Goal: Information Seeking & Learning: Learn about a topic

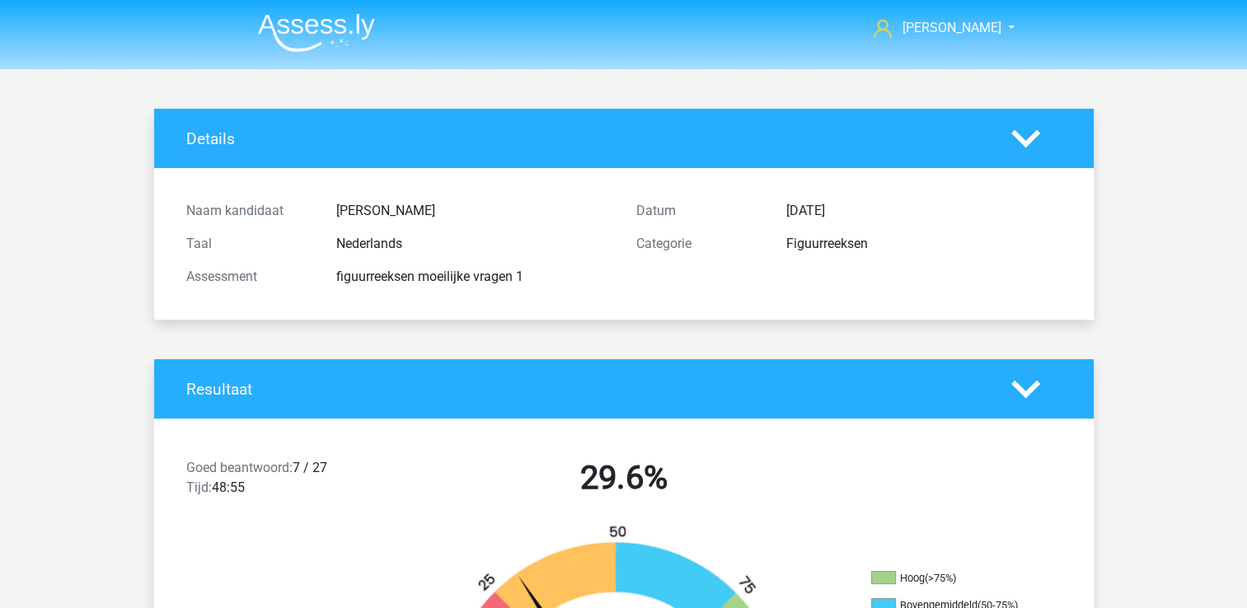
click at [307, 18] on img at bounding box center [316, 32] width 117 height 39
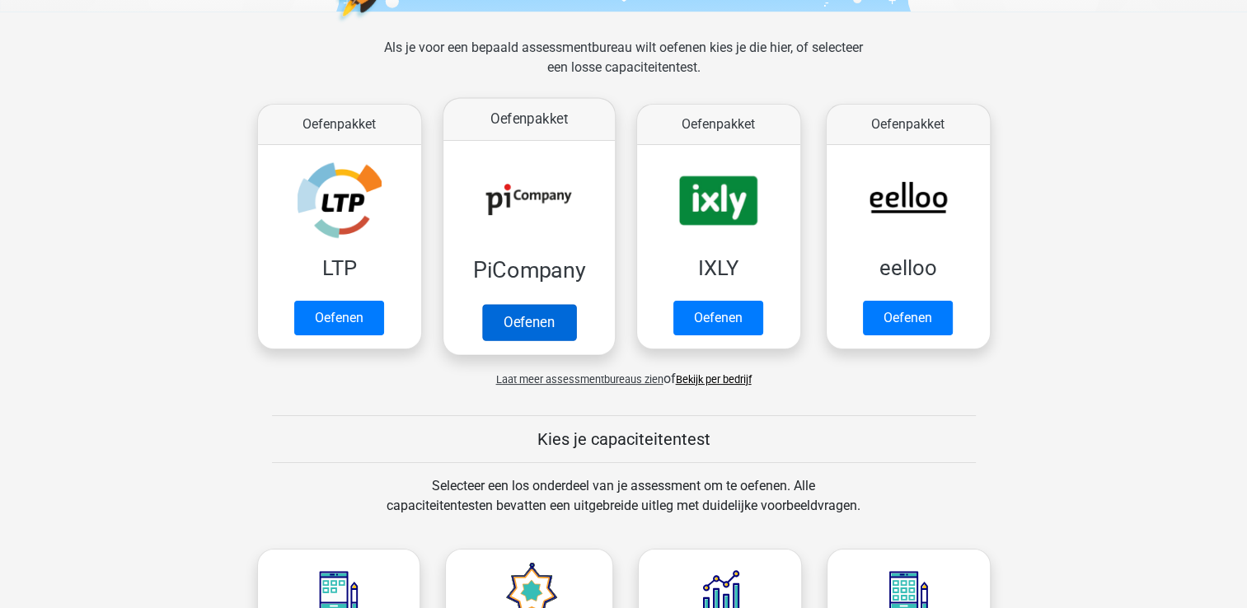
scroll to position [247, 0]
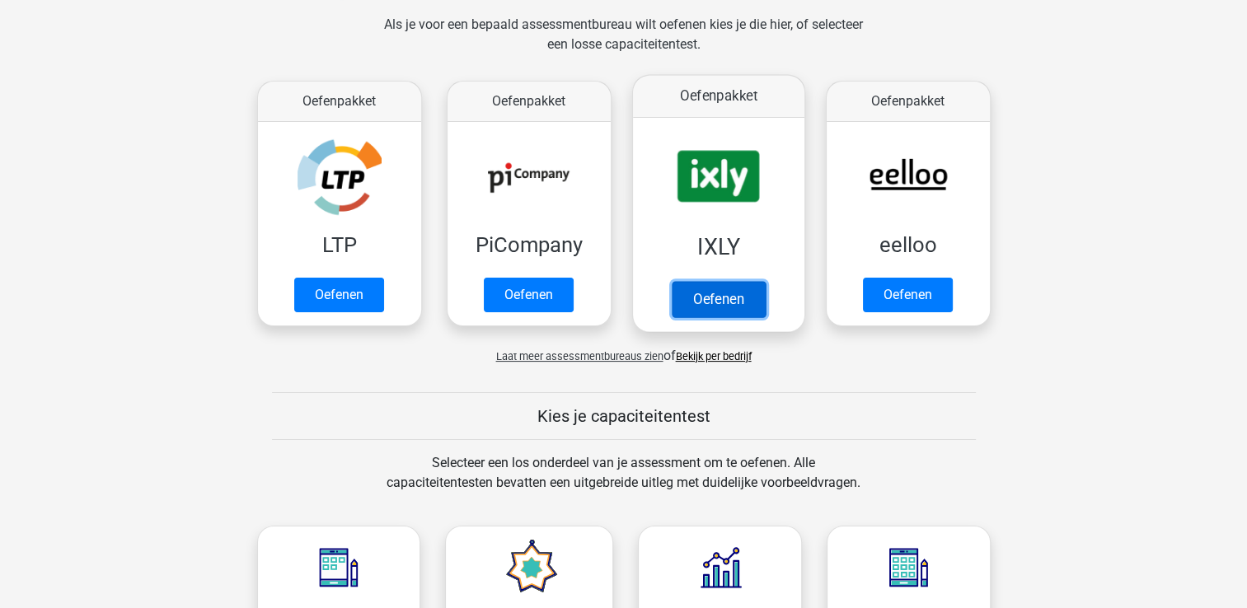
click at [725, 300] on link "Oefenen" at bounding box center [718, 299] width 94 height 36
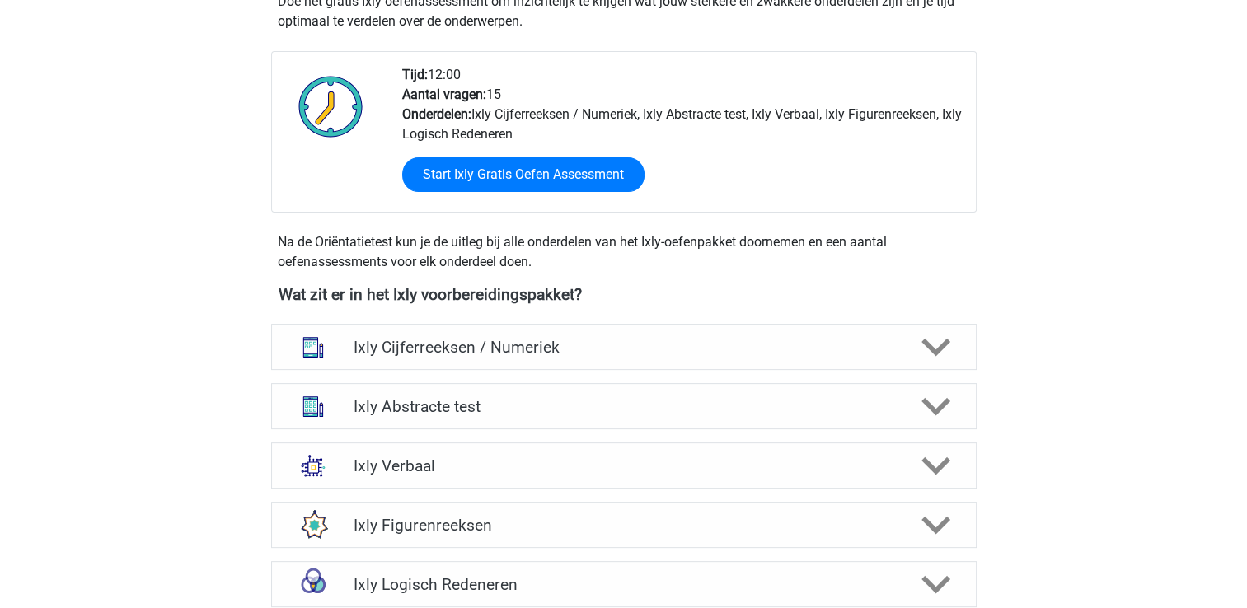
scroll to position [412, 0]
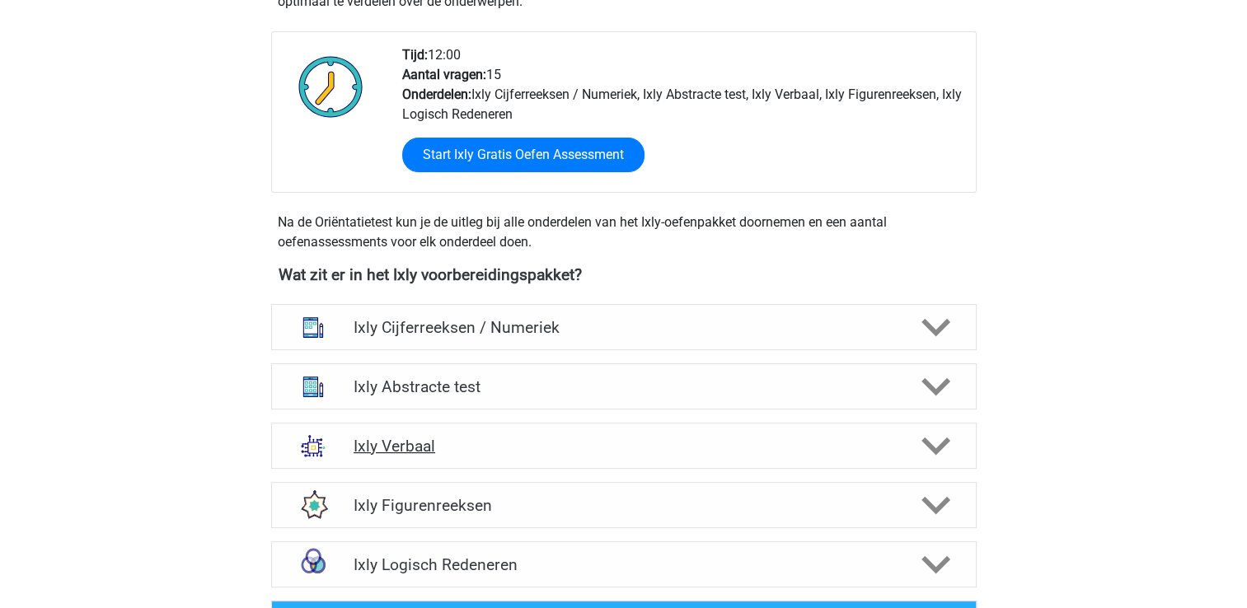
click at [364, 447] on h4 "Ixly Verbaal" at bounding box center [623, 446] width 540 height 19
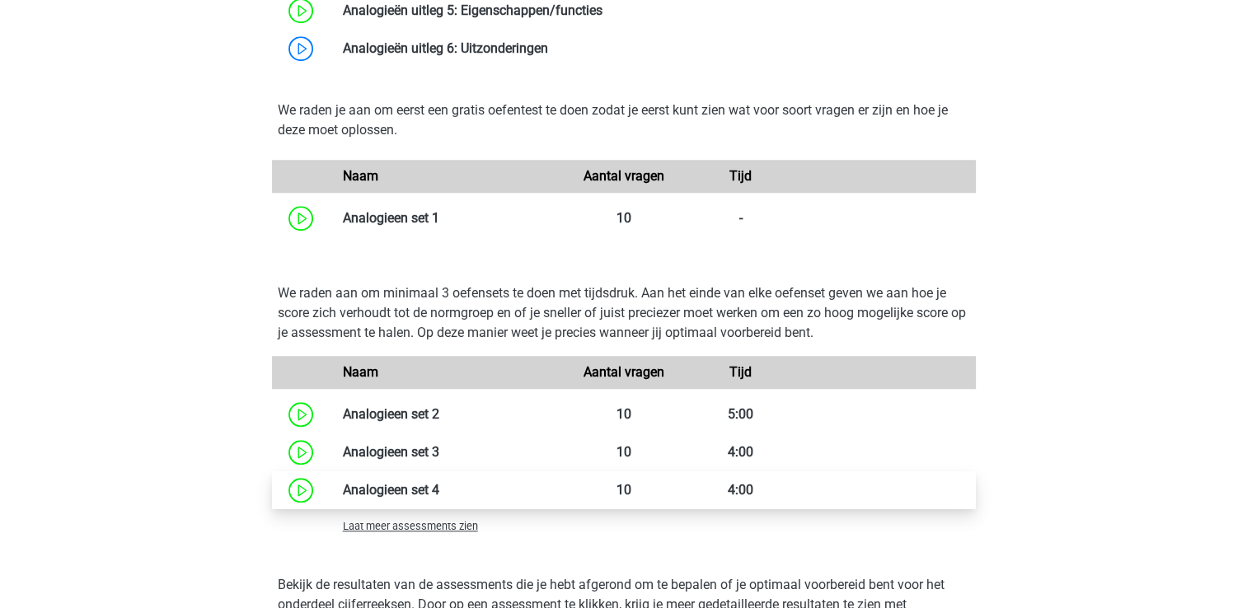
scroll to position [1318, 0]
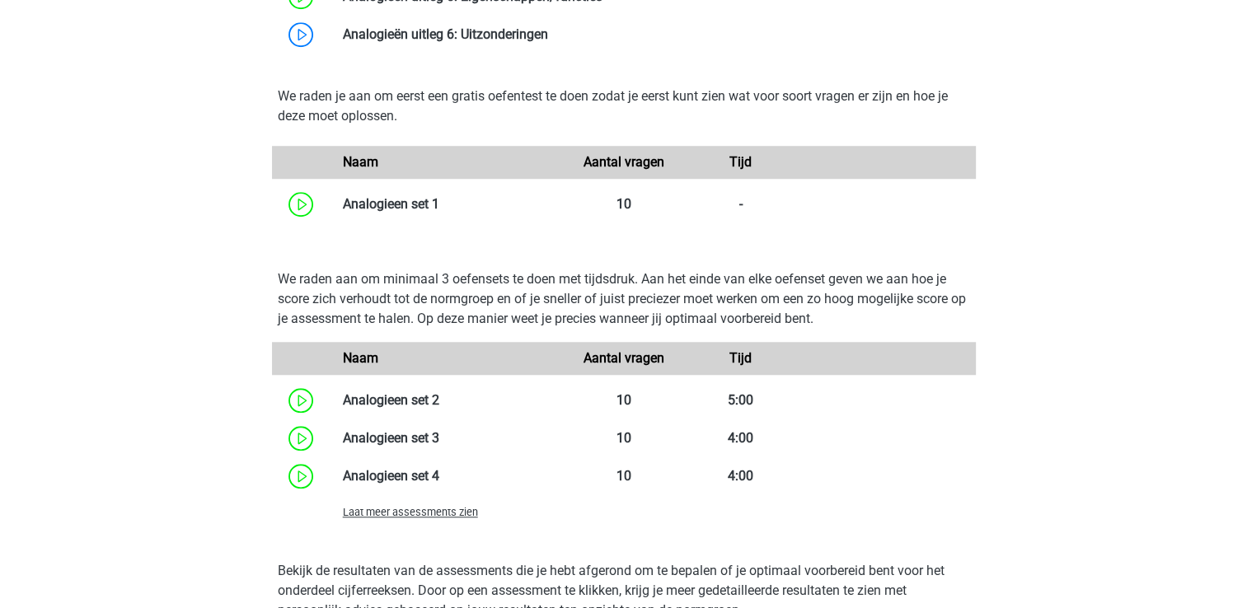
click at [403, 516] on span "Laat meer assessments zien" at bounding box center [410, 512] width 135 height 12
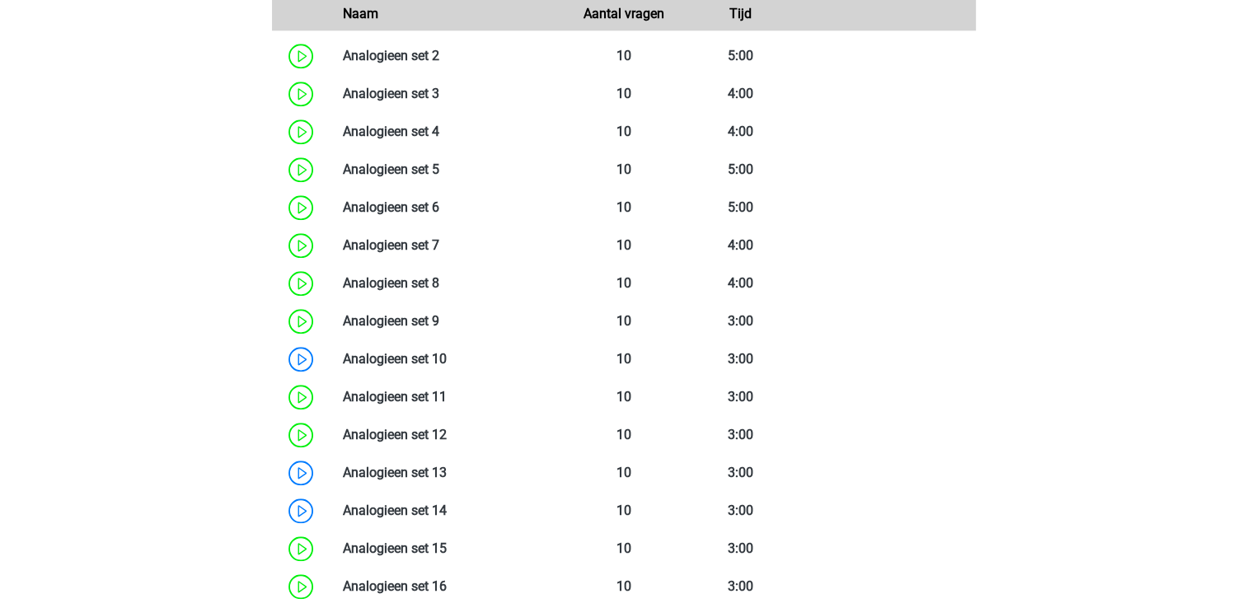
scroll to position [1648, 0]
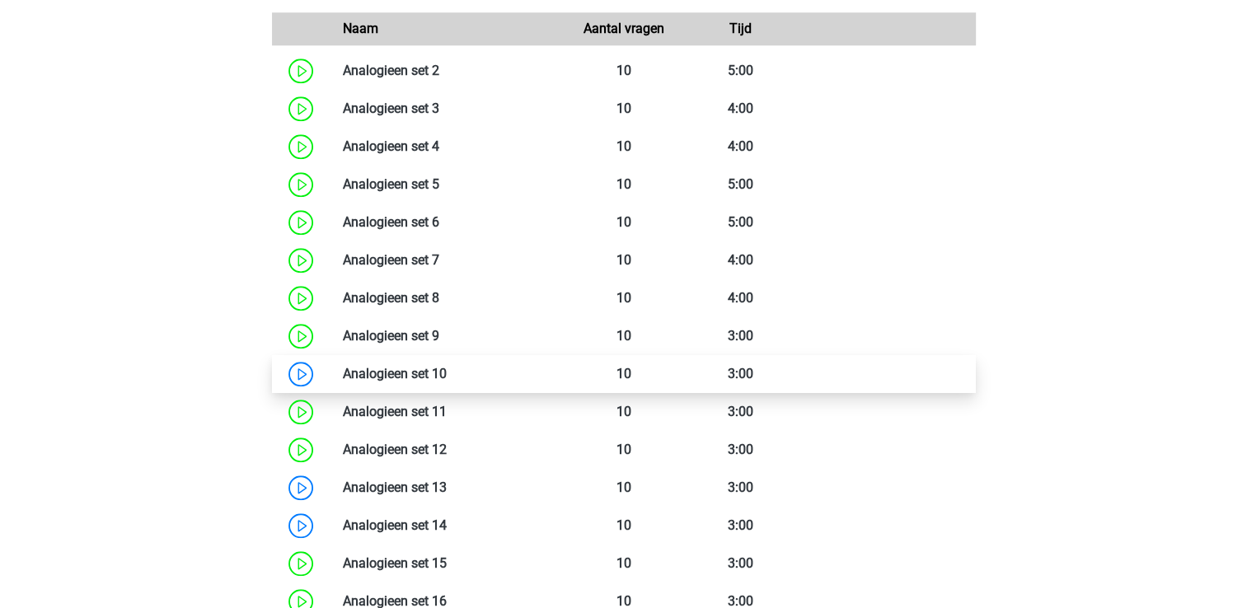
click at [447, 380] on link at bounding box center [447, 374] width 0 height 16
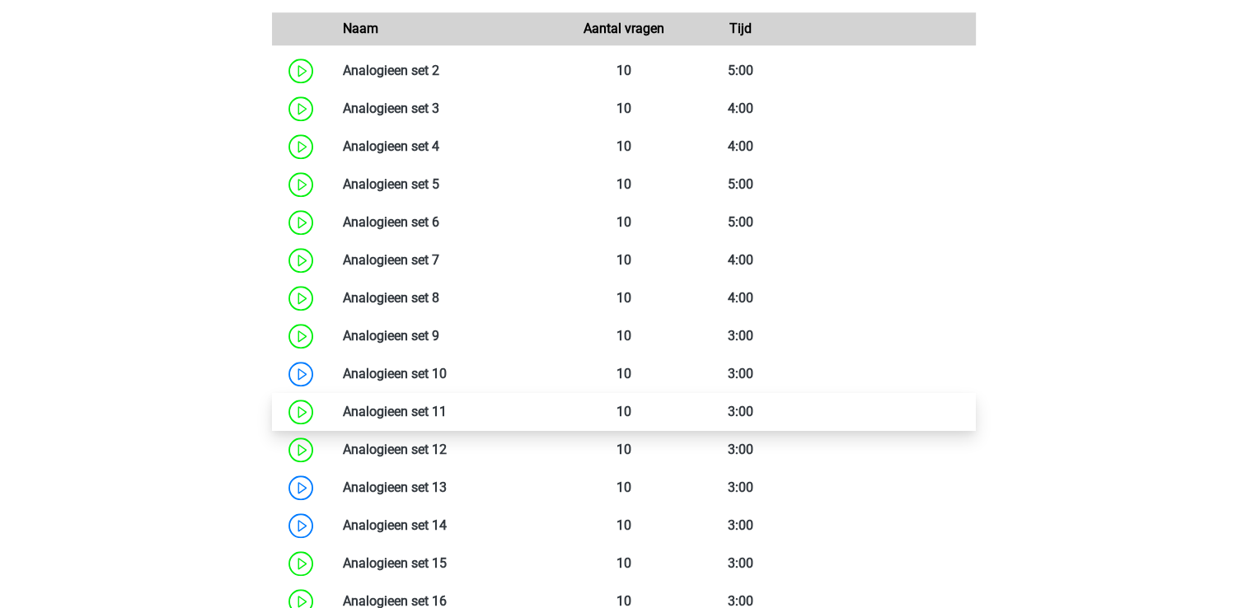
click at [447, 409] on link at bounding box center [447, 412] width 0 height 16
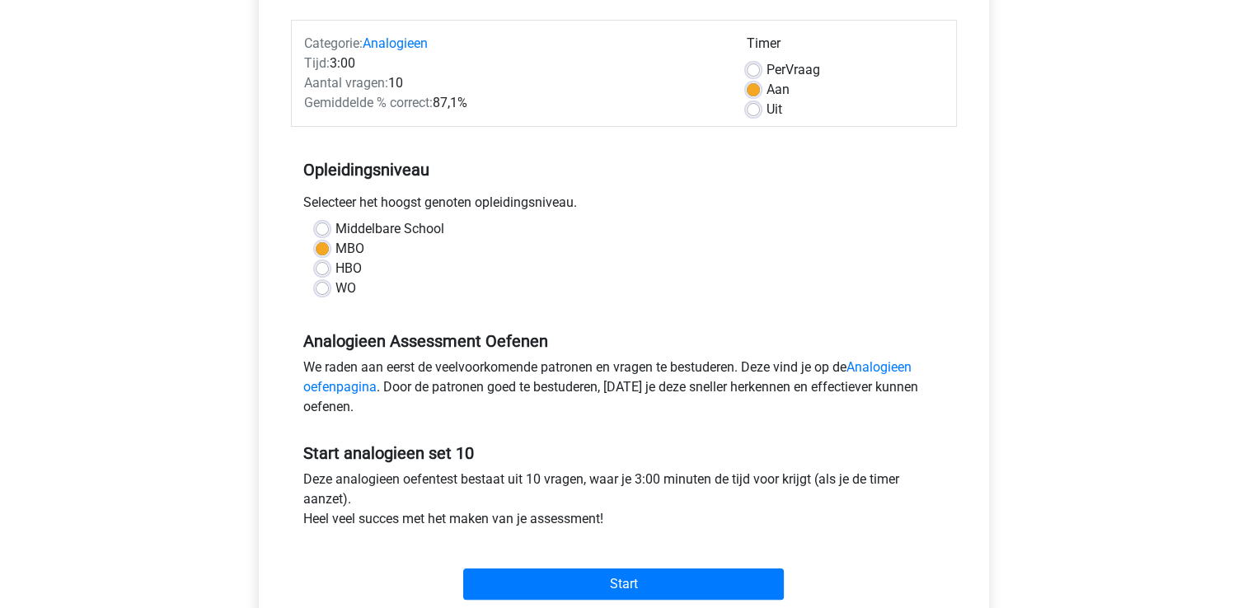
scroll to position [412, 0]
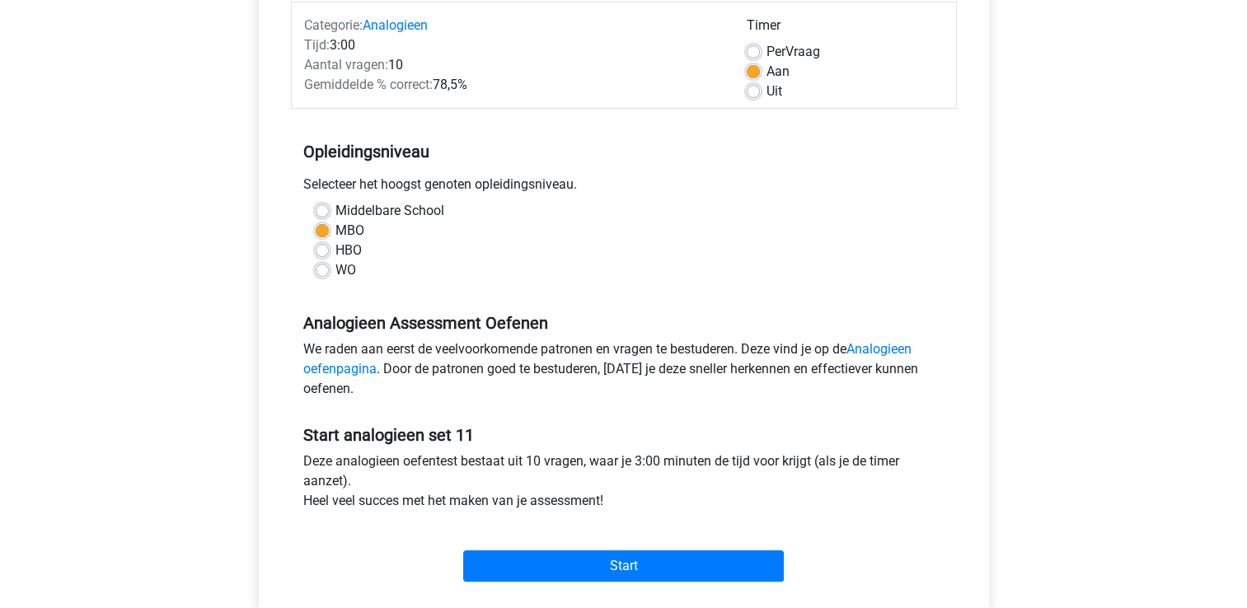
scroll to position [247, 0]
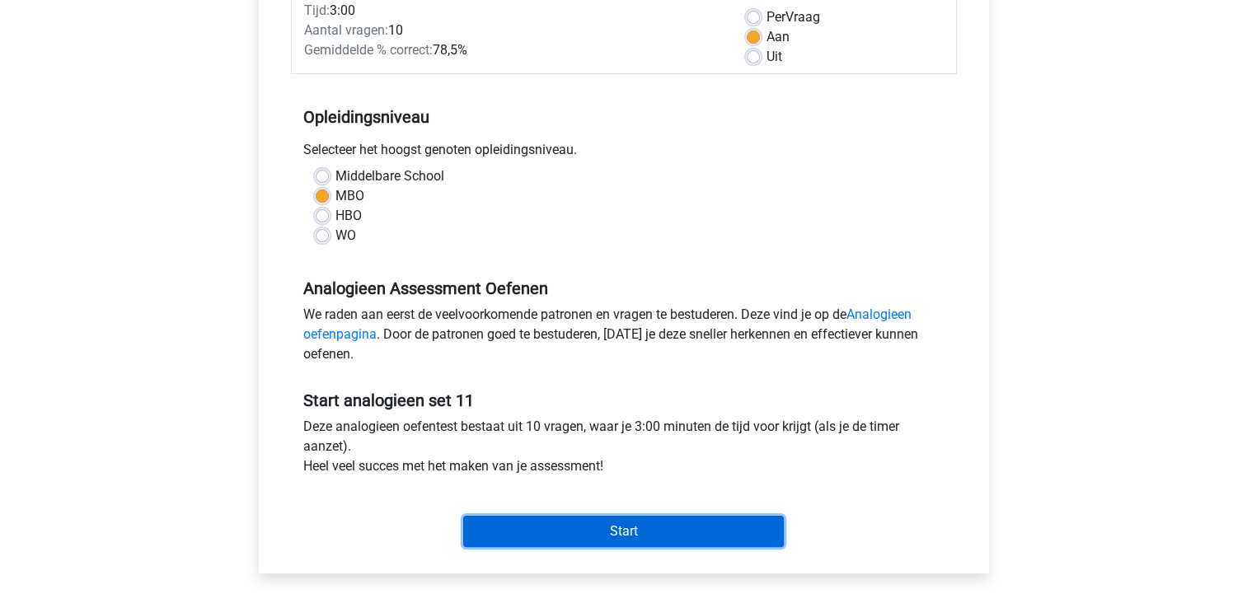
click at [525, 531] on input "Start" at bounding box center [623, 531] width 321 height 31
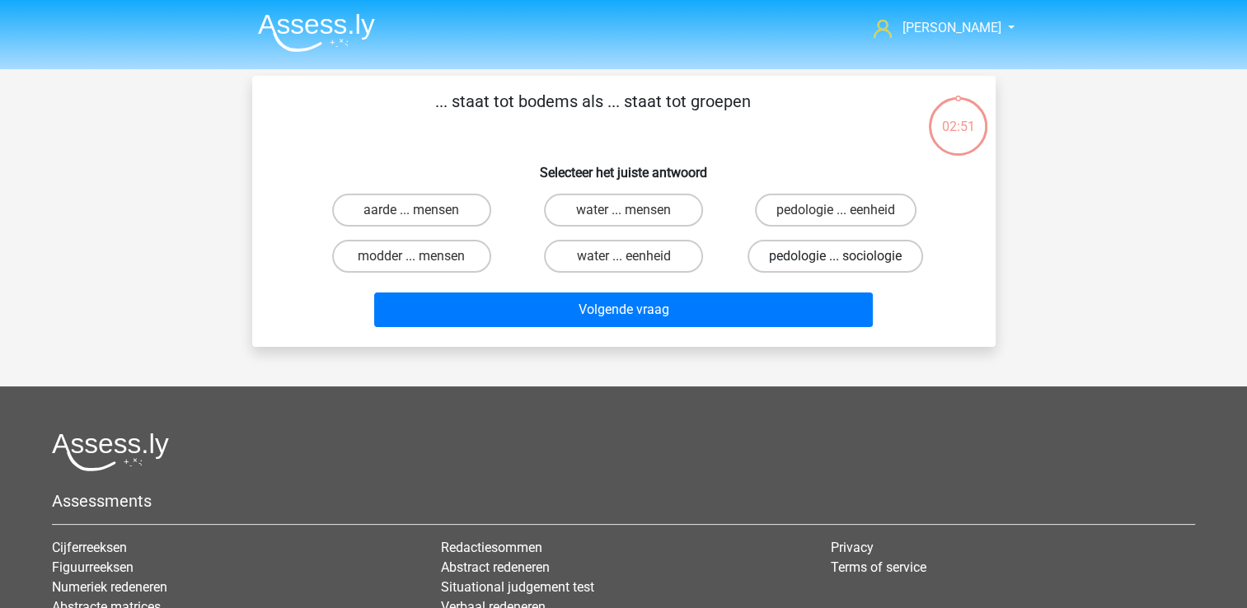
click at [819, 254] on label "pedologie ... sociologie" at bounding box center [834, 256] width 175 height 33
click at [835, 256] on input "pedologie ... sociologie" at bounding box center [840, 261] width 11 height 11
radio input "true"
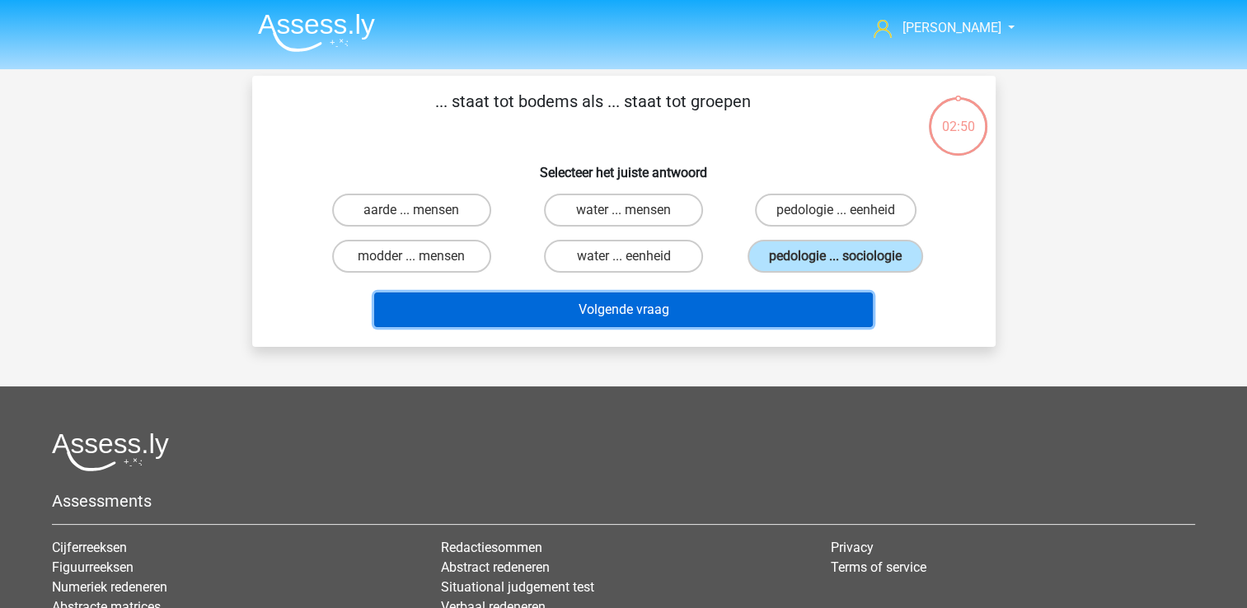
click at [721, 297] on button "Volgende vraag" at bounding box center [623, 309] width 498 height 35
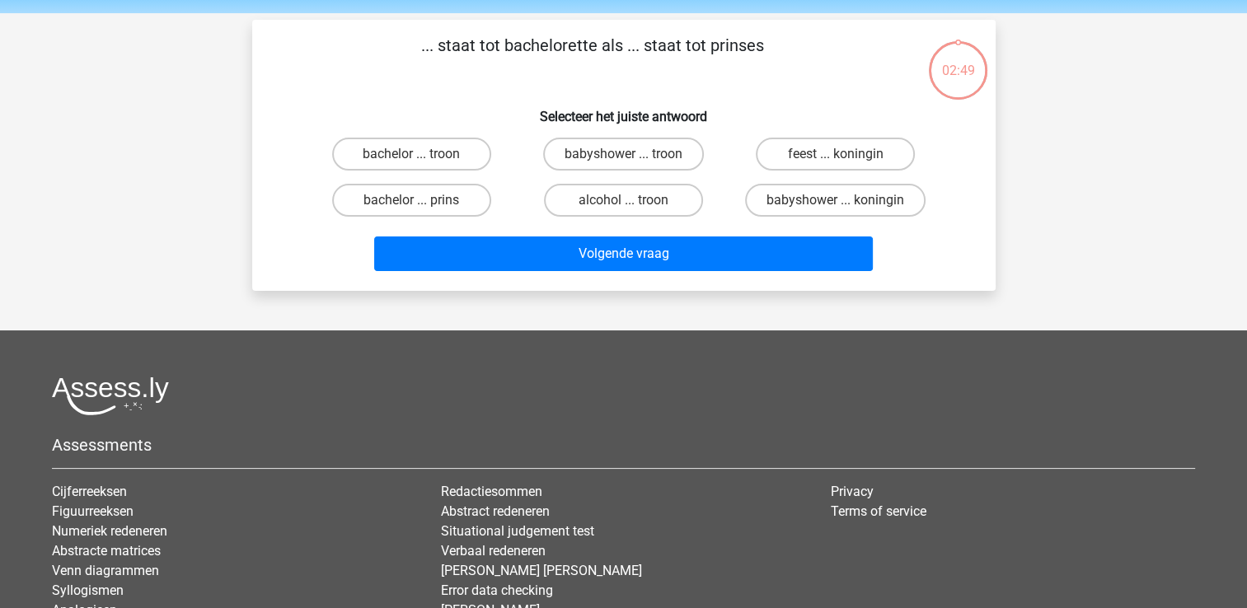
scroll to position [76, 0]
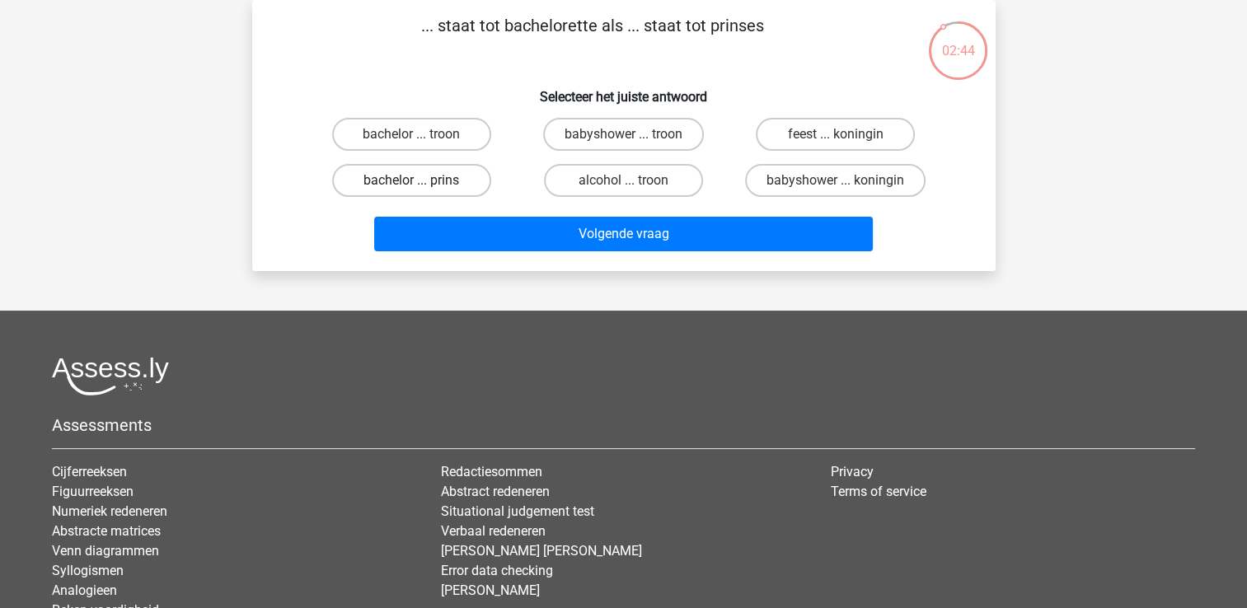
click at [428, 177] on label "bachelor ... prins" at bounding box center [411, 180] width 159 height 33
click at [422, 180] on input "bachelor ... prins" at bounding box center [416, 185] width 11 height 11
radio input "true"
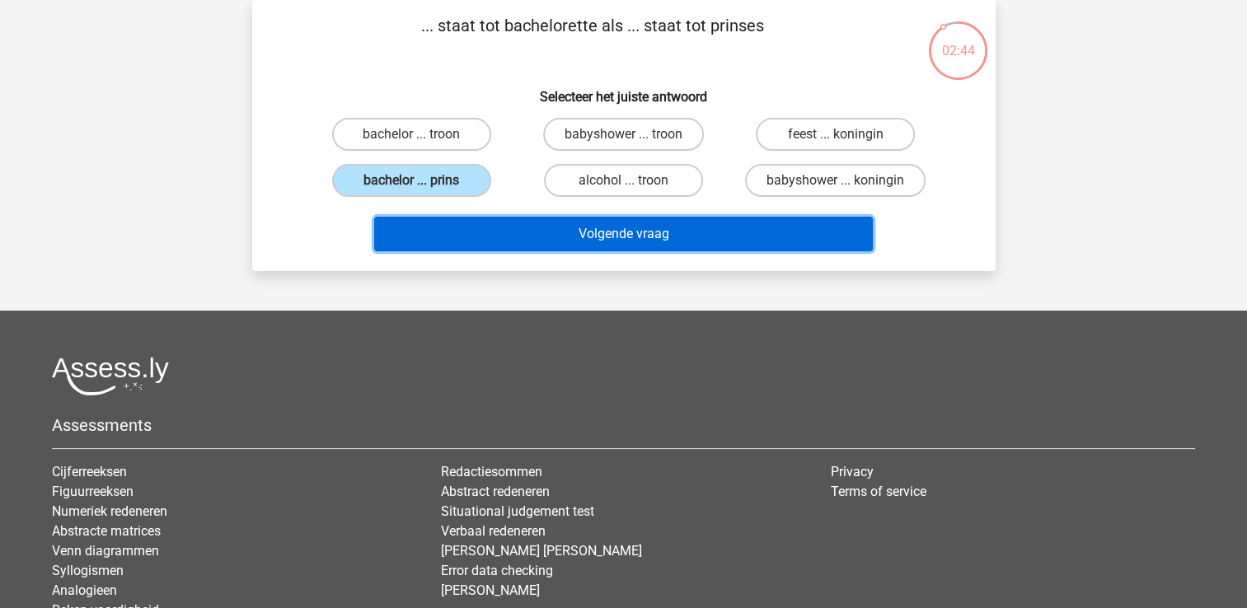
click at [468, 234] on button "Volgende vraag" at bounding box center [623, 234] width 498 height 35
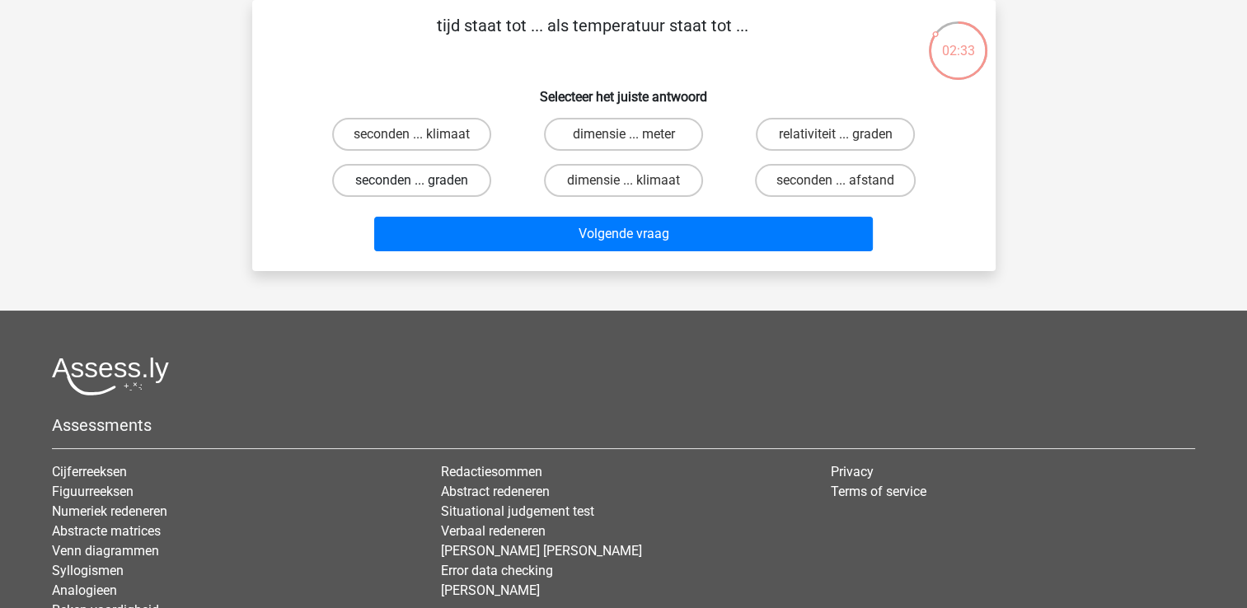
click at [414, 179] on label "seconden ... graden" at bounding box center [411, 180] width 159 height 33
click at [414, 180] on input "seconden ... graden" at bounding box center [416, 185] width 11 height 11
radio input "true"
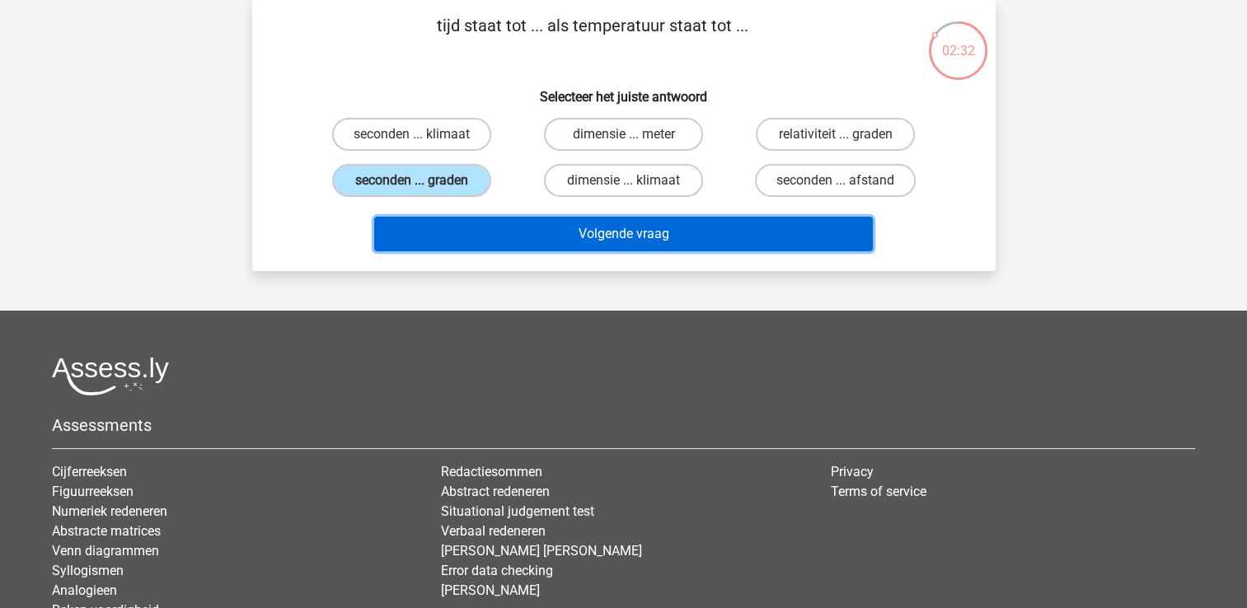
click at [470, 221] on button "Volgende vraag" at bounding box center [623, 234] width 498 height 35
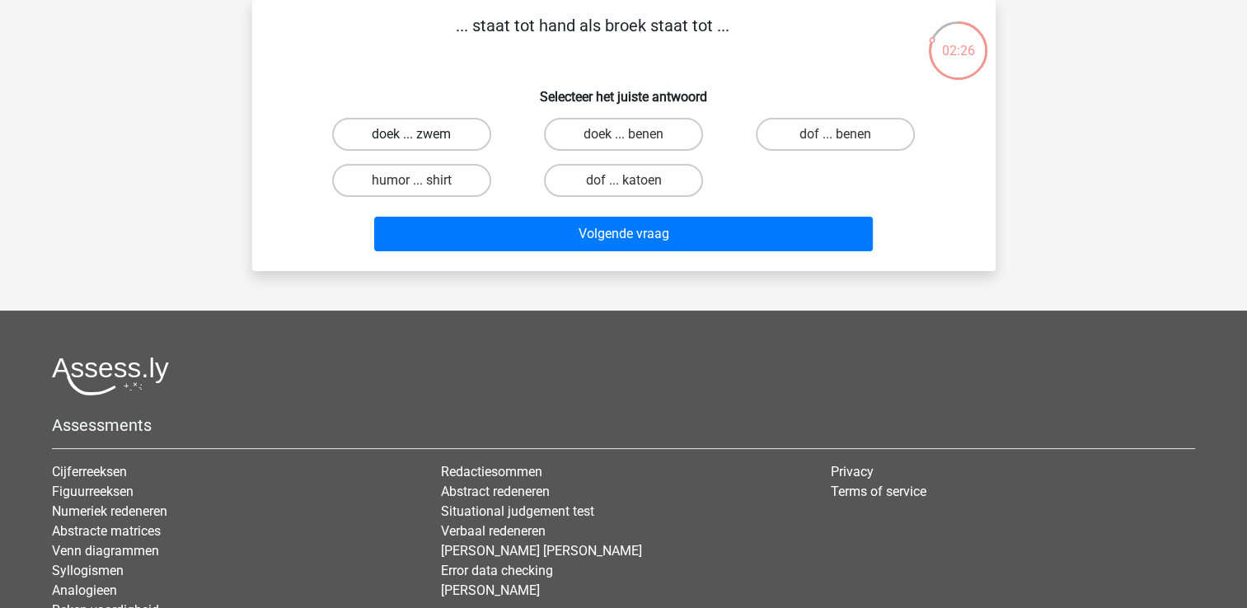
click at [428, 124] on label "doek ... zwem" at bounding box center [411, 134] width 159 height 33
click at [422, 134] on input "doek ... zwem" at bounding box center [416, 139] width 11 height 11
radio input "true"
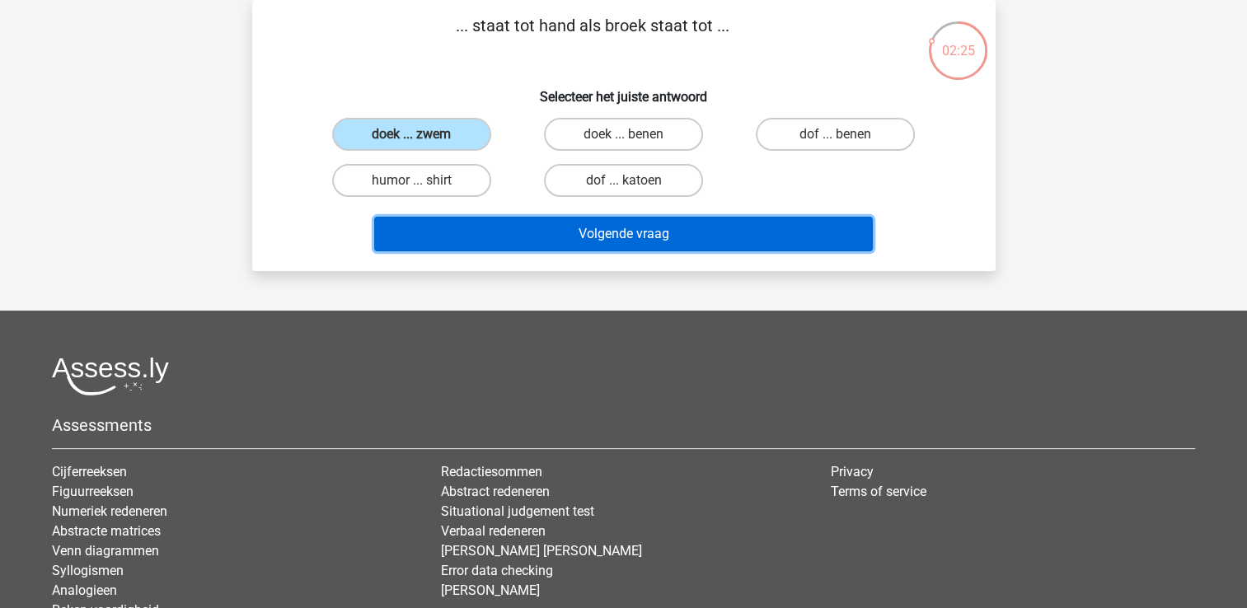
click at [454, 236] on button "Volgende vraag" at bounding box center [623, 234] width 498 height 35
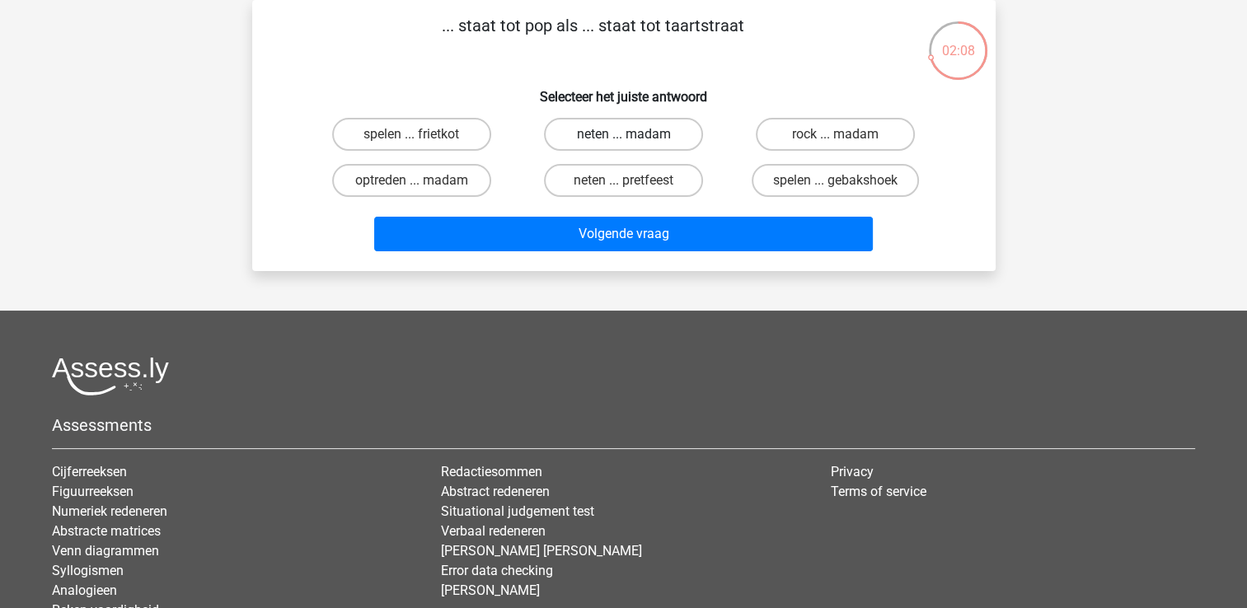
click at [597, 130] on label "neten ... madam" at bounding box center [623, 134] width 159 height 33
click at [623, 134] on input "neten ... madam" at bounding box center [628, 139] width 11 height 11
radio input "true"
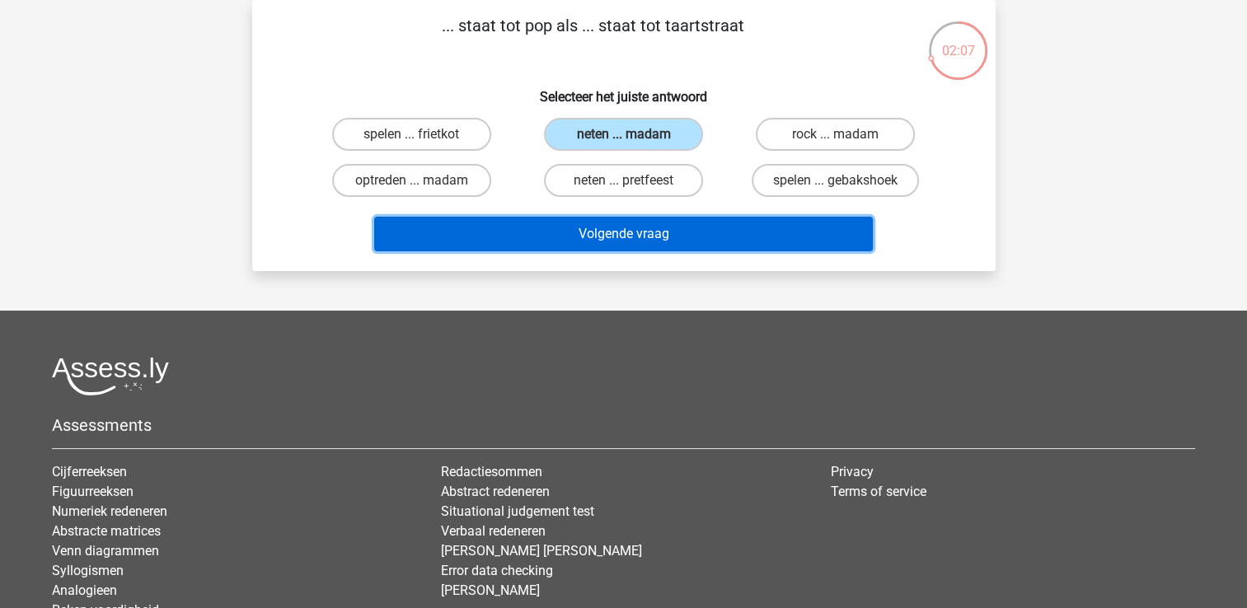
click at [579, 234] on button "Volgende vraag" at bounding box center [623, 234] width 498 height 35
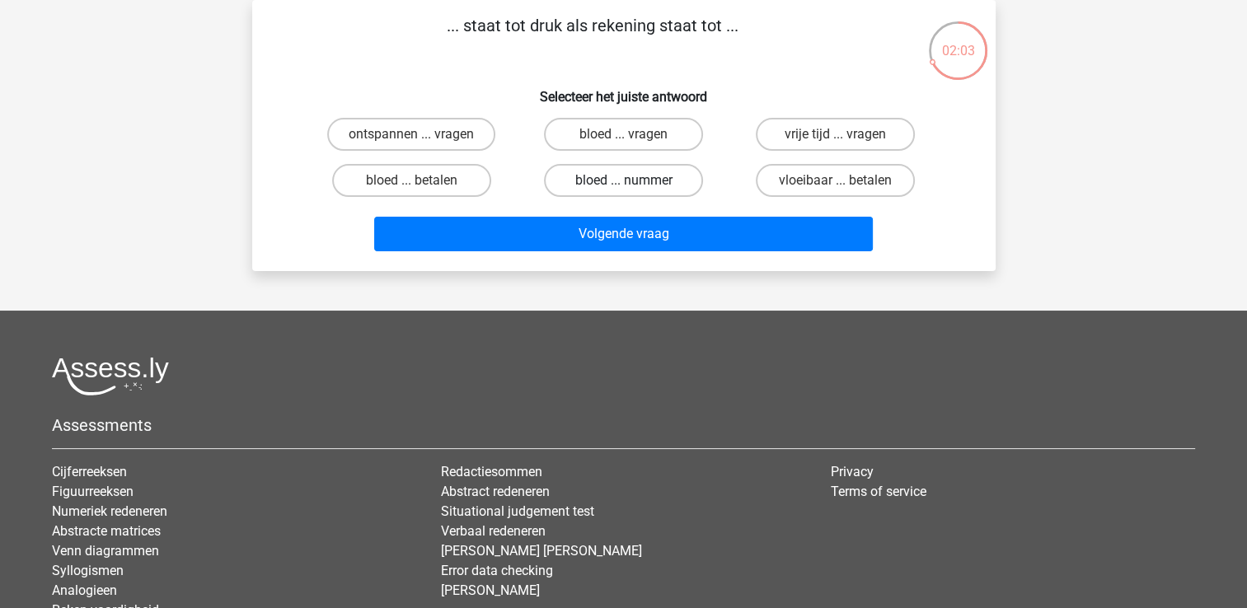
click at [609, 185] on label "bloed ... nummer" at bounding box center [623, 180] width 159 height 33
click at [623, 185] on input "bloed ... nummer" at bounding box center [628, 185] width 11 height 11
radio input "true"
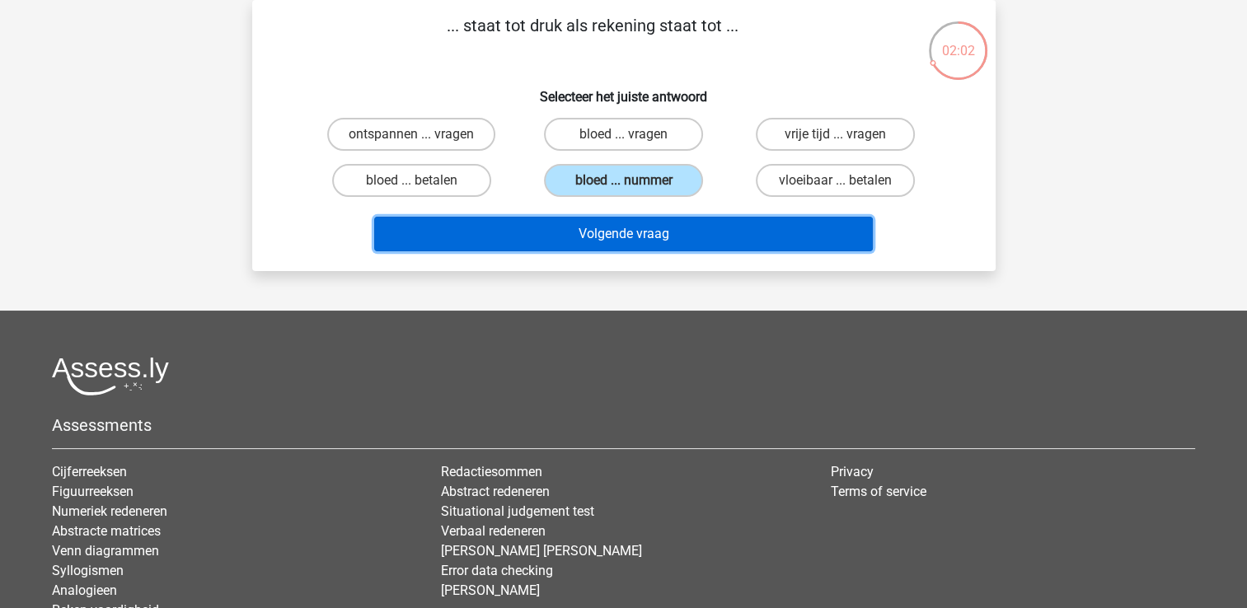
click at [577, 227] on button "Volgende vraag" at bounding box center [623, 234] width 498 height 35
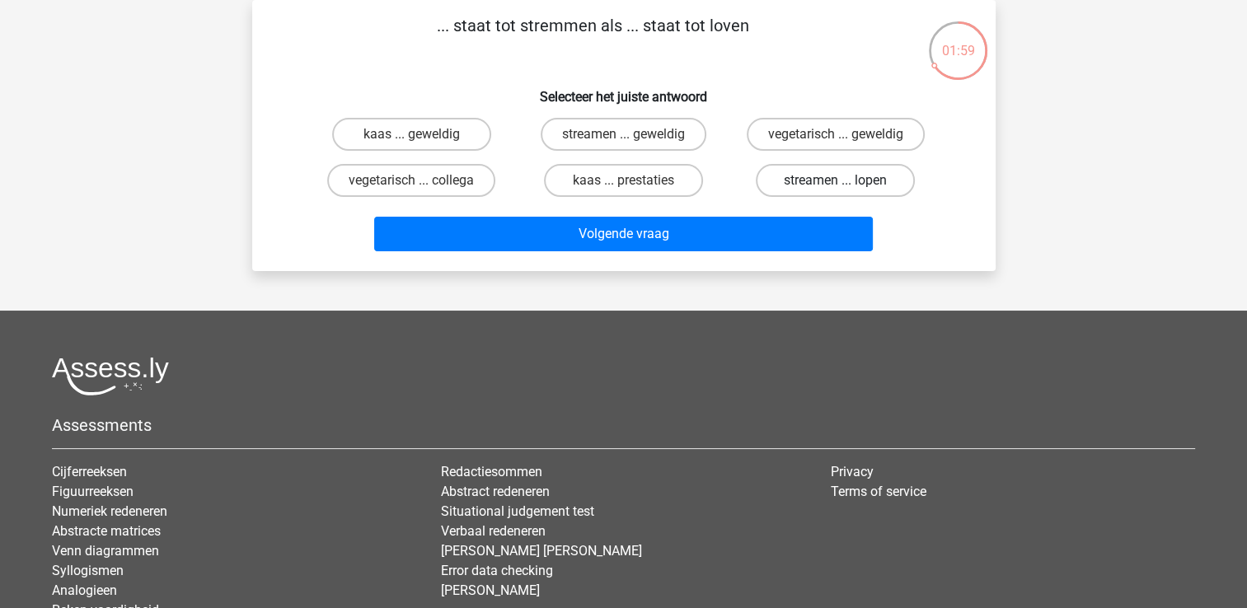
click at [799, 173] on label "streamen ... lopen" at bounding box center [835, 180] width 159 height 33
click at [835, 180] on input "streamen ... lopen" at bounding box center [840, 185] width 11 height 11
radio input "true"
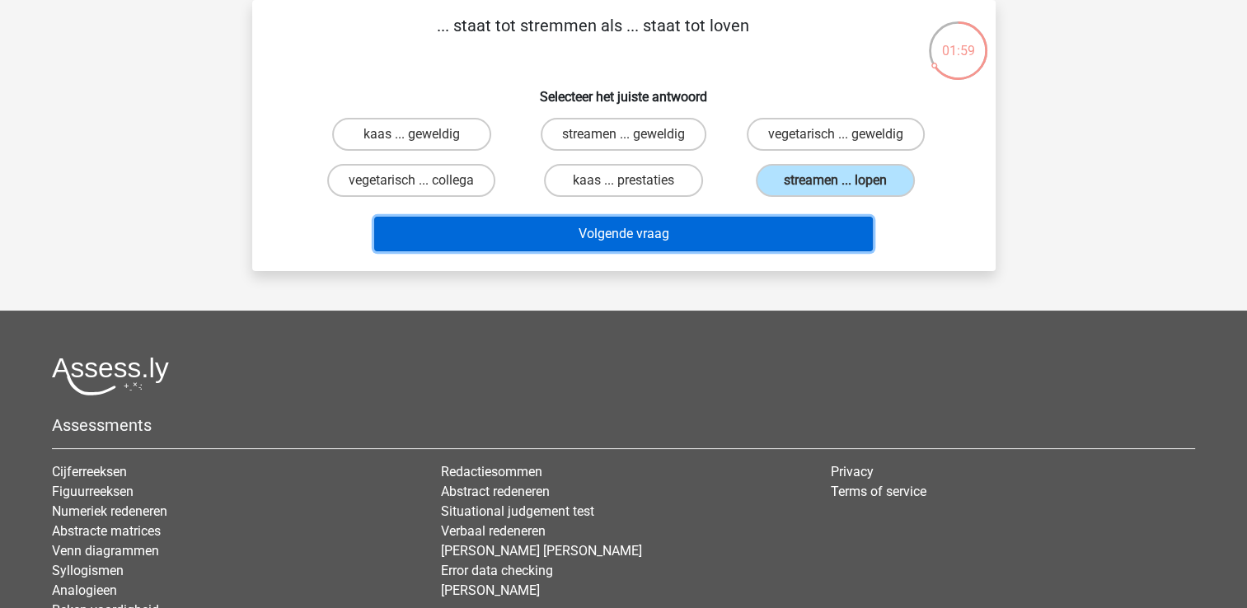
click at [738, 225] on button "Volgende vraag" at bounding box center [623, 234] width 498 height 35
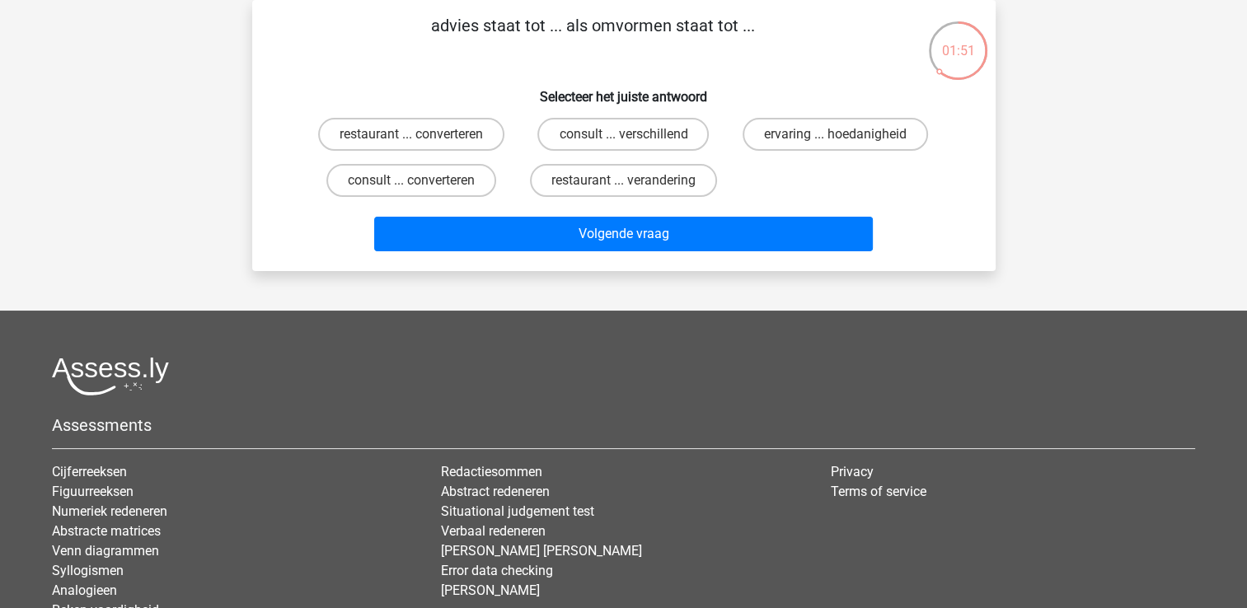
click at [413, 180] on input "consult ... converteren" at bounding box center [416, 185] width 11 height 11
radio input "true"
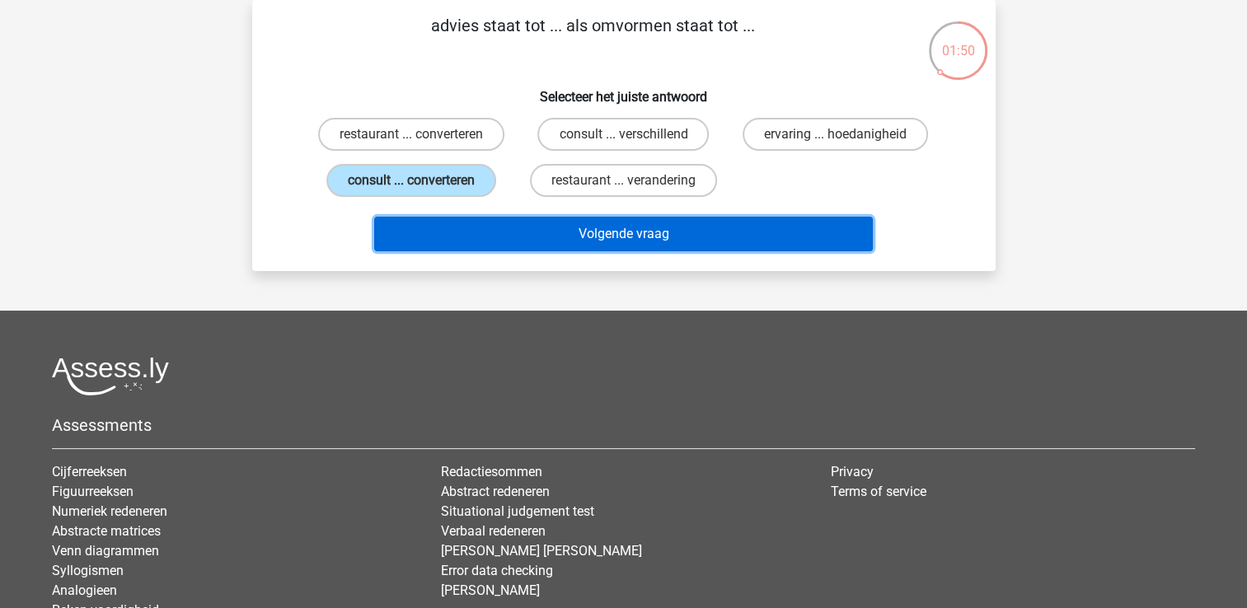
click at [508, 242] on button "Volgende vraag" at bounding box center [623, 234] width 498 height 35
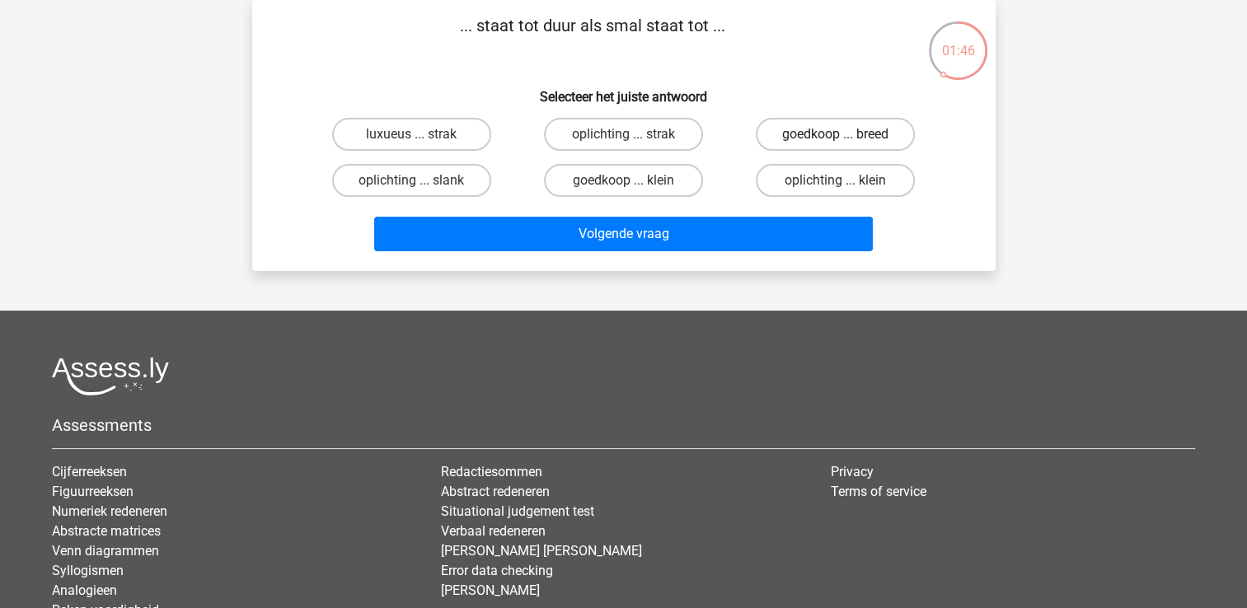
click at [800, 130] on label "goedkoop ... breed" at bounding box center [835, 134] width 159 height 33
click at [835, 134] on input "goedkoop ... breed" at bounding box center [840, 139] width 11 height 11
radio input "true"
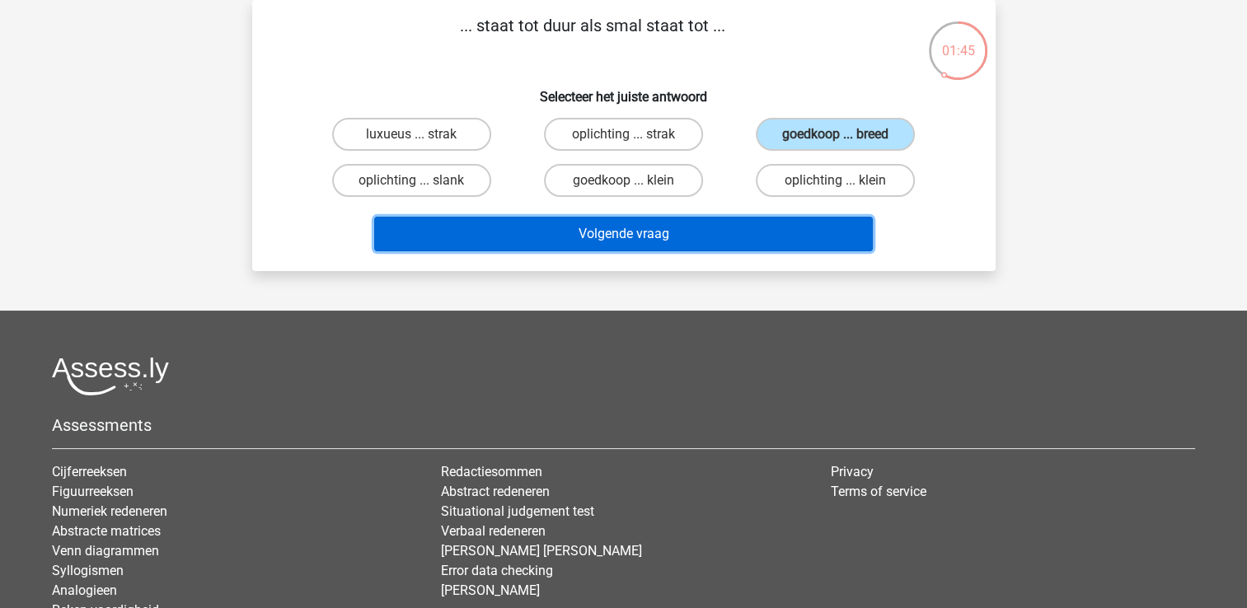
click at [740, 217] on button "Volgende vraag" at bounding box center [623, 234] width 498 height 35
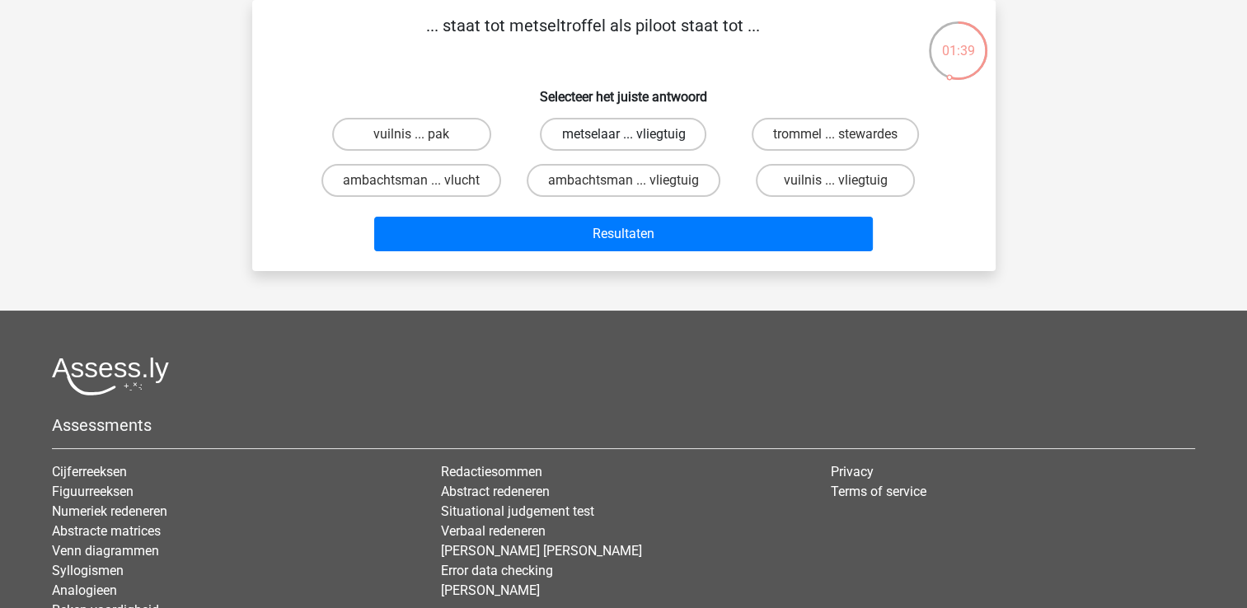
click at [629, 127] on label "metselaar ... vliegtuig" at bounding box center [623, 134] width 166 height 33
click at [629, 134] on input "metselaar ... vliegtuig" at bounding box center [628, 139] width 11 height 11
radio input "true"
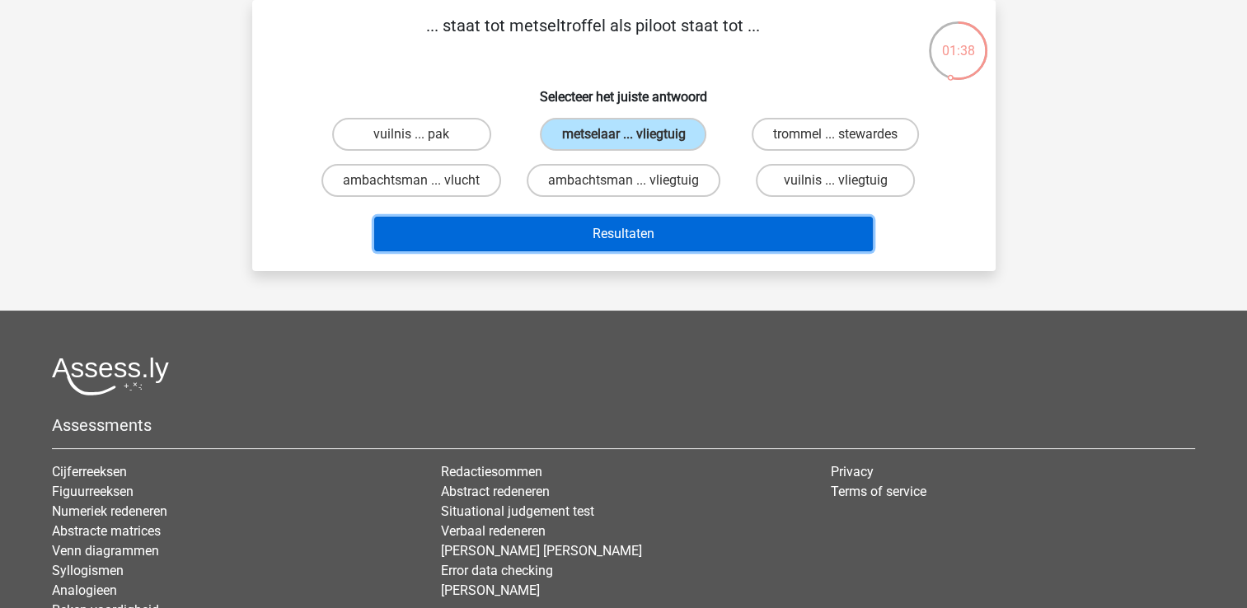
click at [603, 227] on button "Resultaten" at bounding box center [623, 234] width 498 height 35
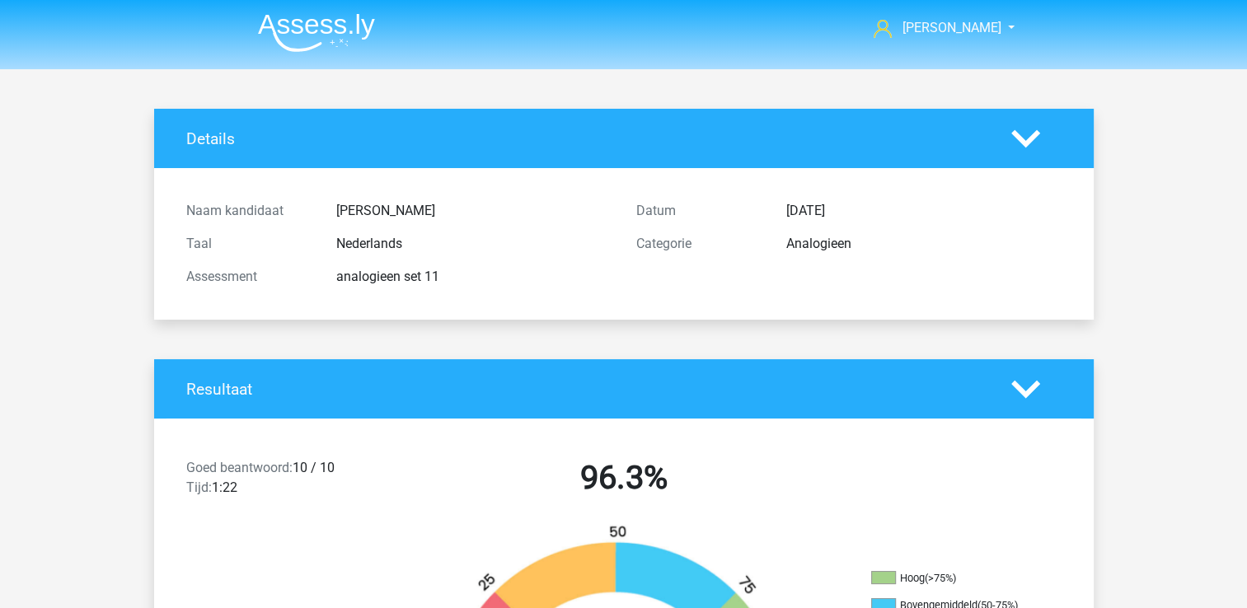
click at [288, 18] on img at bounding box center [316, 32] width 117 height 39
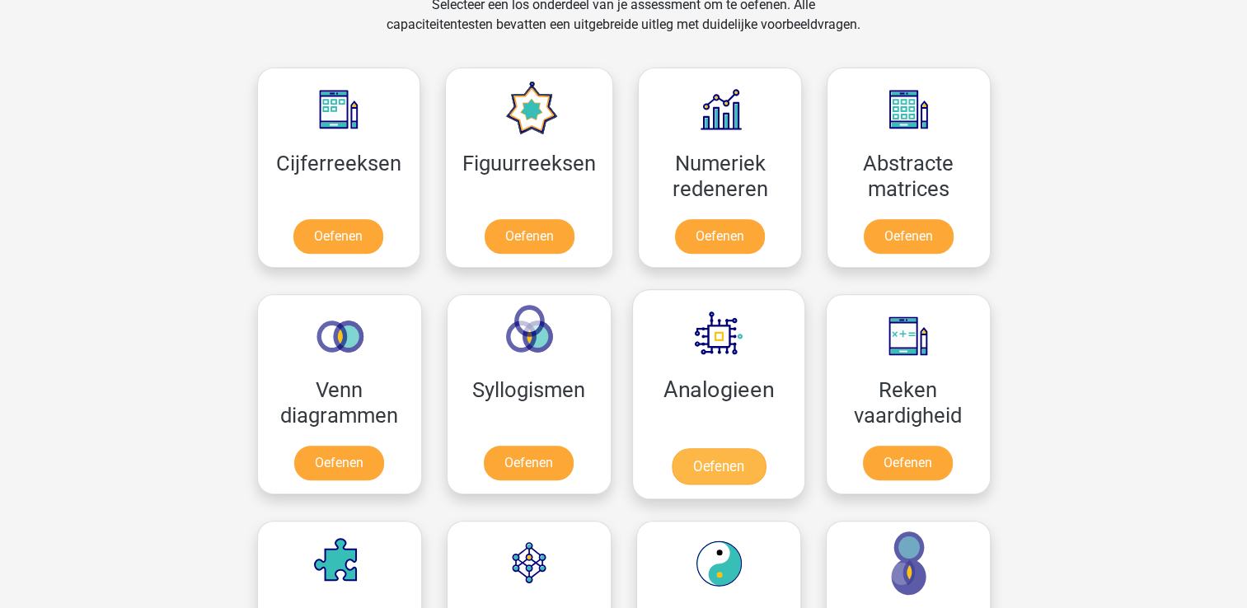
scroll to position [742, 0]
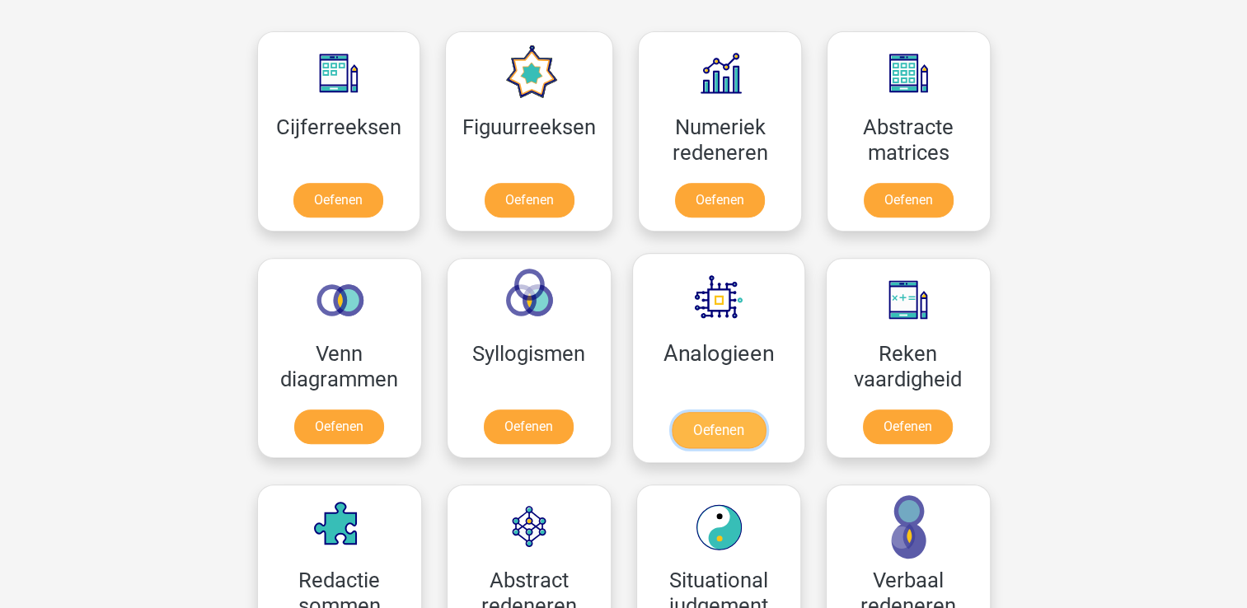
click at [705, 421] on link "Oefenen" at bounding box center [718, 430] width 94 height 36
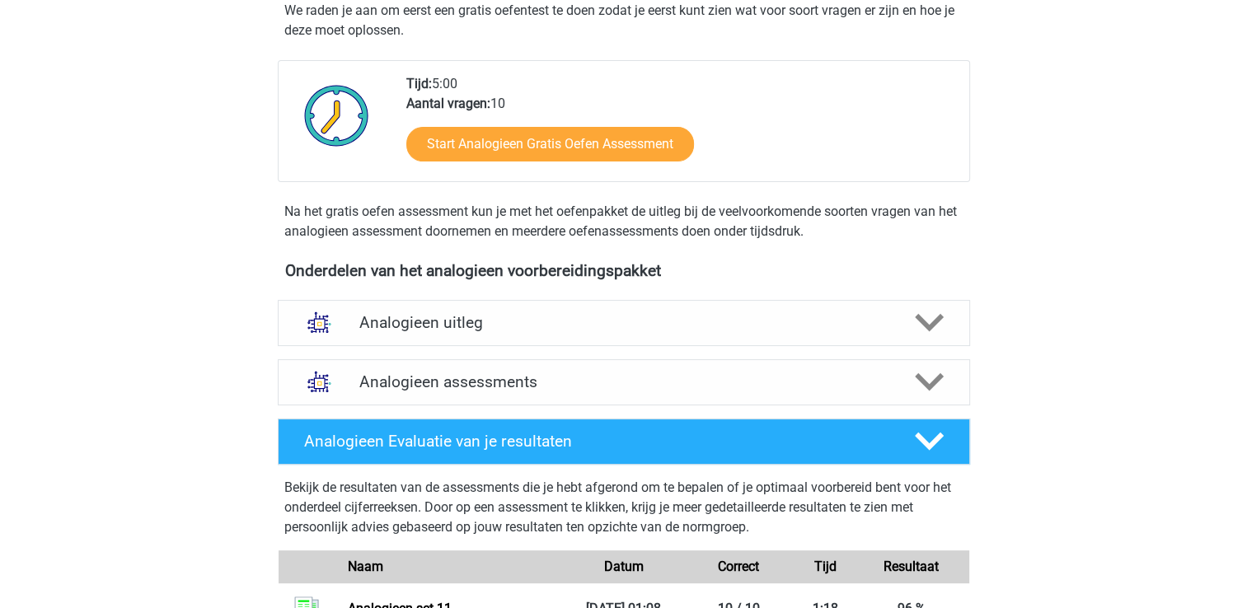
scroll to position [330, 0]
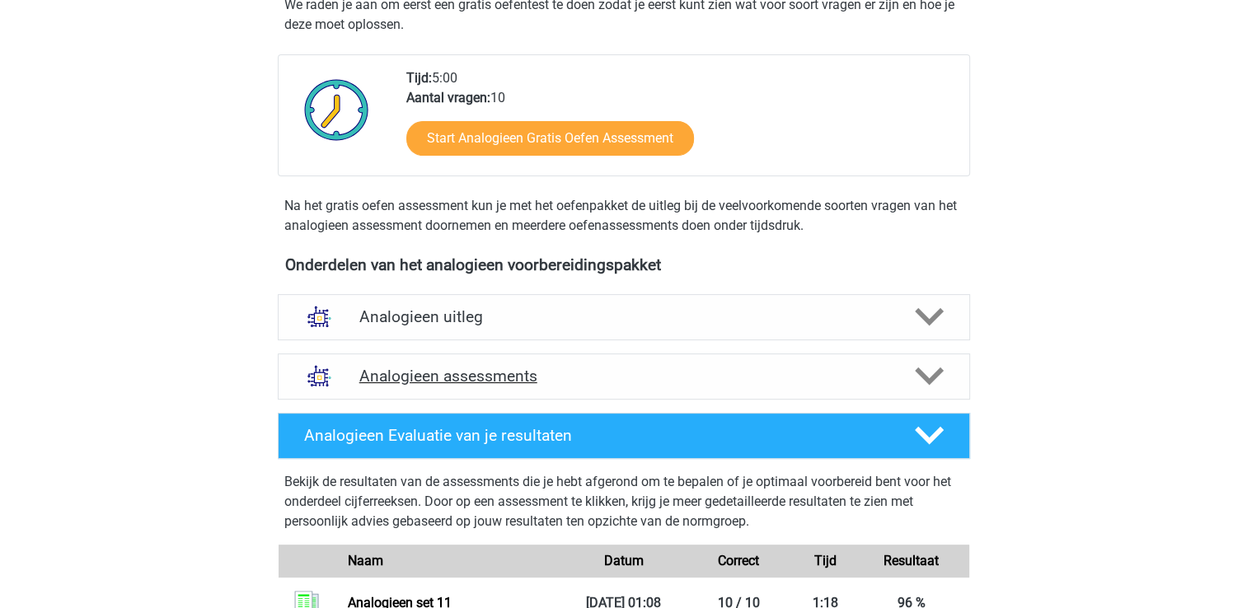
click at [453, 379] on h4 "Analogieen assessments" at bounding box center [623, 376] width 529 height 19
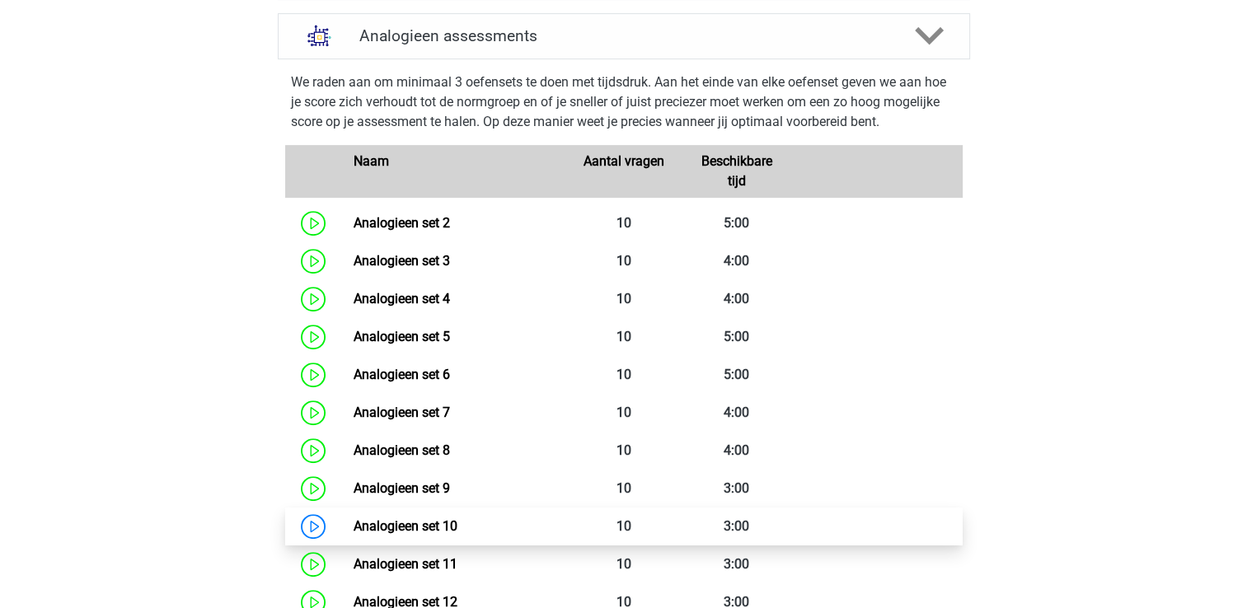
scroll to position [742, 0]
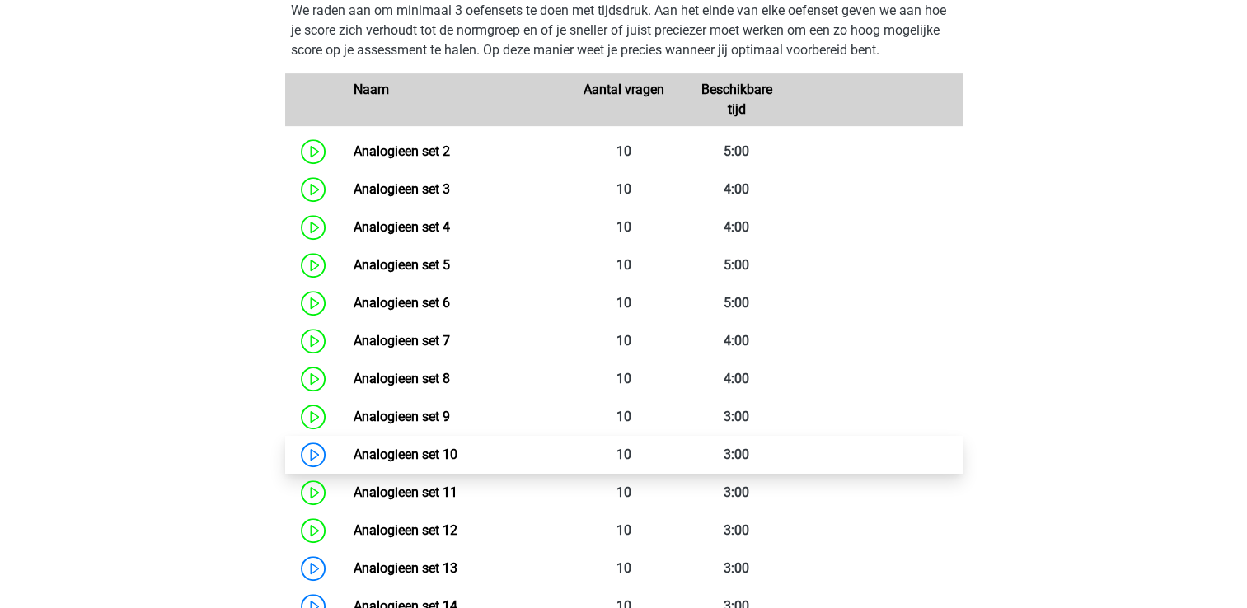
click at [442, 452] on link "Analogieen set 10" at bounding box center [405, 455] width 104 height 16
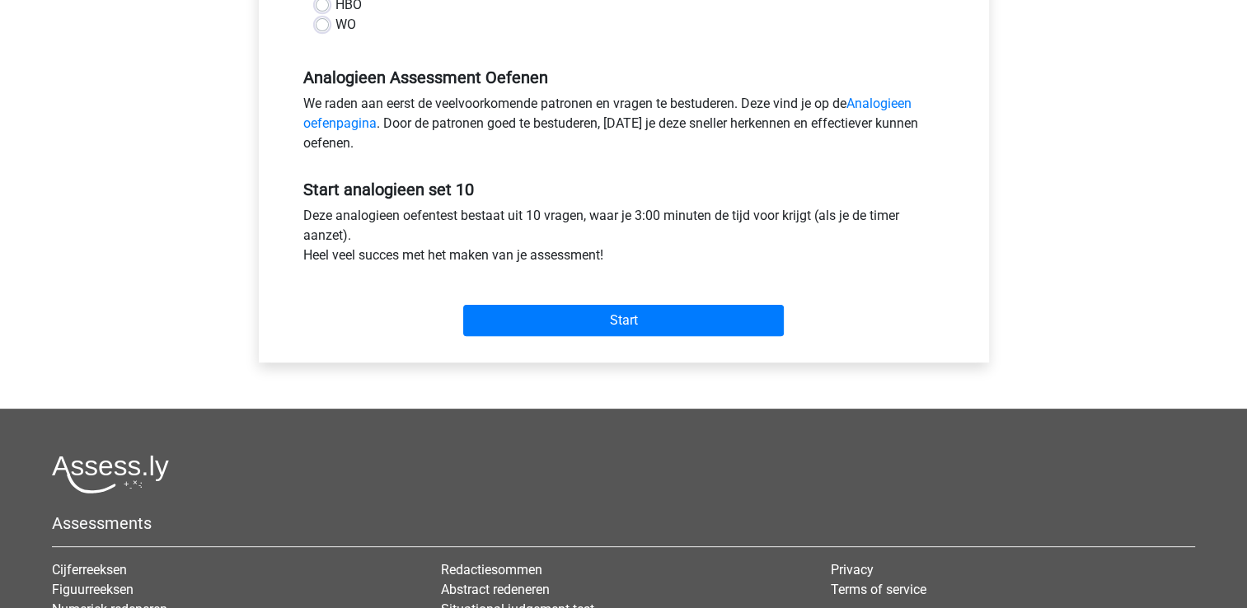
scroll to position [494, 0]
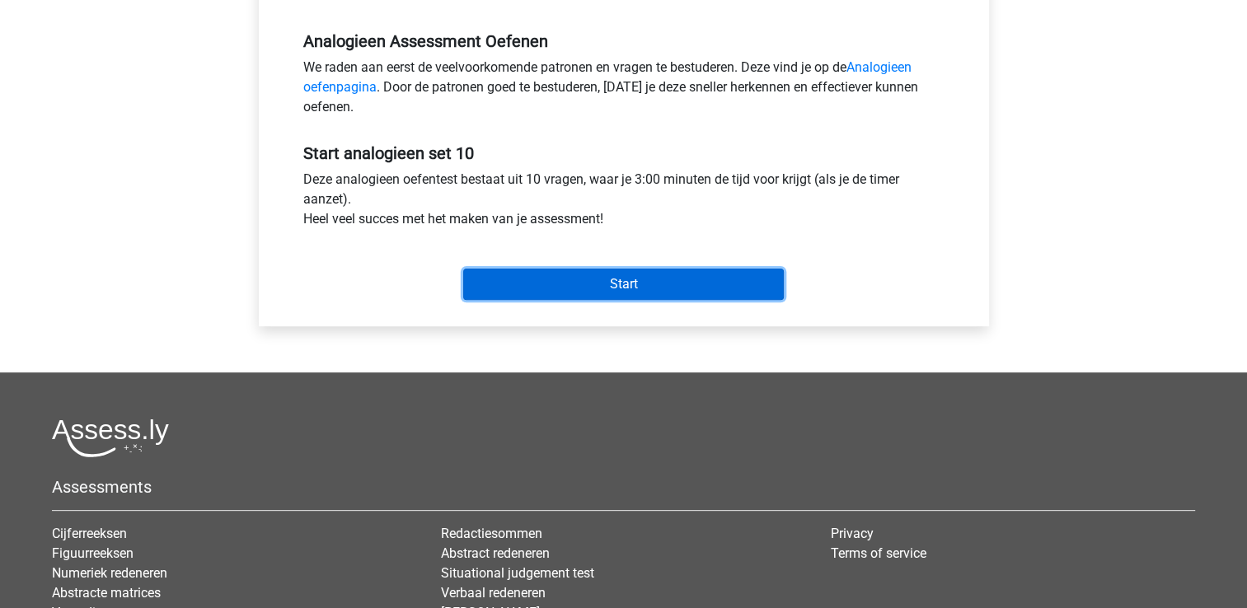
click at [554, 283] on input "Start" at bounding box center [623, 284] width 321 height 31
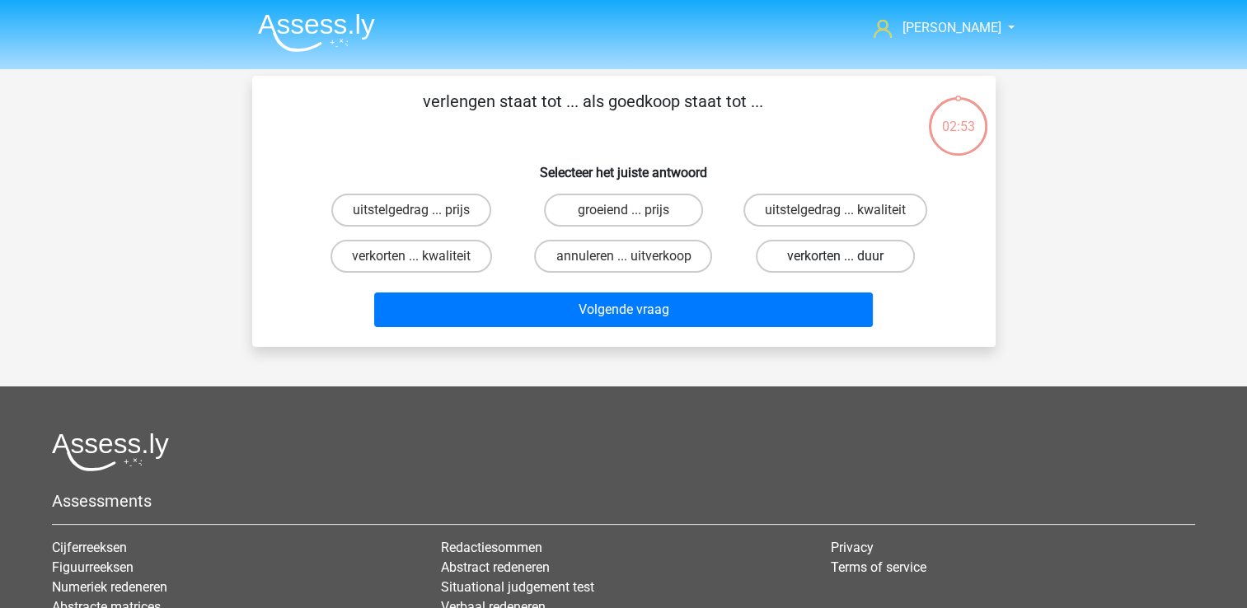
click at [833, 252] on label "verkorten ... duur" at bounding box center [835, 256] width 159 height 33
click at [835, 256] on input "verkorten ... duur" at bounding box center [840, 261] width 11 height 11
radio input "true"
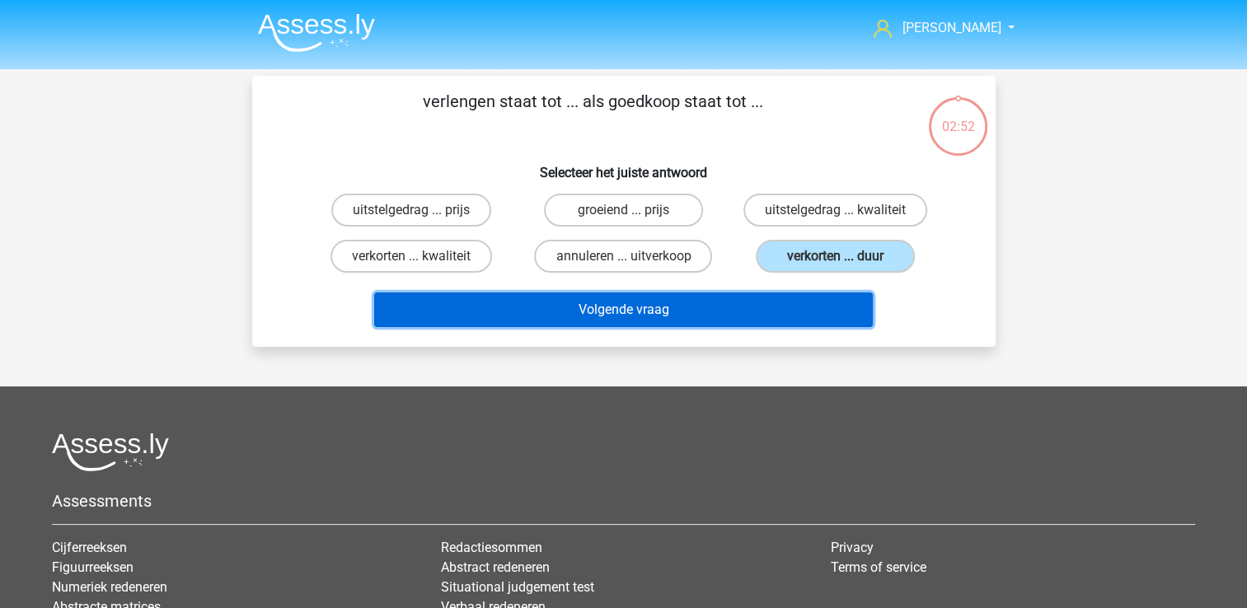
click at [517, 305] on button "Volgende vraag" at bounding box center [623, 309] width 498 height 35
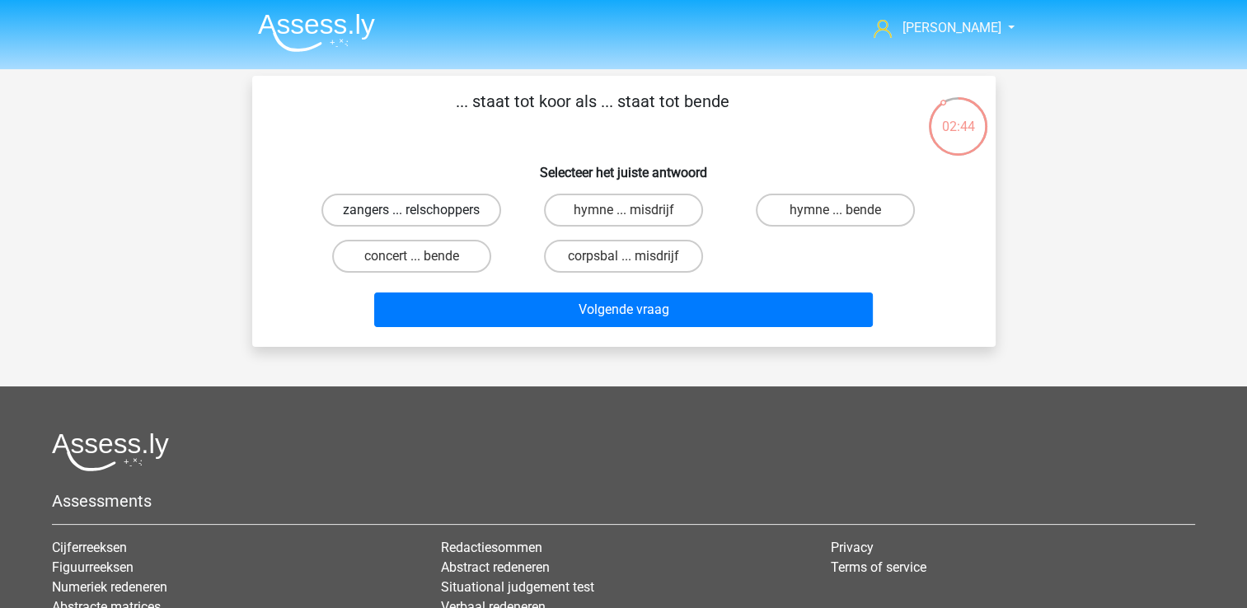
click at [441, 210] on label "zangers ... relschoppers" at bounding box center [411, 210] width 180 height 33
click at [422, 210] on input "zangers ... relschoppers" at bounding box center [416, 215] width 11 height 11
radio input "true"
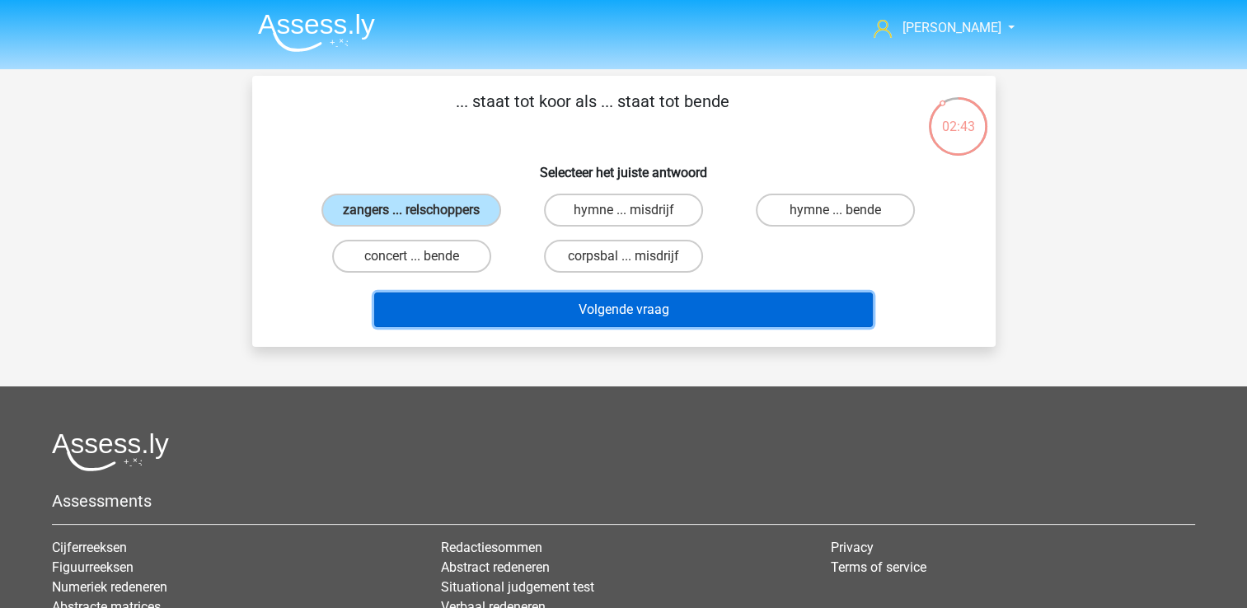
click at [505, 311] on button "Volgende vraag" at bounding box center [623, 309] width 498 height 35
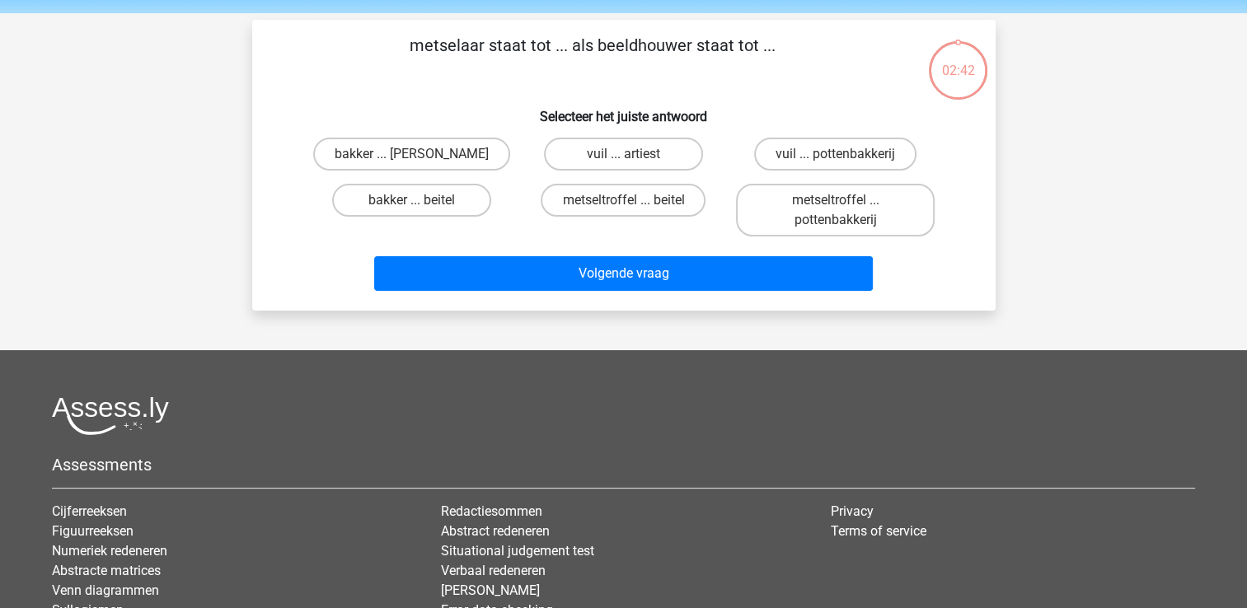
scroll to position [76, 0]
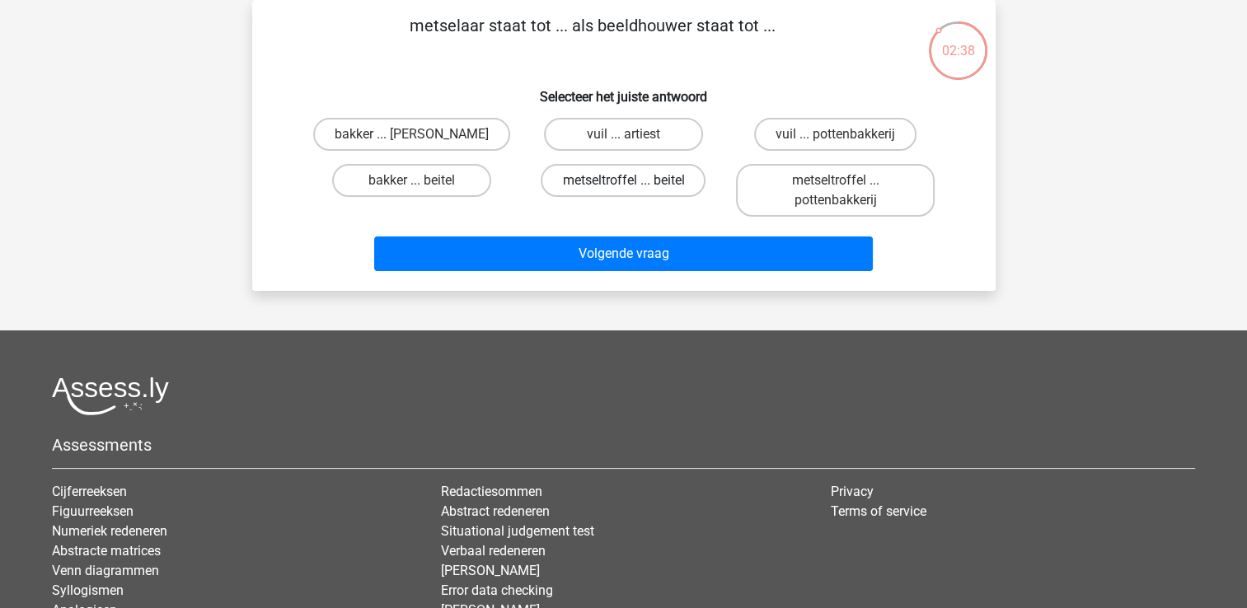
click at [585, 182] on label "metseltroffel ... beitel" at bounding box center [623, 180] width 165 height 33
click at [623, 182] on input "metseltroffel ... beitel" at bounding box center [628, 185] width 11 height 11
radio input "true"
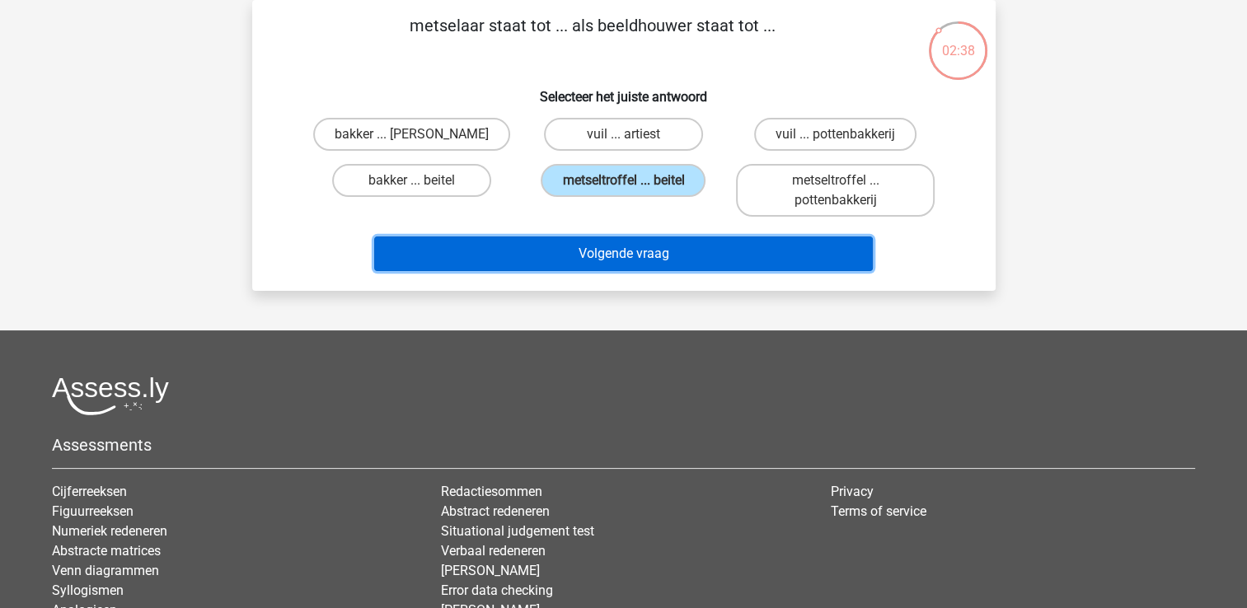
click at [593, 255] on button "Volgende vraag" at bounding box center [623, 253] width 498 height 35
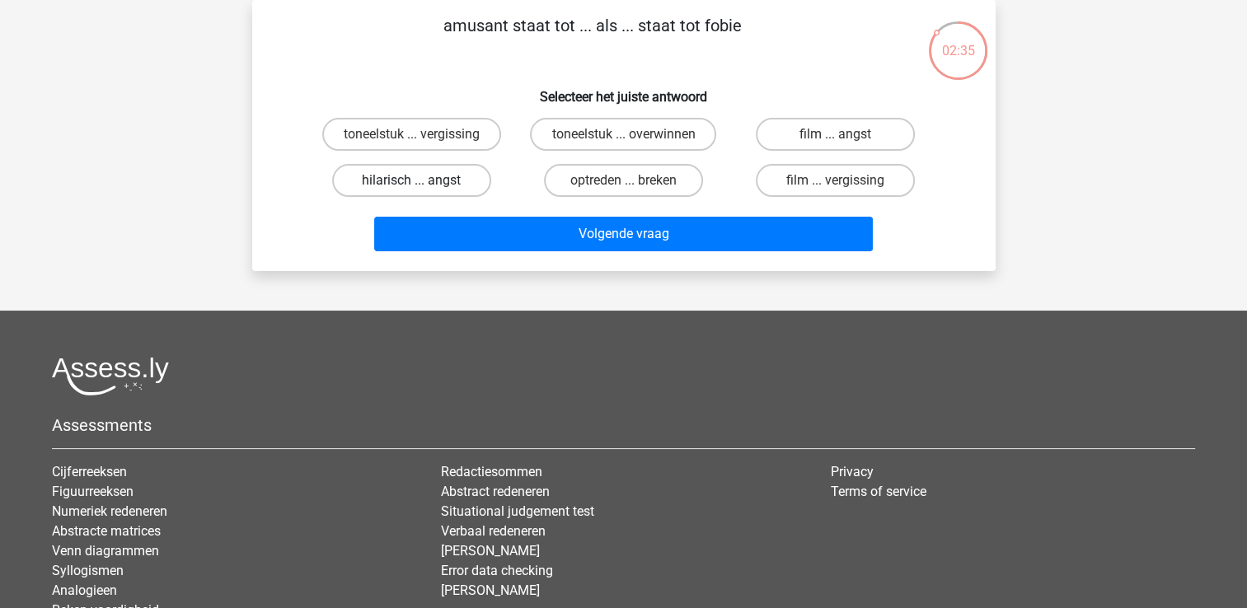
click at [437, 183] on label "hilarisch ... angst" at bounding box center [411, 180] width 159 height 33
click at [422, 183] on input "hilarisch ... angst" at bounding box center [416, 185] width 11 height 11
radio input "true"
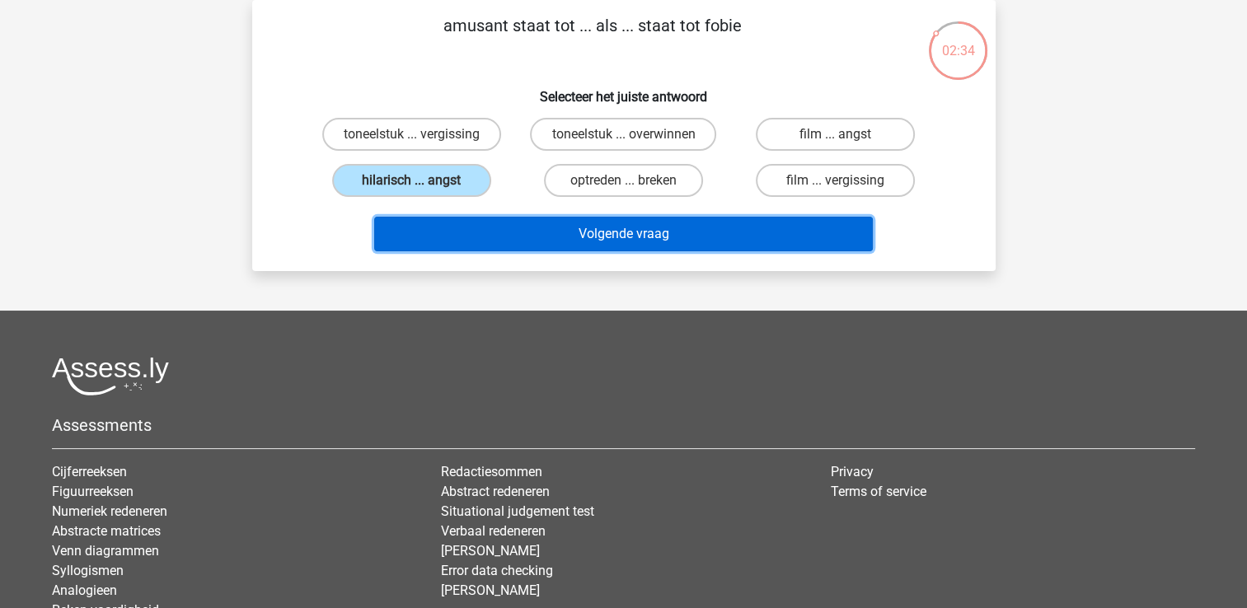
click at [508, 249] on button "Volgende vraag" at bounding box center [623, 234] width 498 height 35
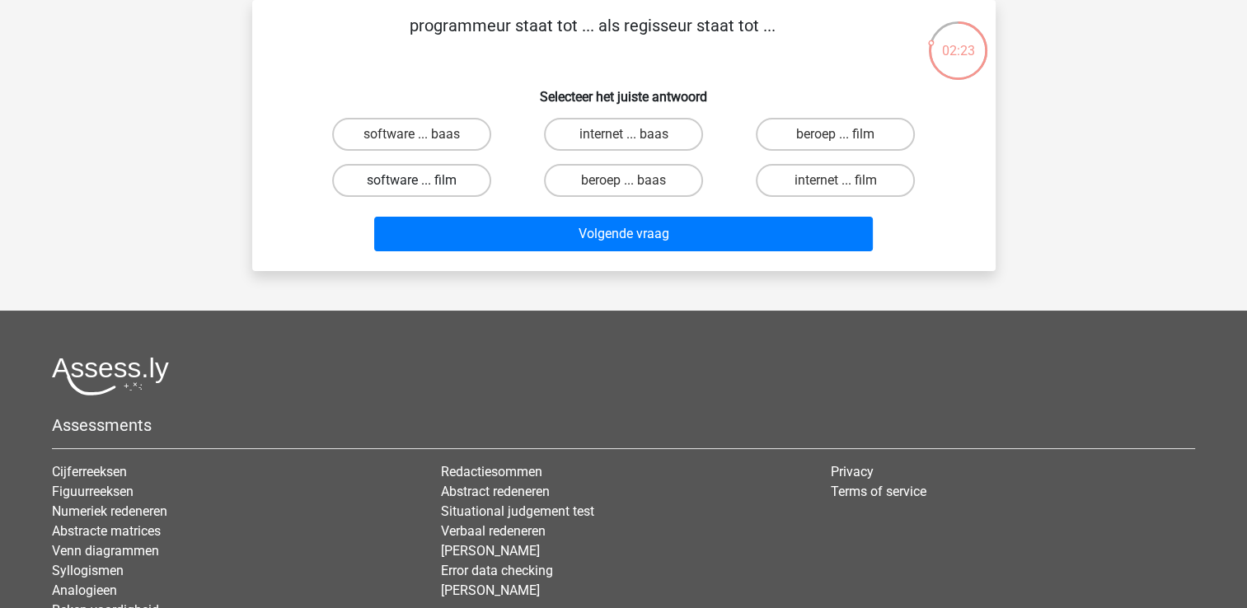
click at [452, 180] on label "software ... film" at bounding box center [411, 180] width 159 height 33
click at [422, 180] on input "software ... film" at bounding box center [416, 185] width 11 height 11
radio input "true"
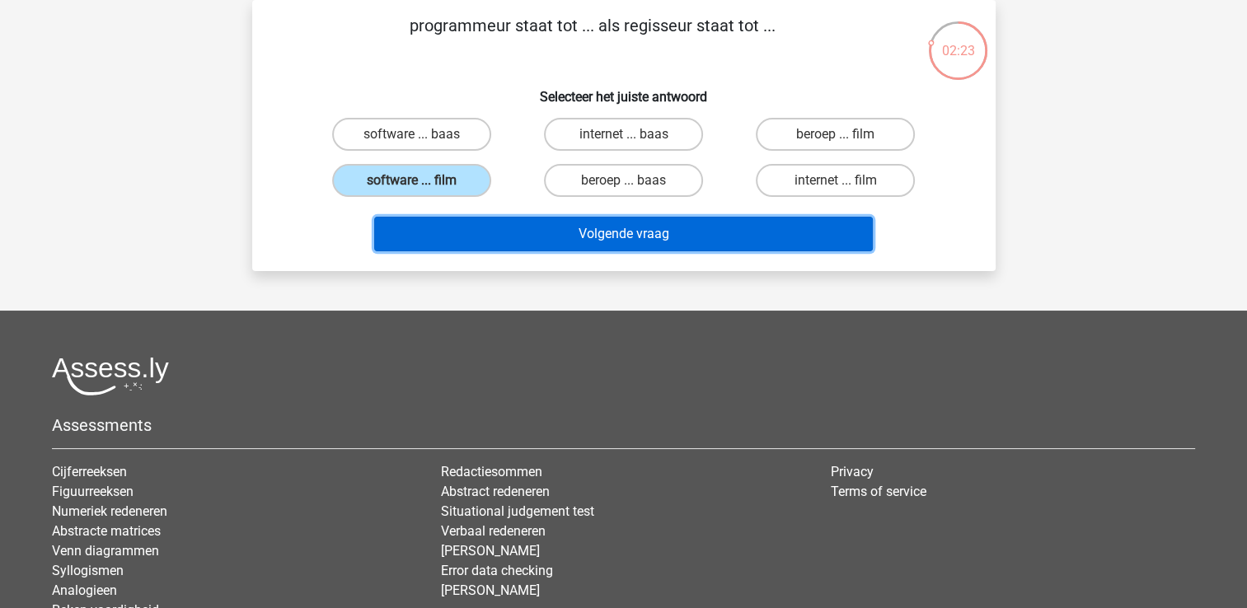
click at [494, 232] on button "Volgende vraag" at bounding box center [623, 234] width 498 height 35
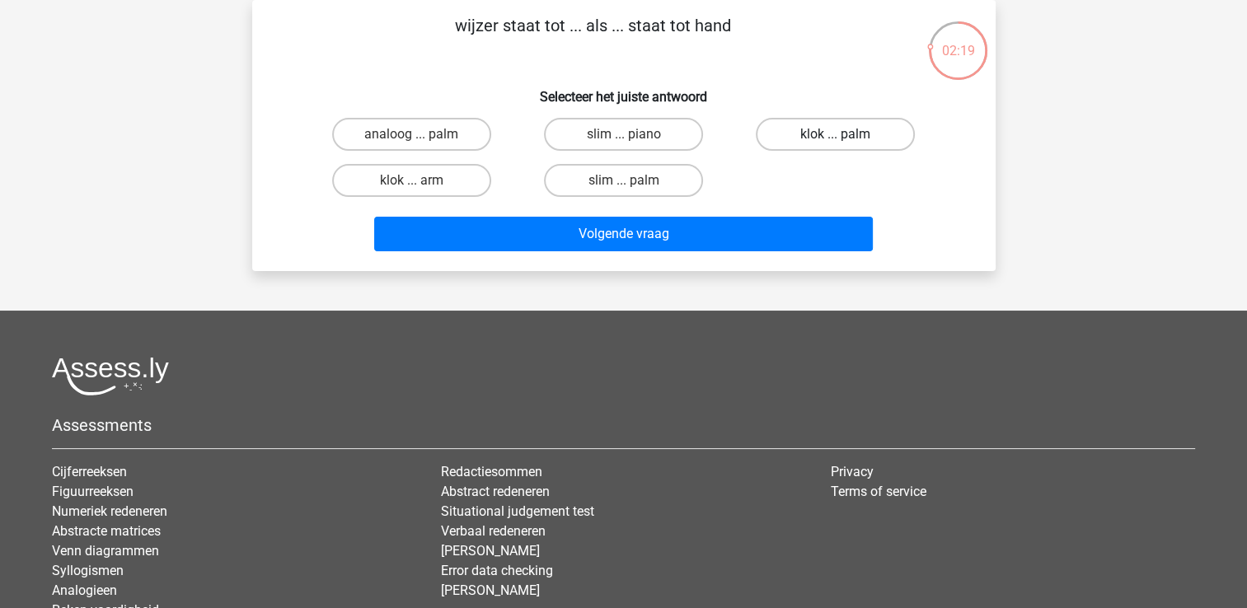
click at [792, 133] on label "klok ... palm" at bounding box center [835, 134] width 159 height 33
click at [835, 134] on input "klok ... palm" at bounding box center [840, 139] width 11 height 11
radio input "true"
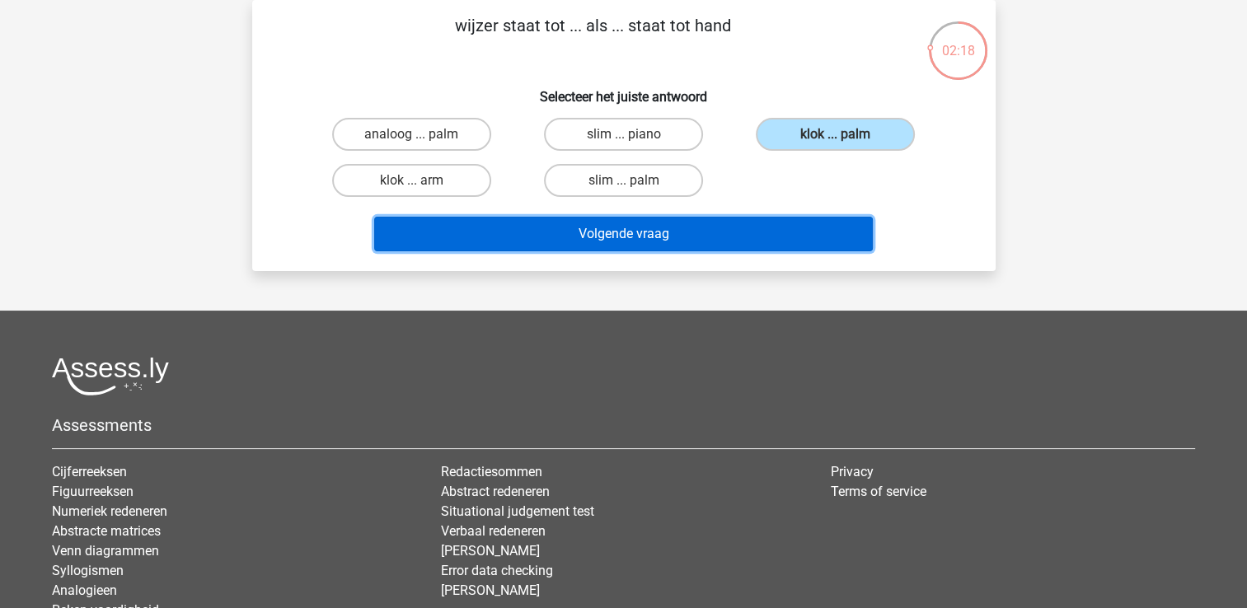
click at [684, 227] on button "Volgende vraag" at bounding box center [623, 234] width 498 height 35
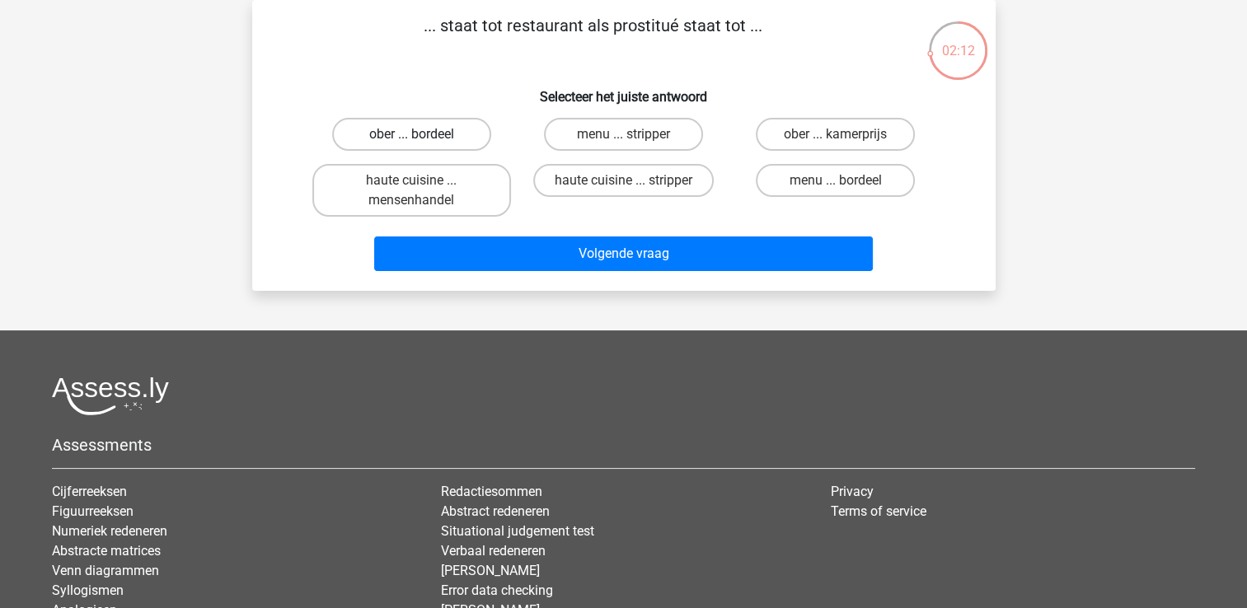
click at [388, 137] on label "ober ... bordeel" at bounding box center [411, 134] width 159 height 33
click at [411, 137] on input "ober ... bordeel" at bounding box center [416, 139] width 11 height 11
radio input "true"
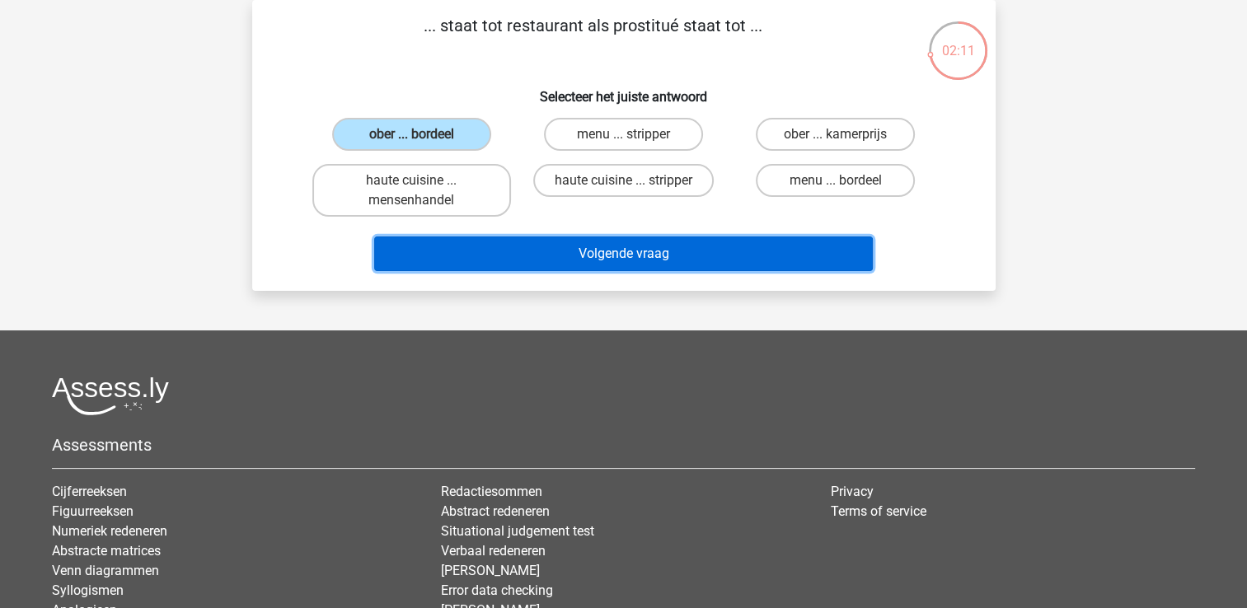
click at [506, 251] on button "Volgende vraag" at bounding box center [623, 253] width 498 height 35
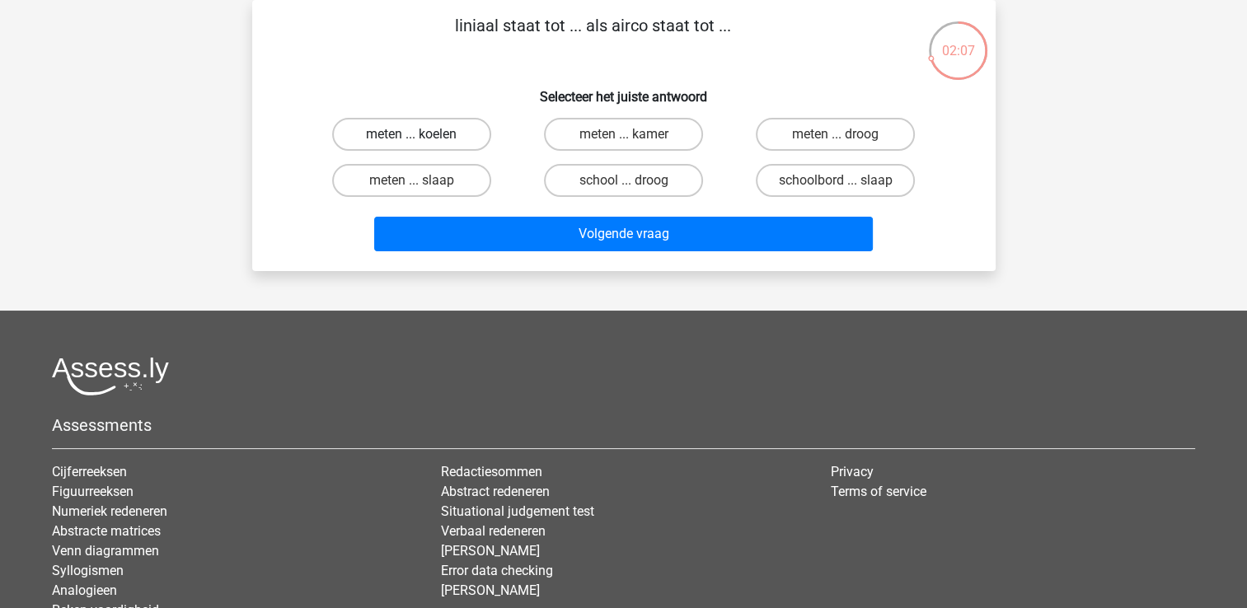
click at [403, 139] on label "meten ... koelen" at bounding box center [411, 134] width 159 height 33
click at [411, 139] on input "meten ... koelen" at bounding box center [416, 139] width 11 height 11
radio input "true"
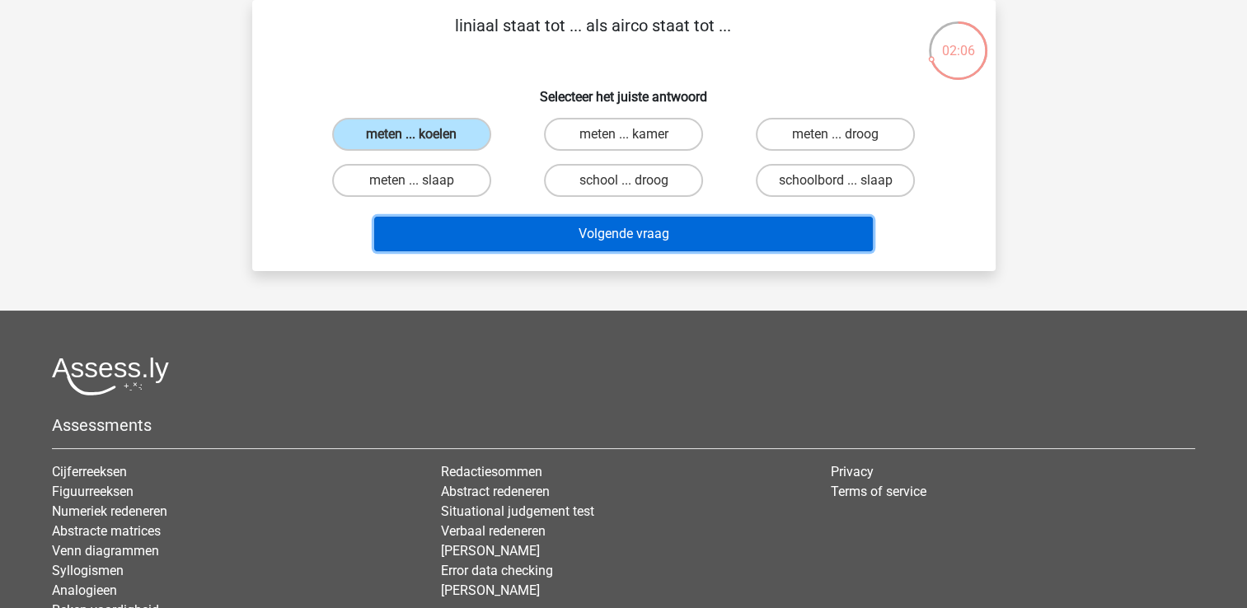
click at [495, 222] on button "Volgende vraag" at bounding box center [623, 234] width 498 height 35
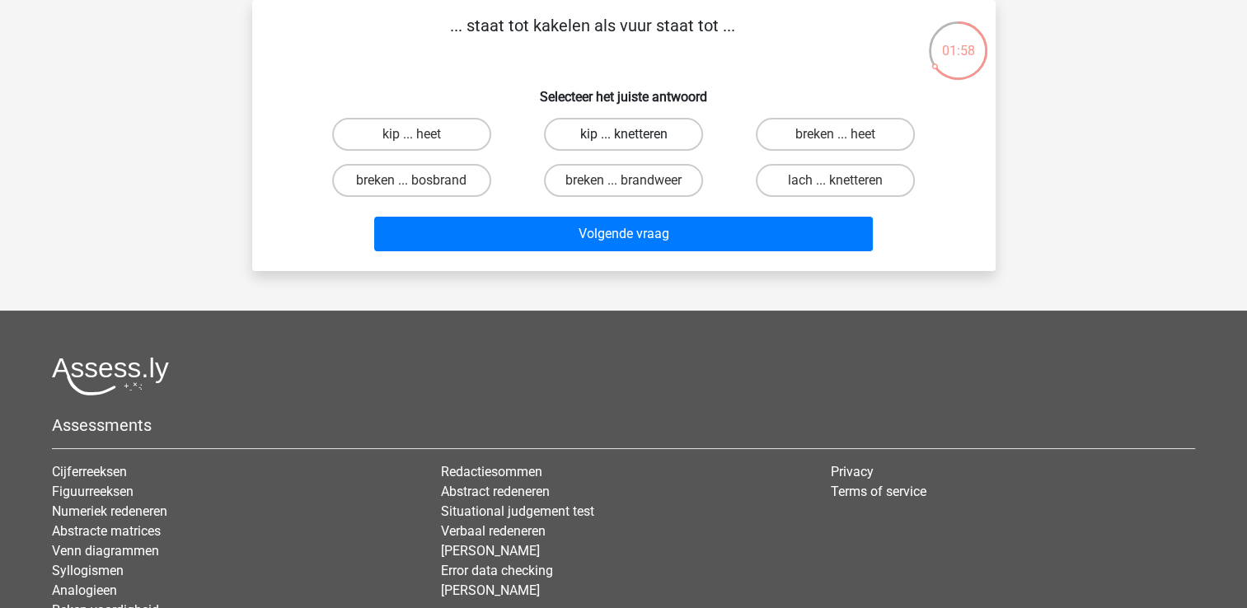
click at [603, 135] on label "kip ... knetteren" at bounding box center [623, 134] width 159 height 33
click at [623, 135] on input "kip ... knetteren" at bounding box center [628, 139] width 11 height 11
radio input "true"
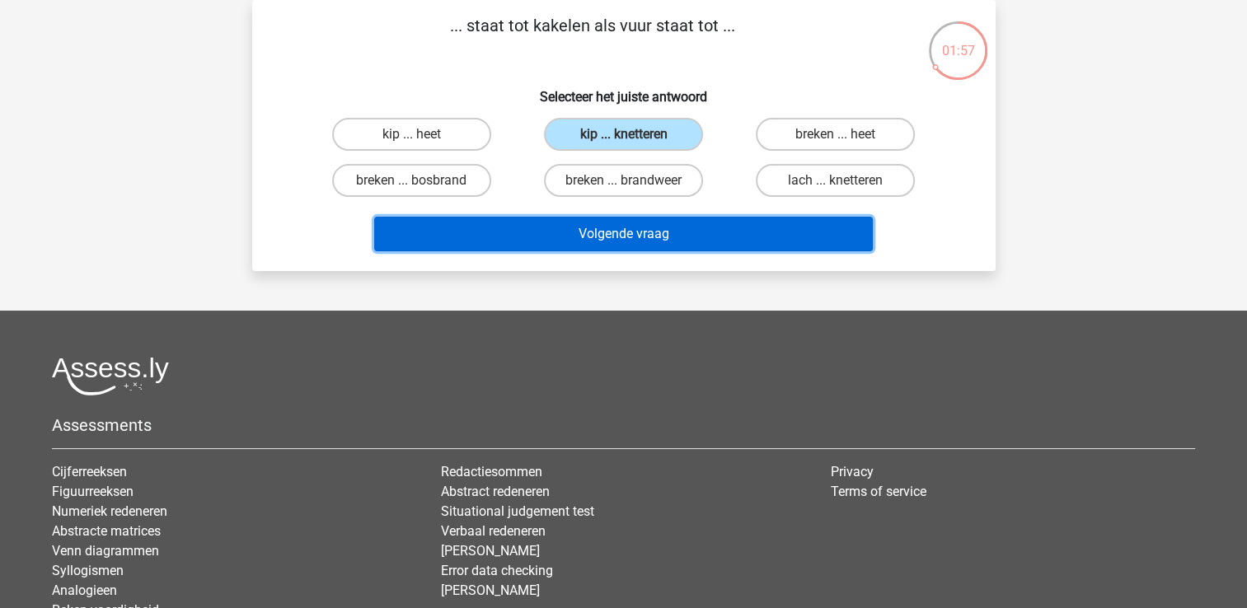
click at [605, 225] on button "Volgende vraag" at bounding box center [623, 234] width 498 height 35
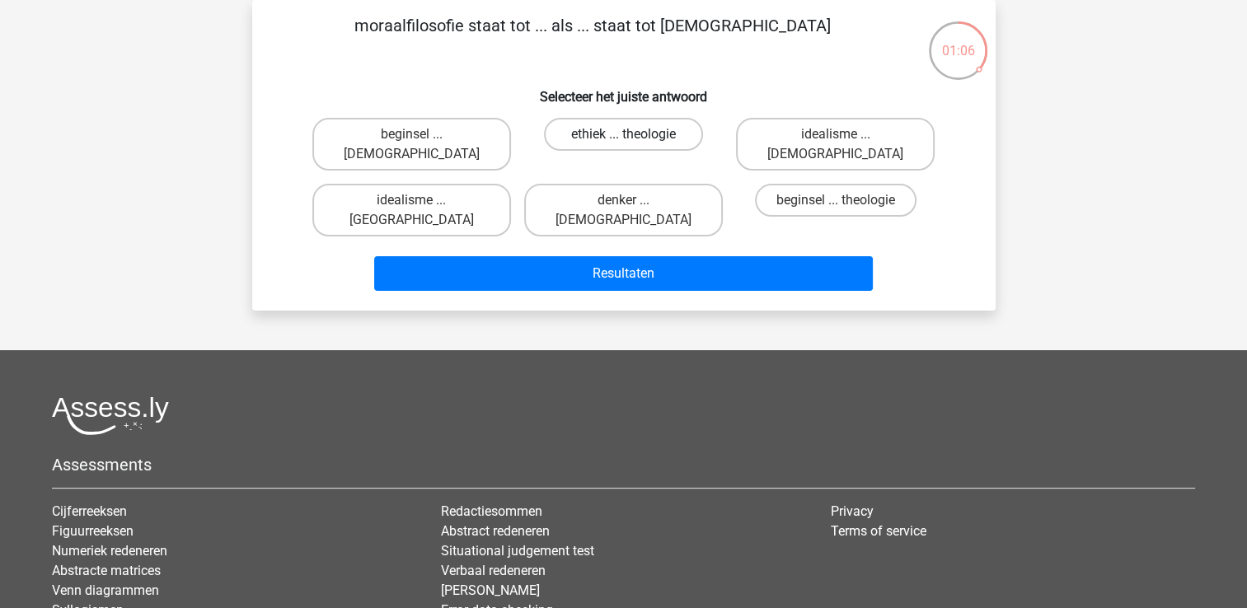
click at [591, 137] on label "ethiek ... theologie" at bounding box center [623, 134] width 159 height 33
click at [623, 137] on input "ethiek ... theologie" at bounding box center [628, 139] width 11 height 11
radio input "true"
click at [421, 128] on label "beginsel ... atheïsme" at bounding box center [411, 144] width 199 height 53
click at [421, 134] on input "beginsel ... atheïsme" at bounding box center [416, 139] width 11 height 11
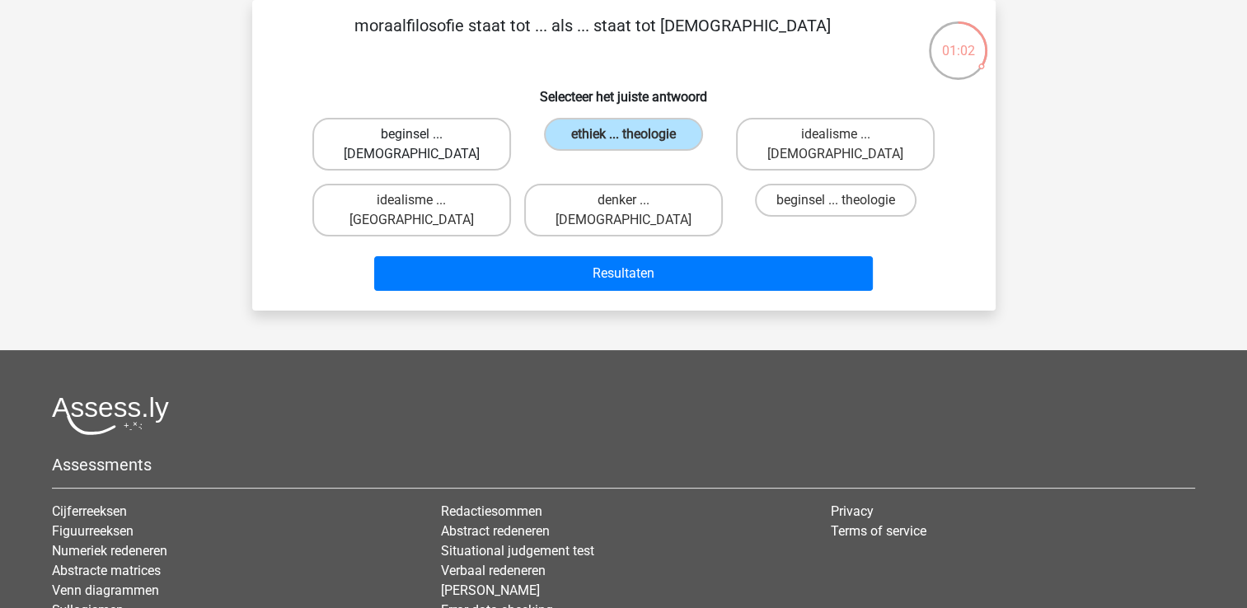
radio input "true"
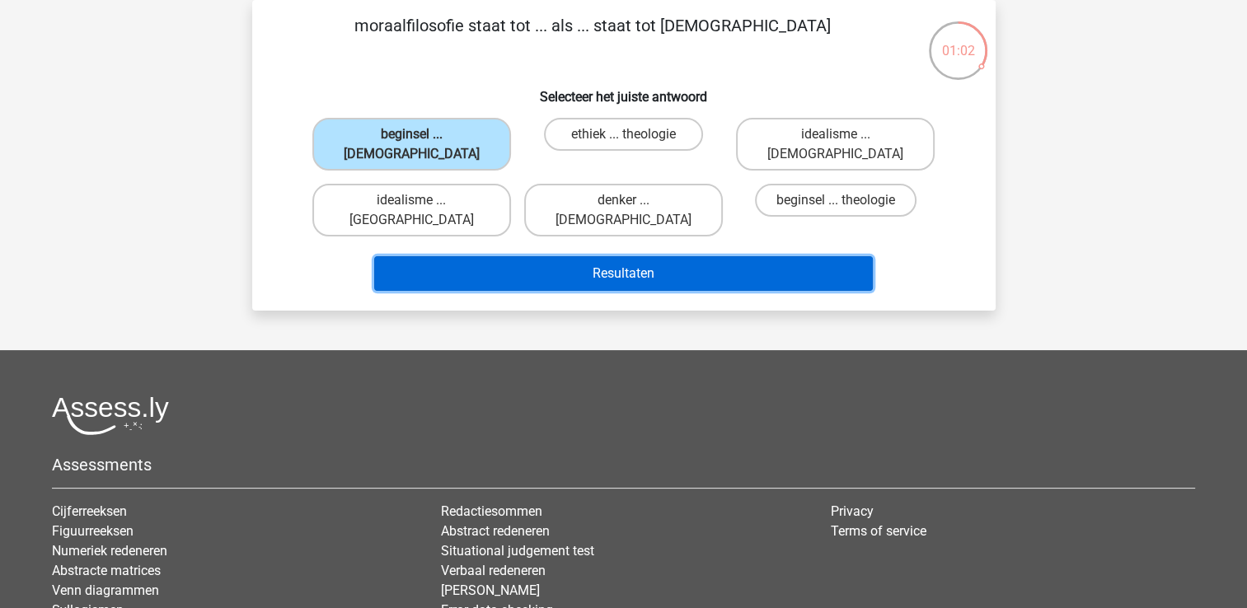
click at [475, 256] on button "Resultaten" at bounding box center [623, 273] width 498 height 35
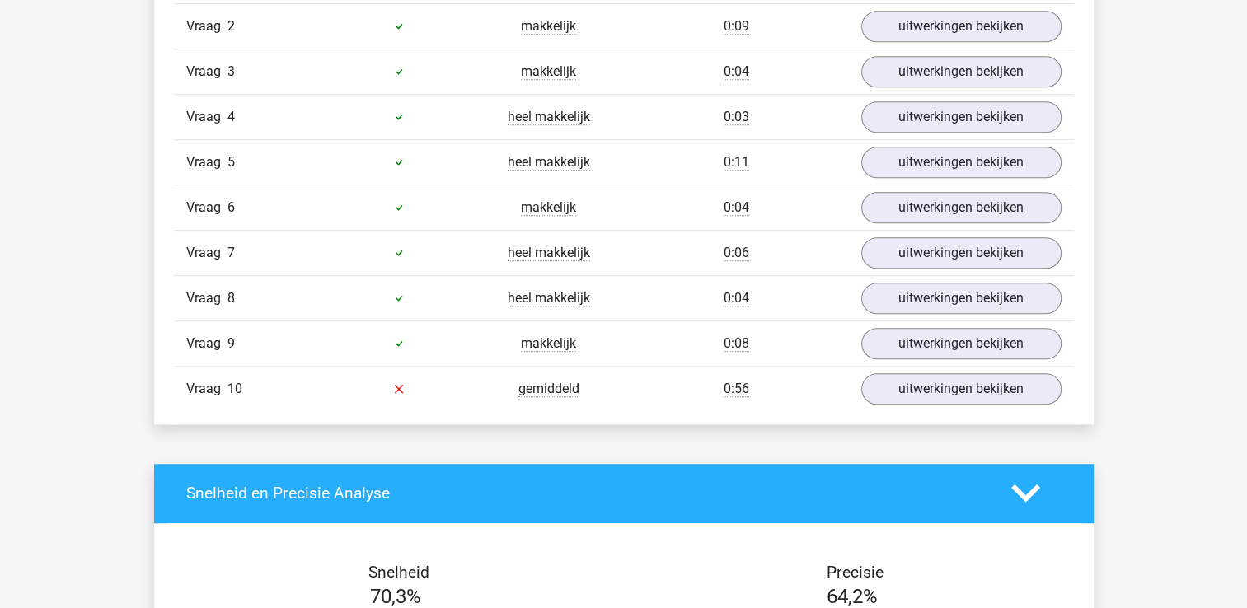
scroll to position [1236, 0]
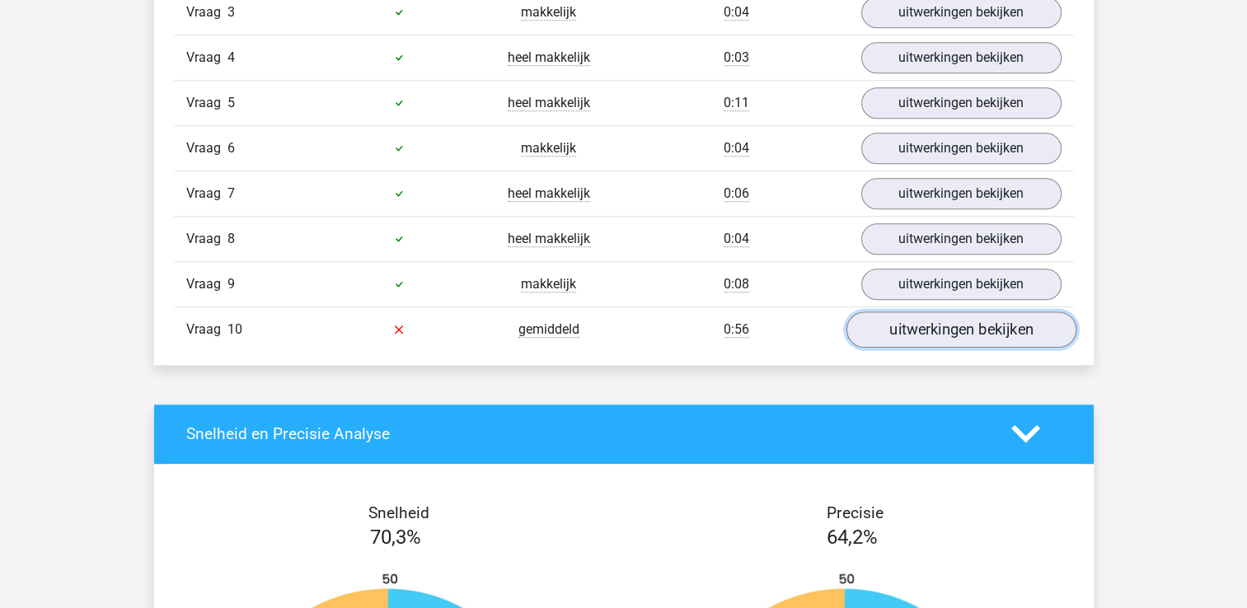
click at [1002, 335] on link "uitwerkingen bekijken" at bounding box center [960, 329] width 230 height 36
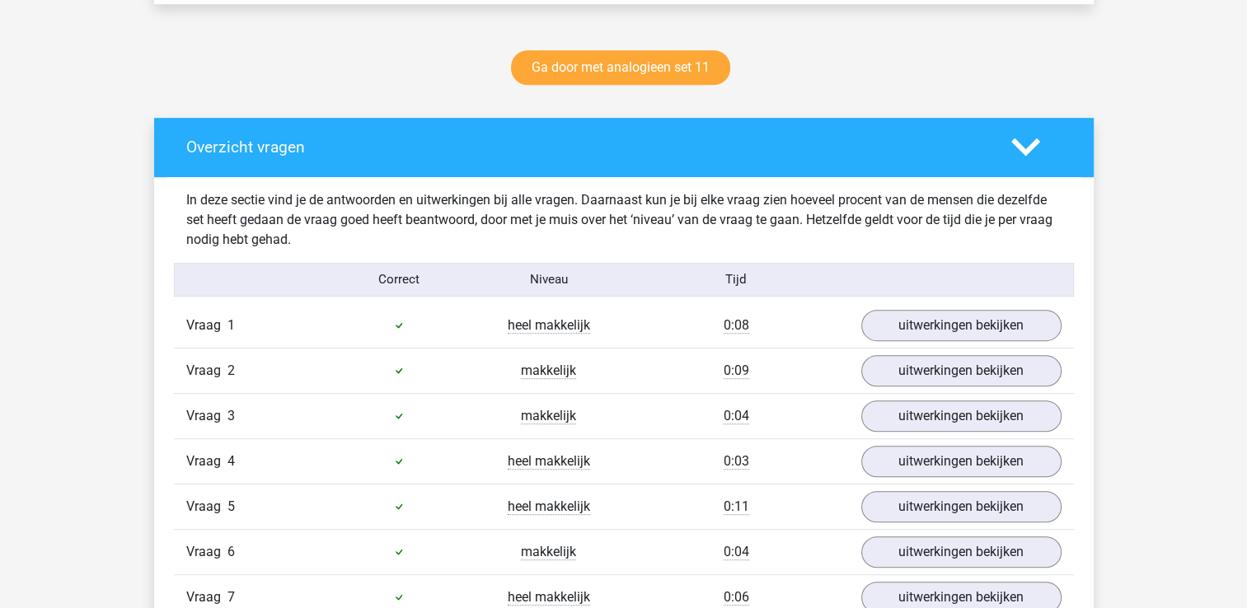
scroll to position [824, 0]
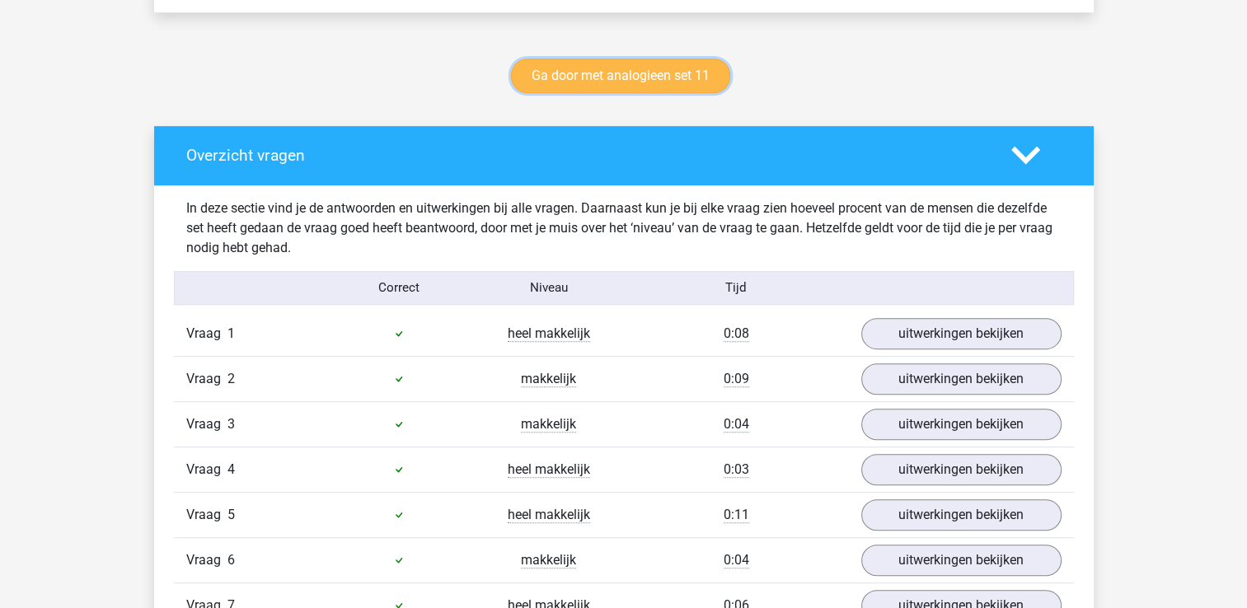
click at [580, 67] on link "Ga door met analogieen set 11" at bounding box center [620, 75] width 219 height 35
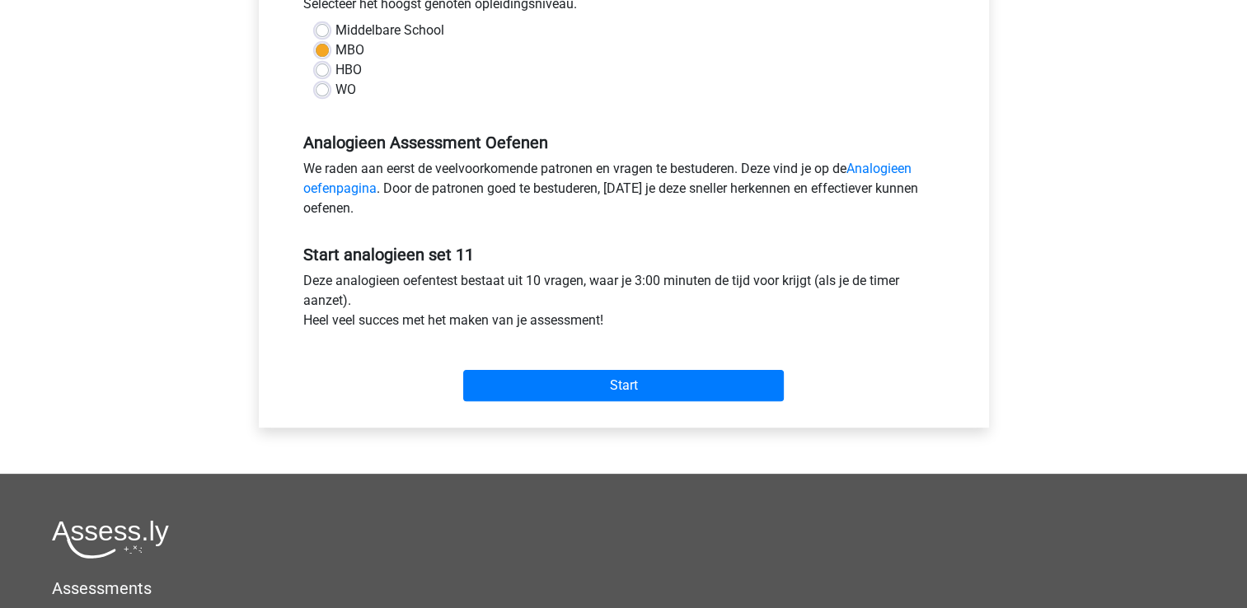
scroll to position [412, 0]
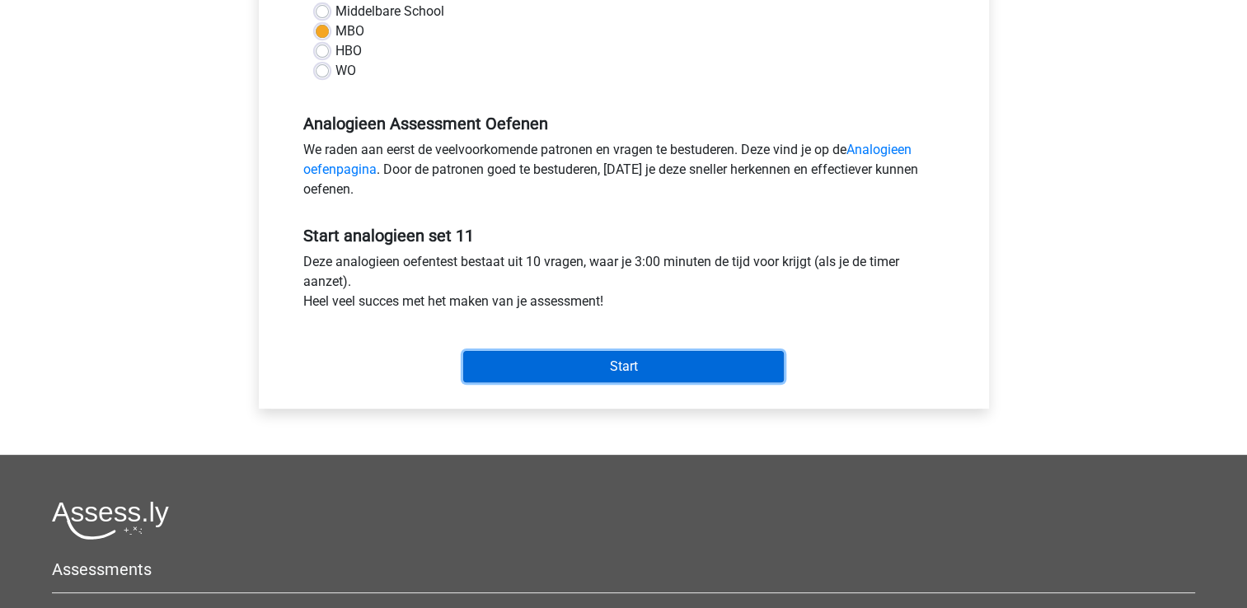
click at [516, 372] on input "Start" at bounding box center [623, 366] width 321 height 31
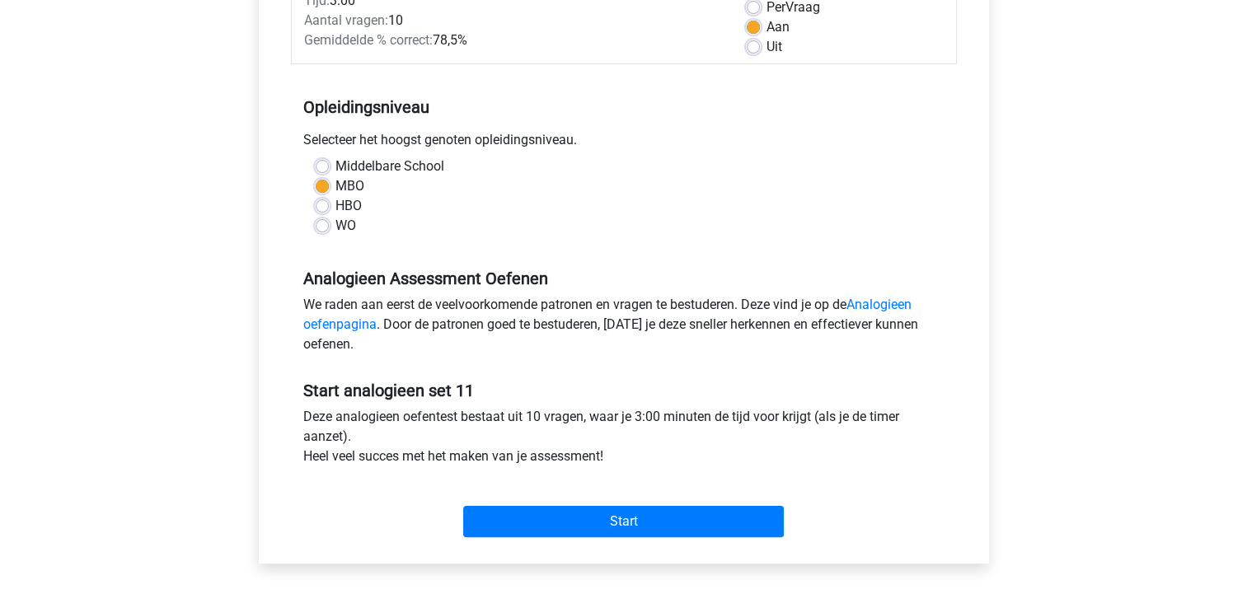
scroll to position [0, 0]
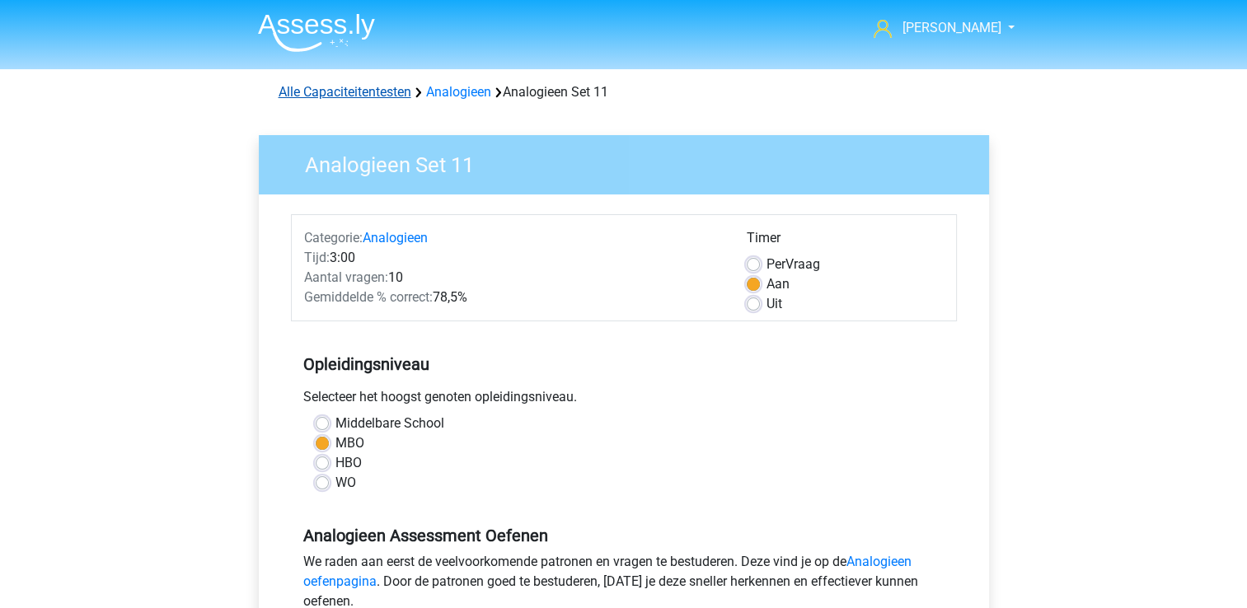
click at [375, 93] on link "Alle Capaciteitentesten" at bounding box center [344, 92] width 133 height 16
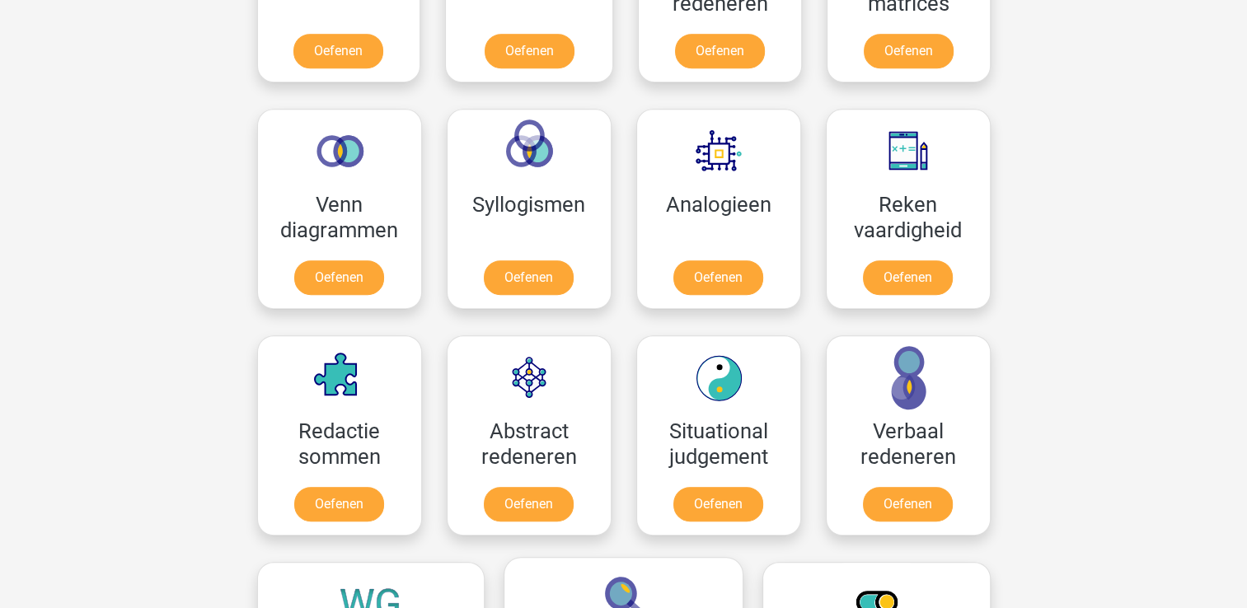
scroll to position [1193, 0]
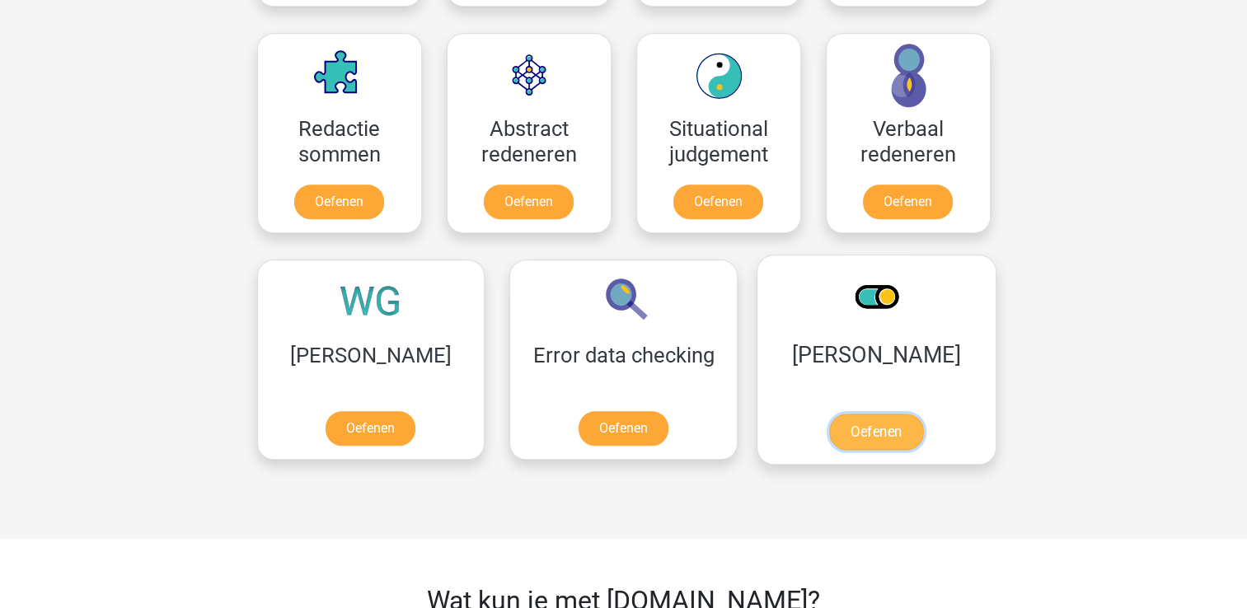
click at [829, 432] on link "Oefenen" at bounding box center [876, 432] width 94 height 36
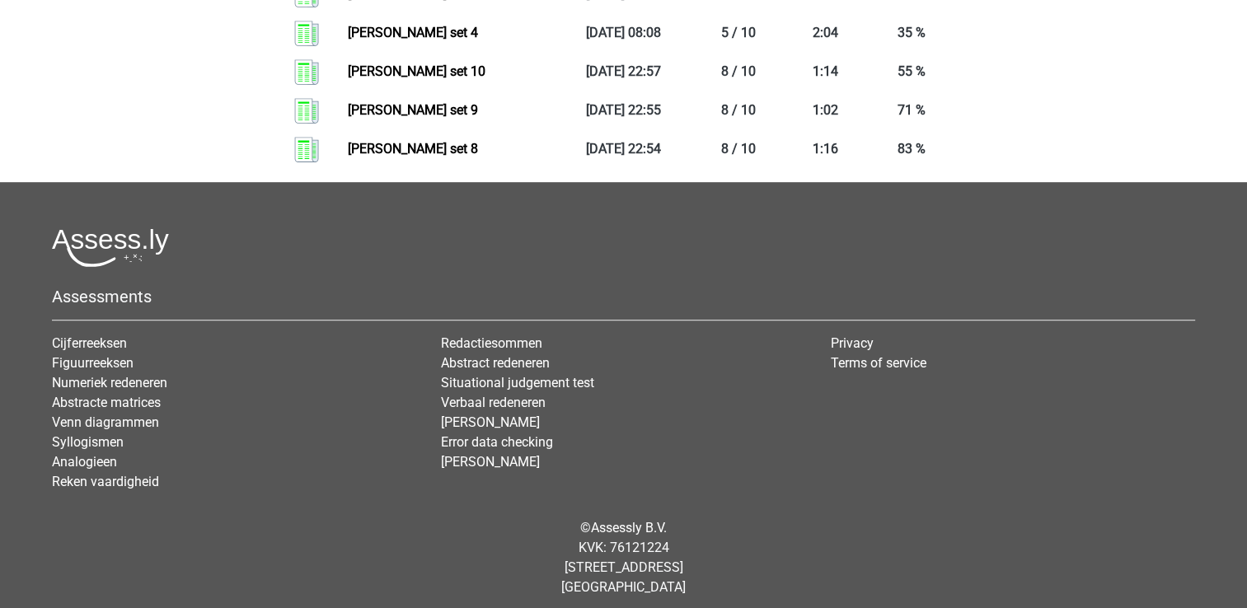
scroll to position [966, 0]
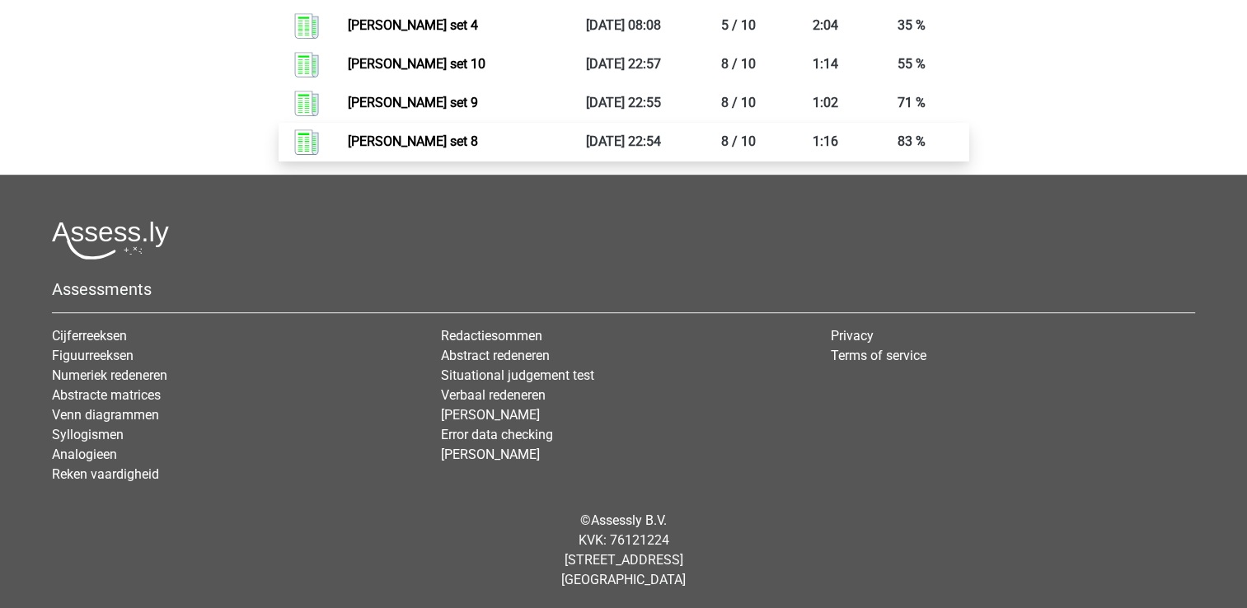
click at [414, 136] on link "[PERSON_NAME] set 8" at bounding box center [413, 141] width 130 height 16
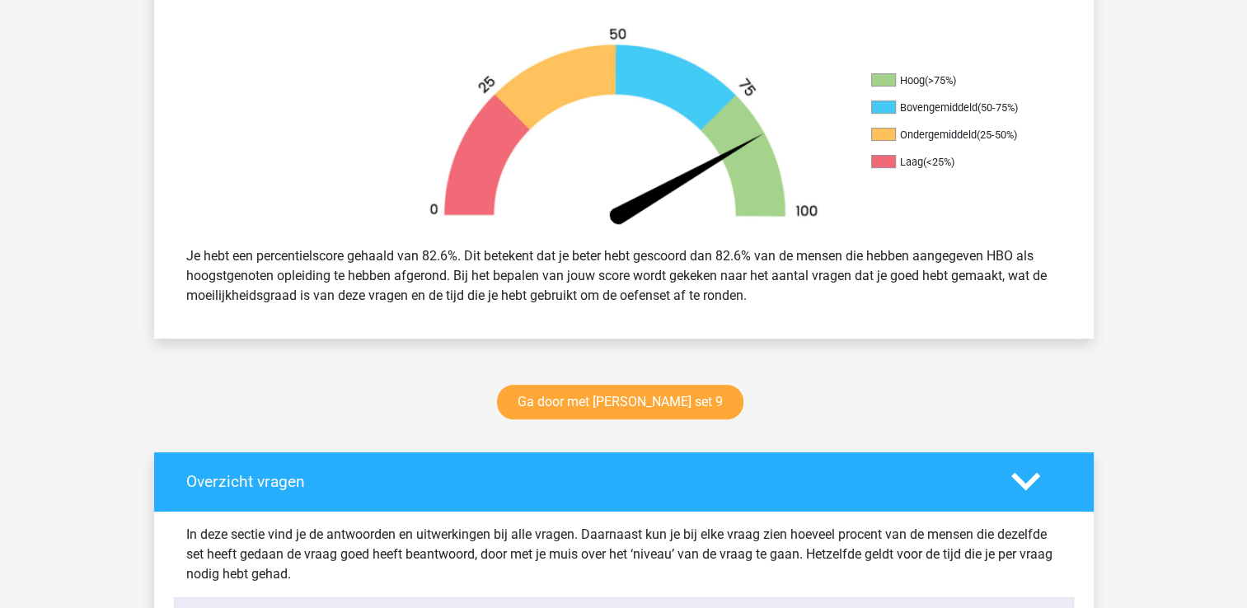
scroll to position [577, 0]
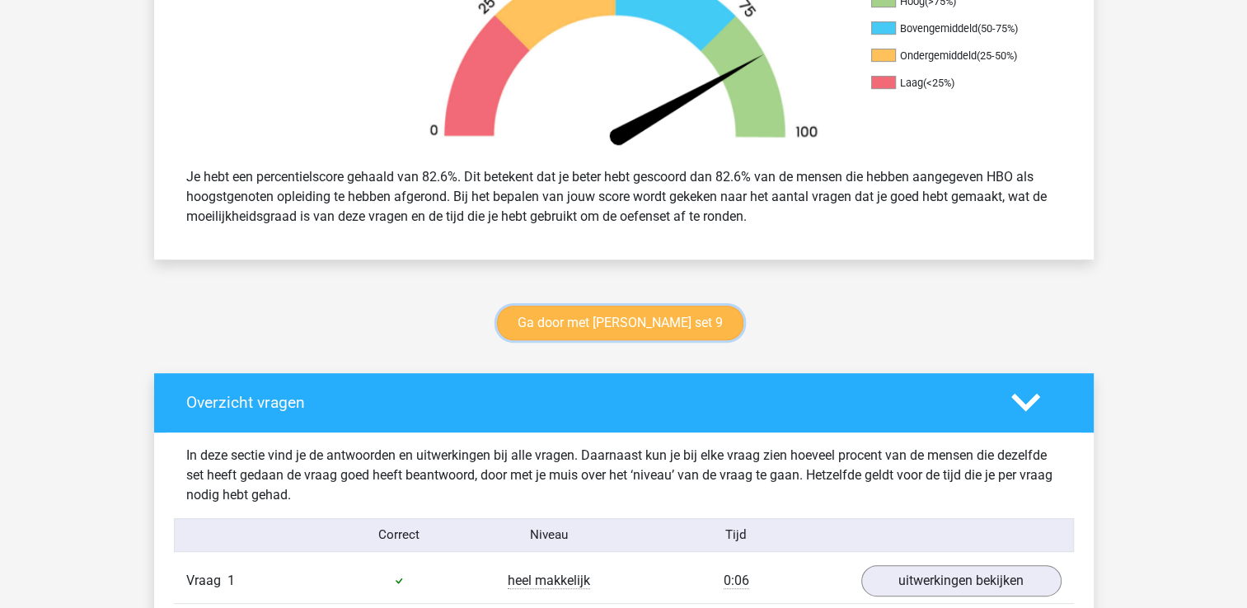
click at [611, 321] on link "Ga door met antoniemen set 9" at bounding box center [620, 323] width 246 height 35
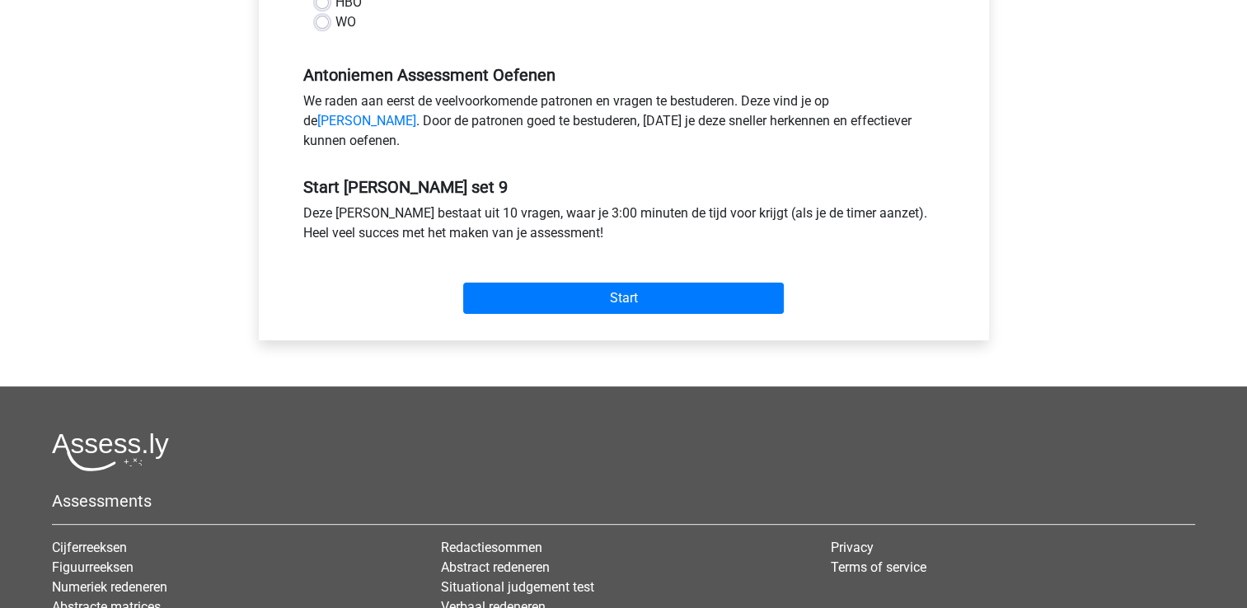
scroll to position [577, 0]
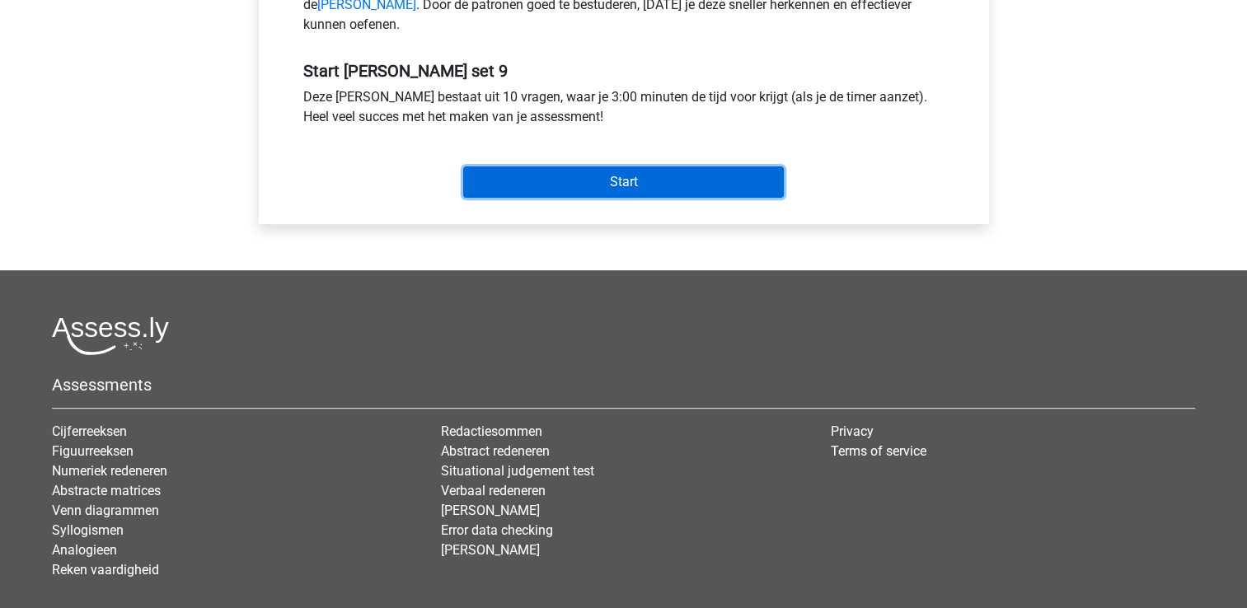
click at [610, 198] on input "Start" at bounding box center [623, 181] width 321 height 31
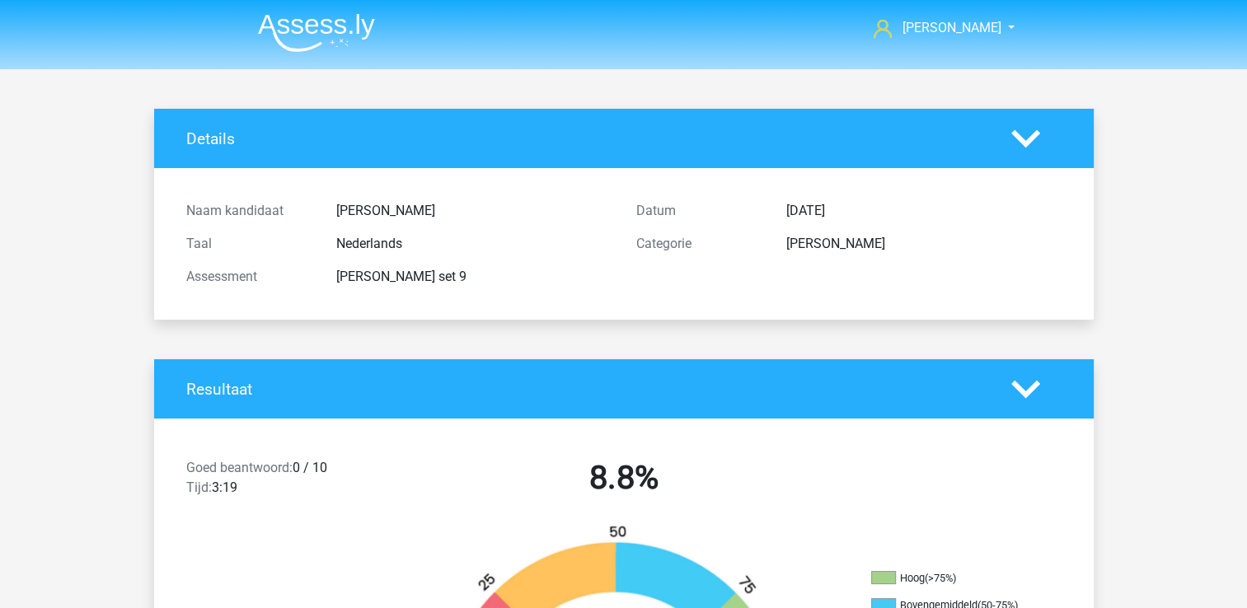
click at [300, 14] on img at bounding box center [316, 32] width 117 height 39
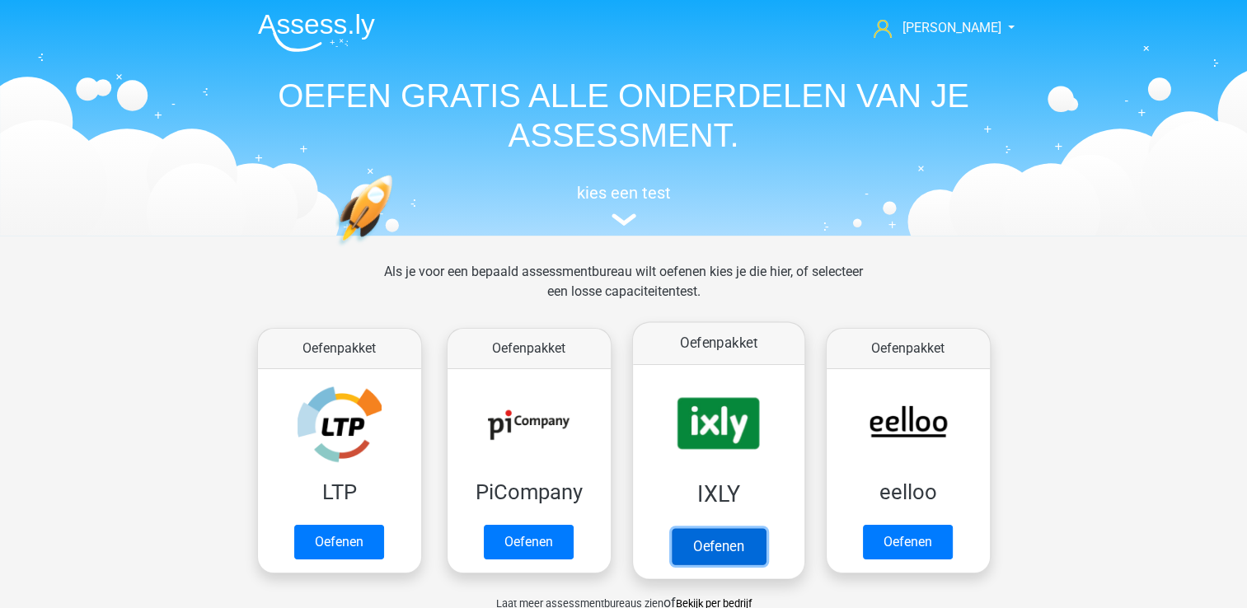
click at [711, 528] on link "Oefenen" at bounding box center [718, 546] width 94 height 36
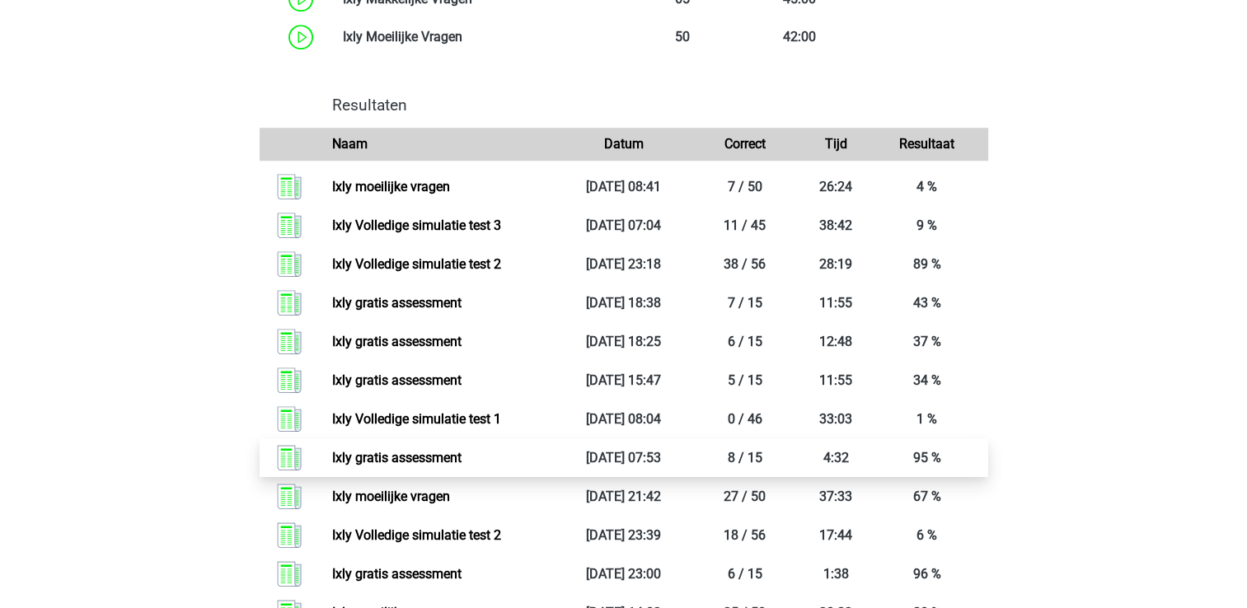
scroll to position [1318, 0]
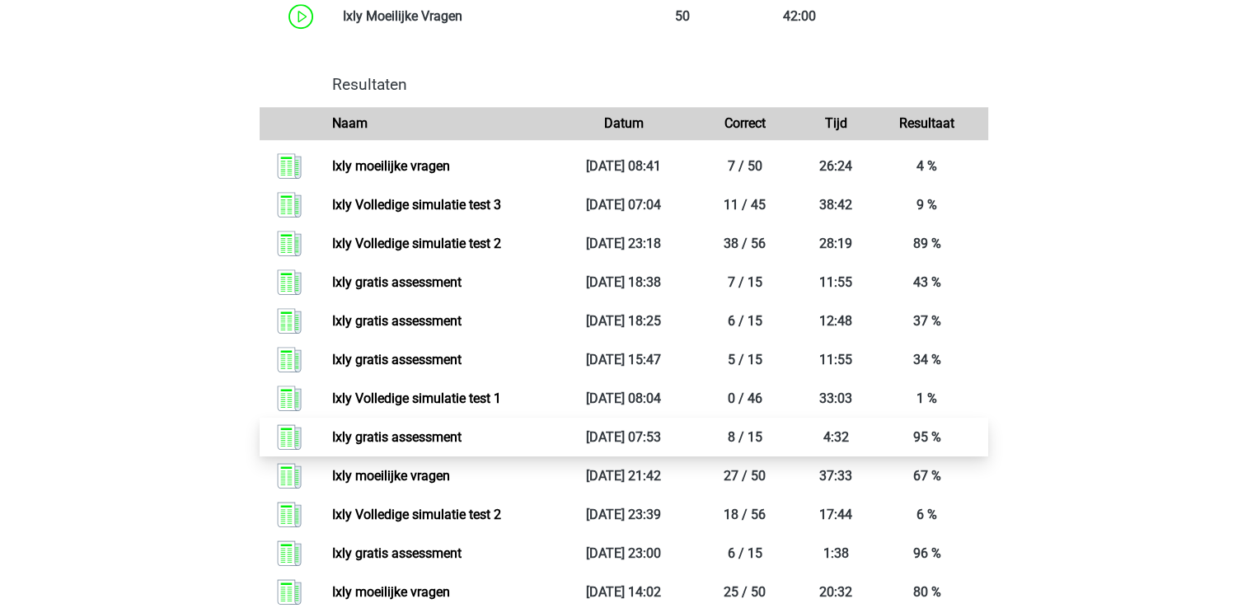
click at [438, 436] on link "Ixly gratis assessment" at bounding box center [396, 437] width 129 height 16
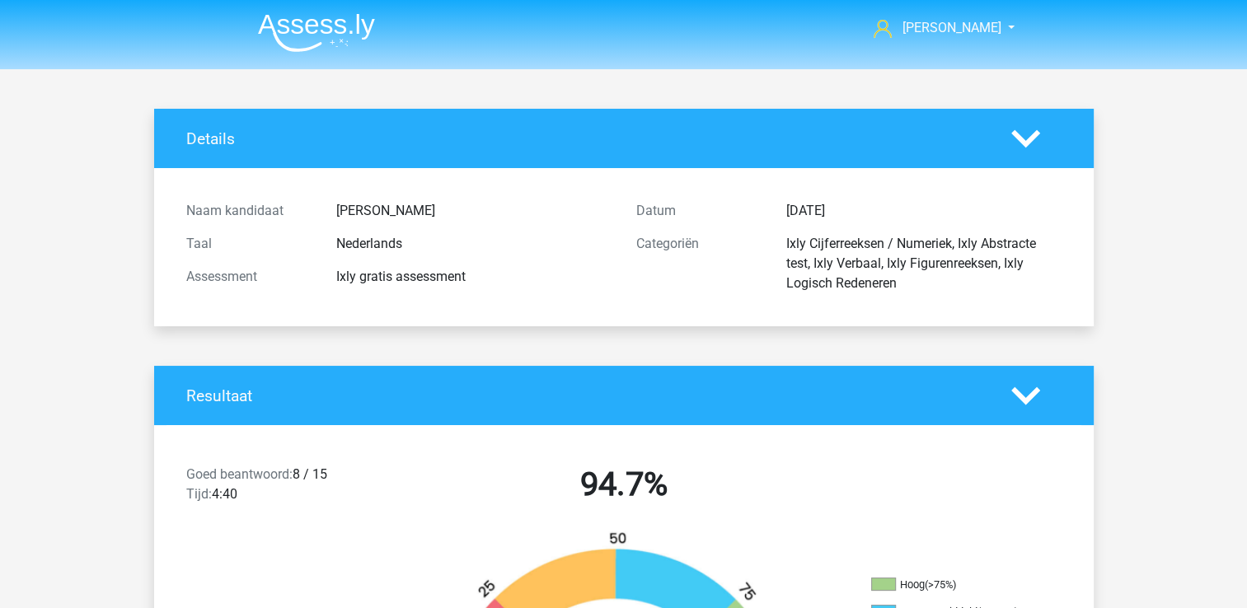
click at [275, 20] on img at bounding box center [316, 32] width 117 height 39
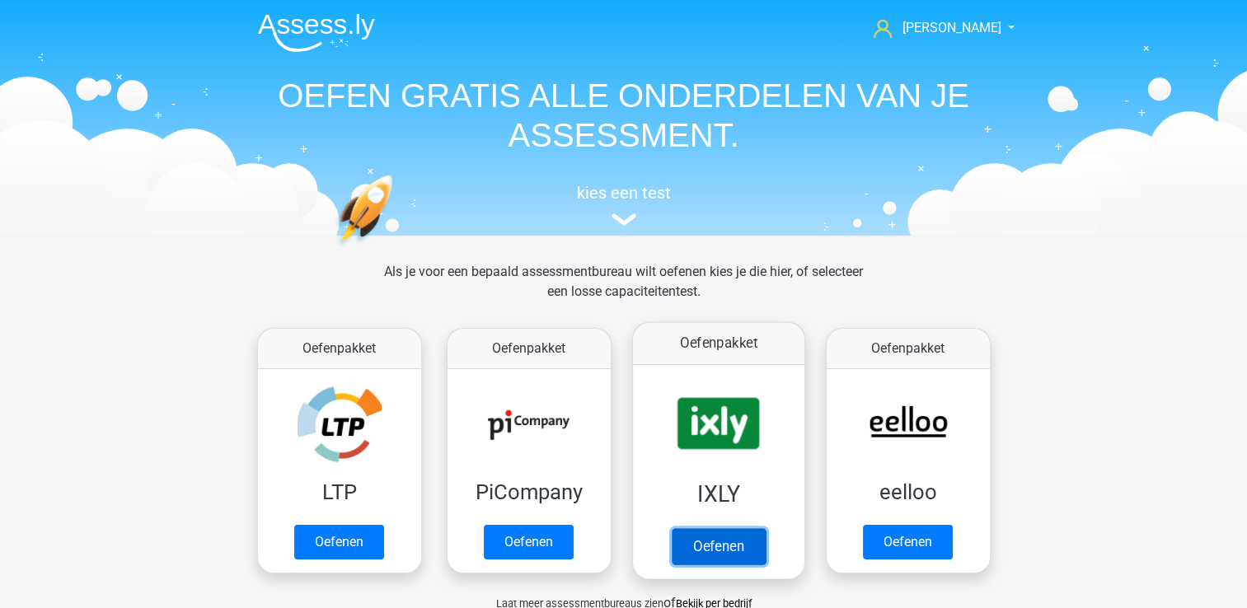
click at [725, 545] on link "Oefenen" at bounding box center [718, 546] width 94 height 36
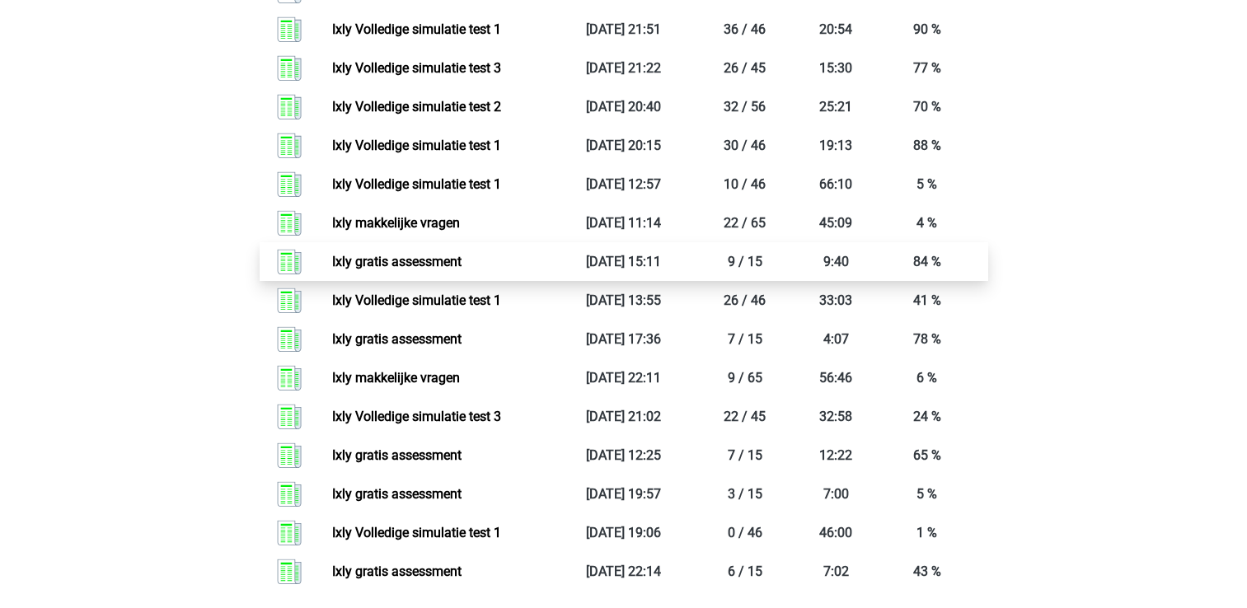
scroll to position [2142, 0]
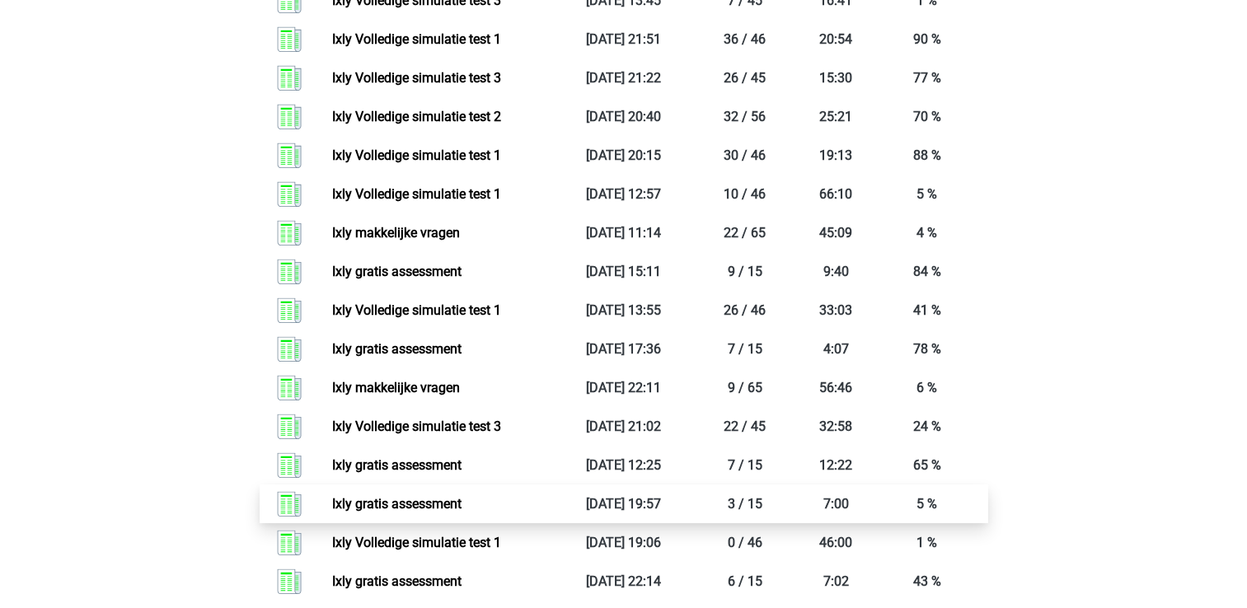
click at [409, 502] on link "Ixly gratis assessment" at bounding box center [396, 504] width 129 height 16
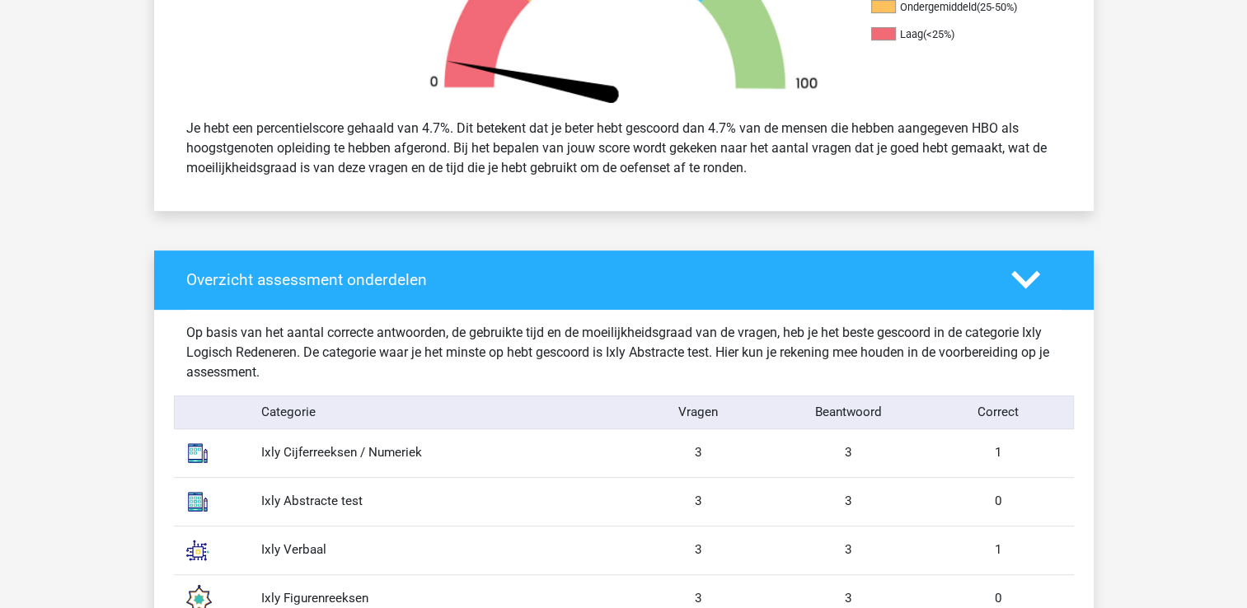
scroll to position [742, 0]
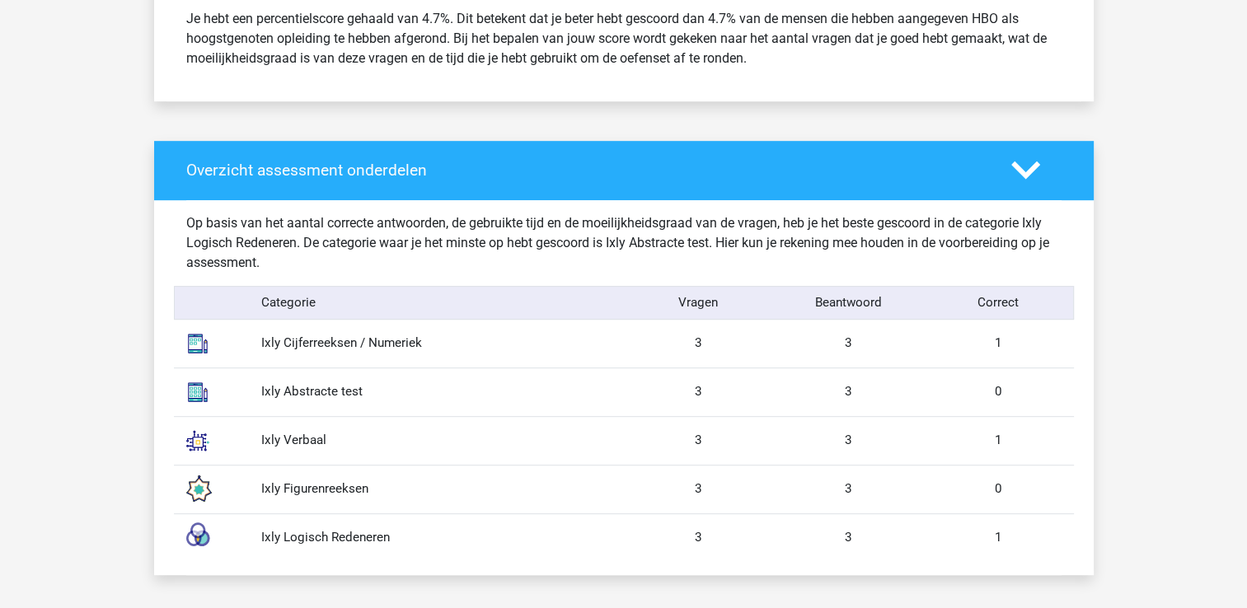
click at [339, 488] on div "Ixly Figurenreeksen" at bounding box center [436, 489] width 375 height 19
click at [1018, 171] on polygon at bounding box center [1025, 170] width 29 height 18
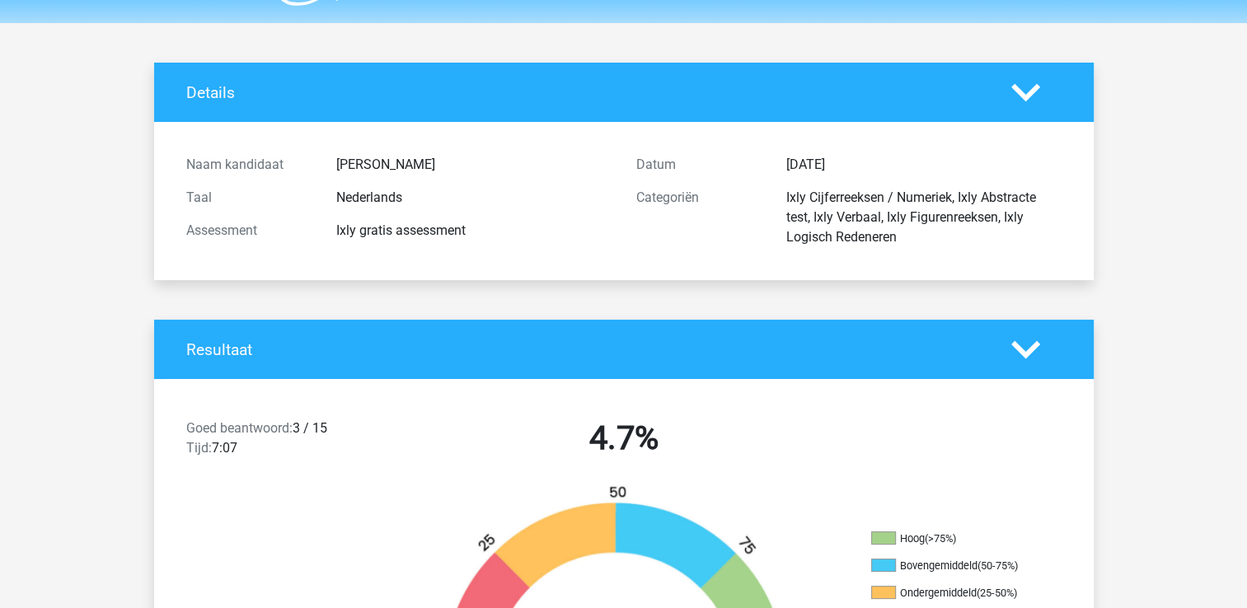
scroll to position [0, 0]
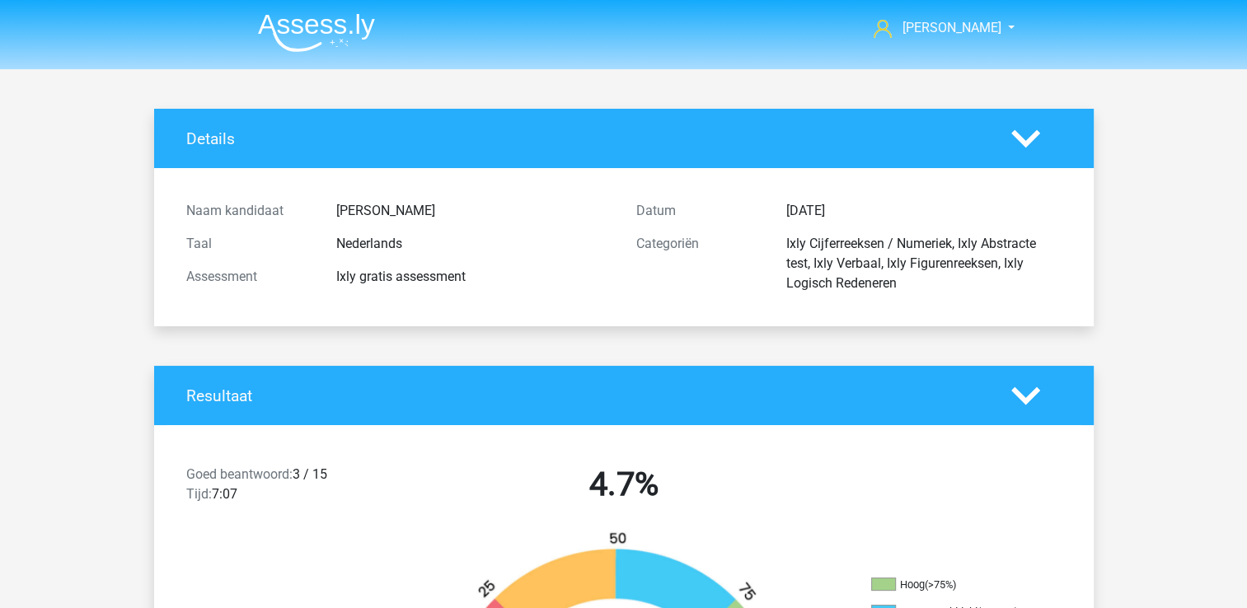
click at [353, 210] on div "[PERSON_NAME]" at bounding box center [474, 211] width 300 height 20
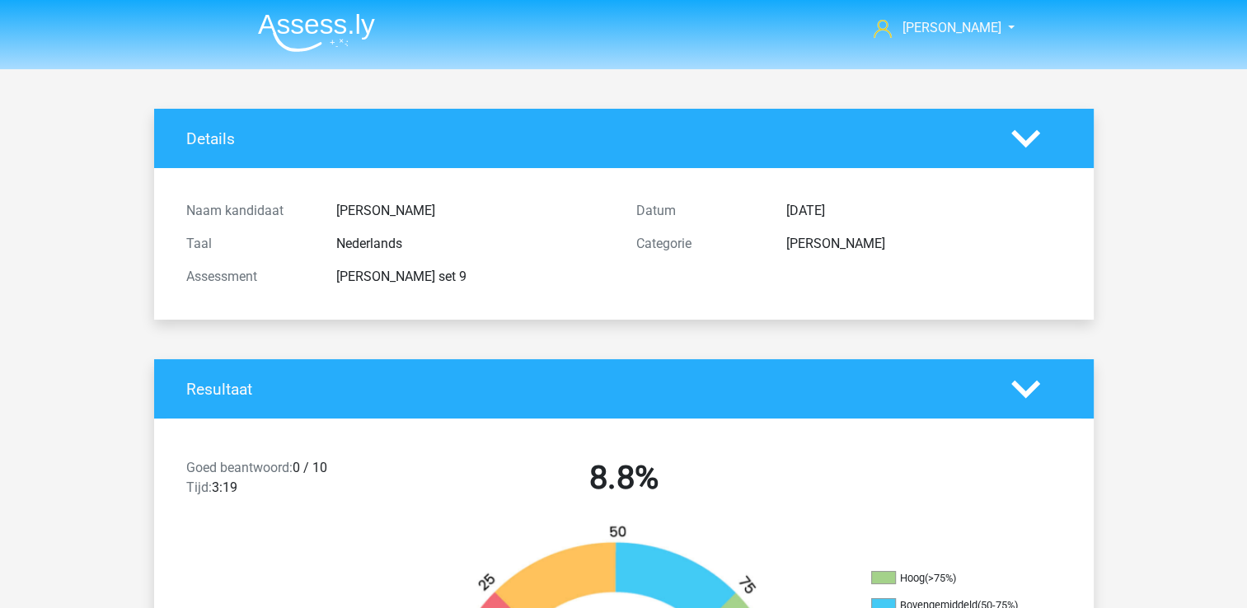
click at [334, 17] on img at bounding box center [316, 32] width 117 height 39
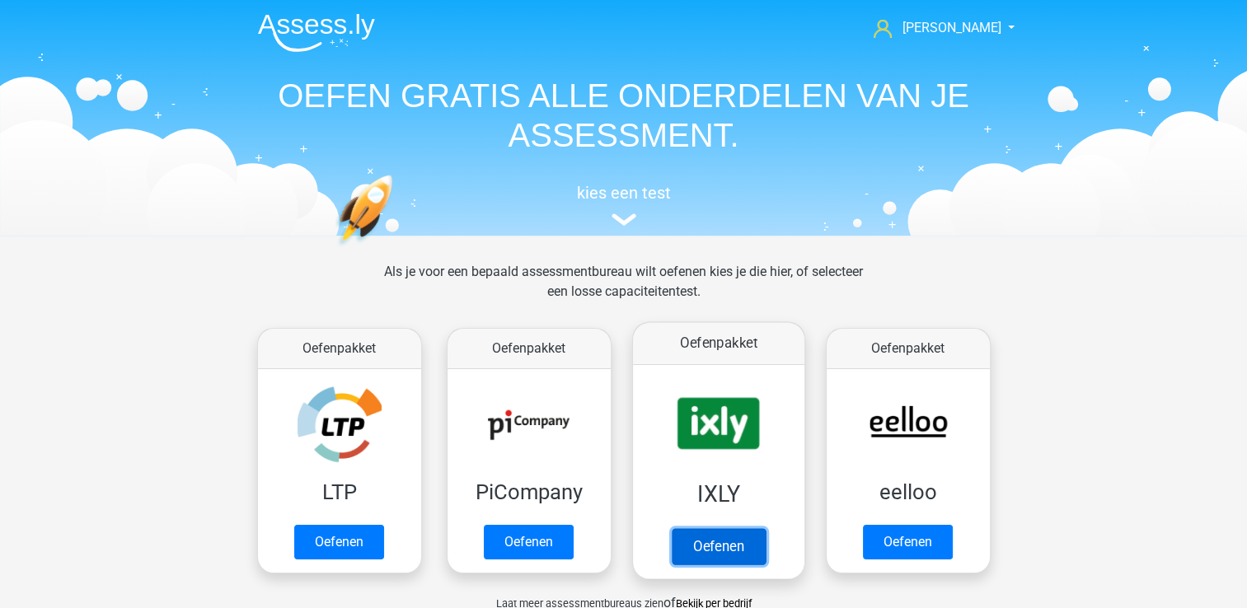
click at [715, 528] on link "Oefenen" at bounding box center [718, 546] width 94 height 36
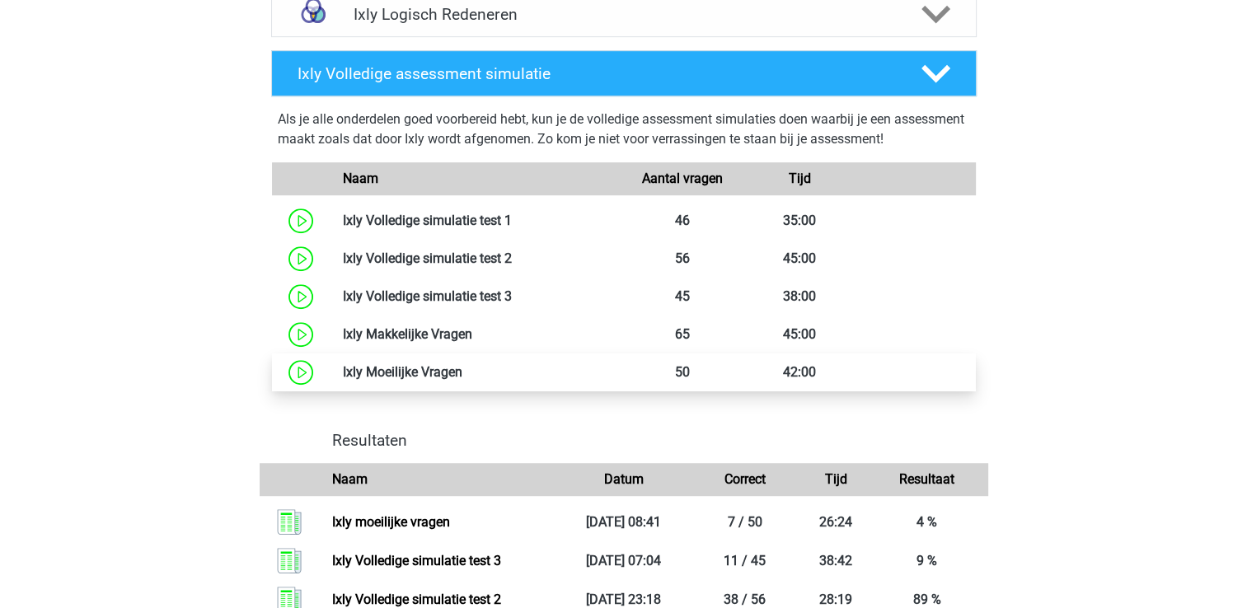
scroll to position [989, 0]
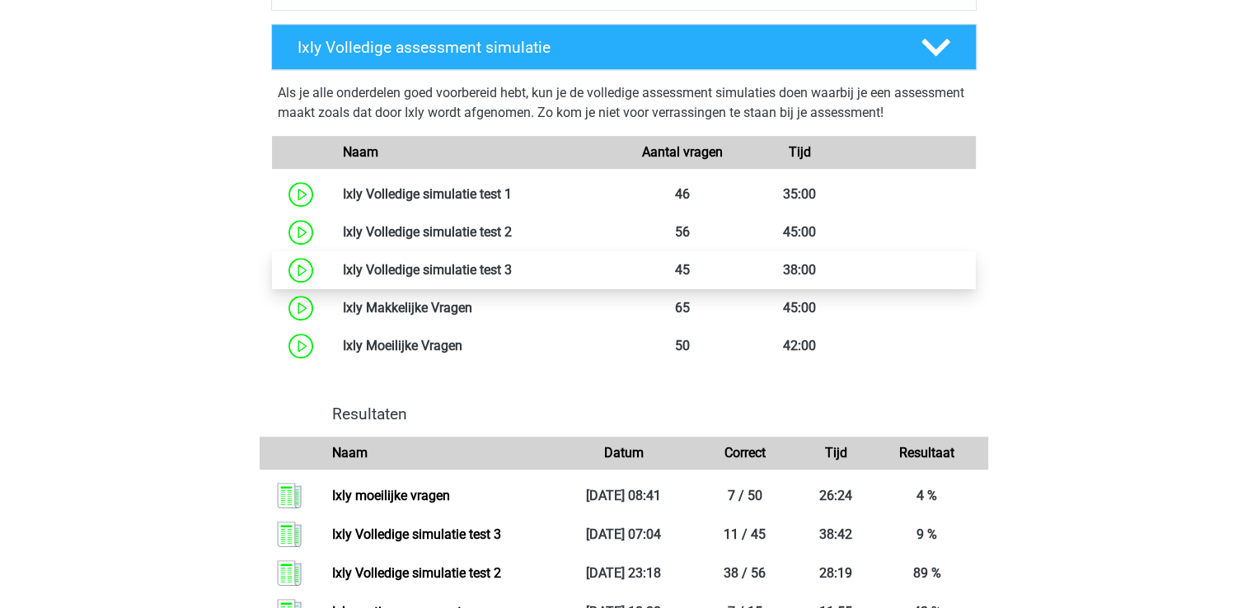
click at [512, 278] on link at bounding box center [512, 270] width 0 height 16
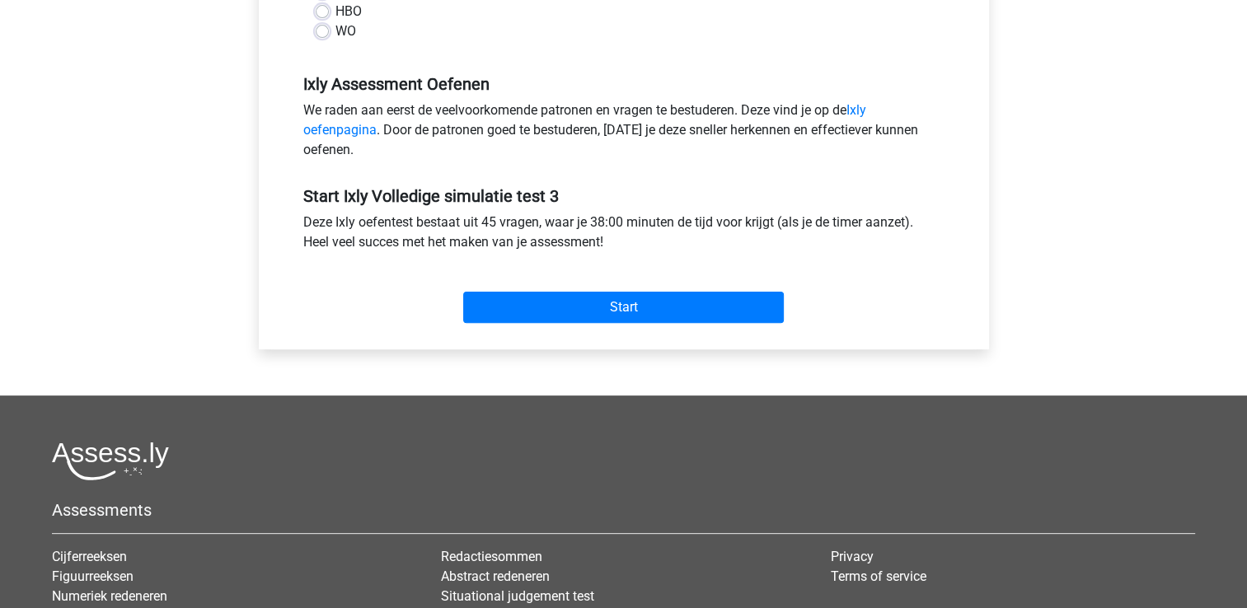
scroll to position [494, 0]
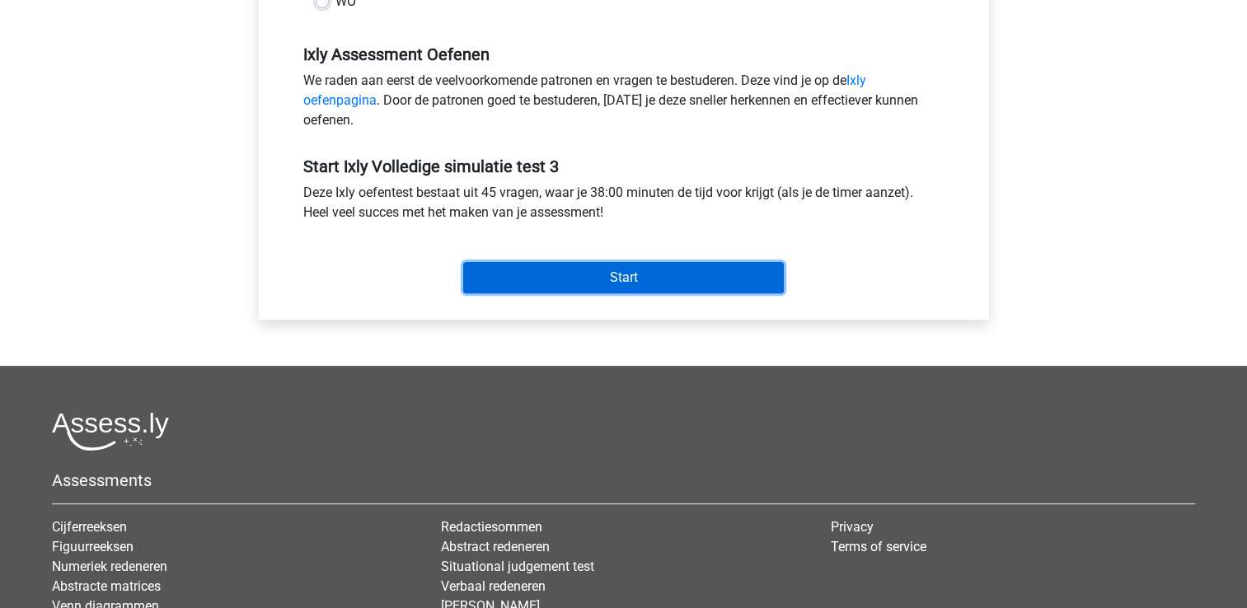
click at [517, 284] on input "Start" at bounding box center [623, 277] width 321 height 31
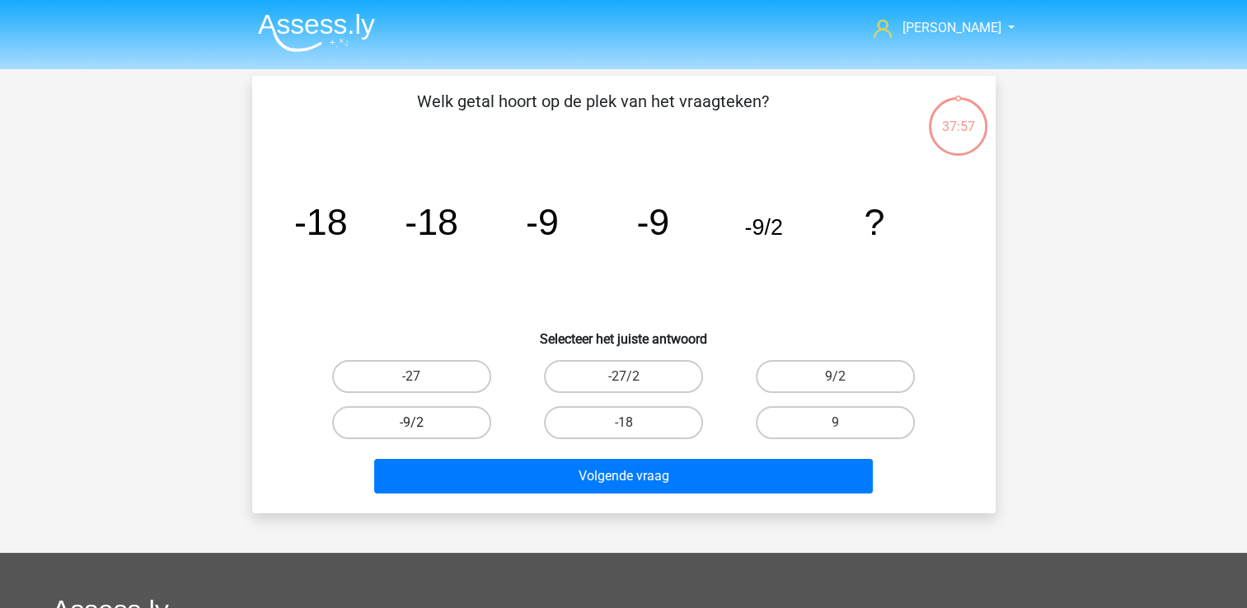
click at [407, 412] on label "-9/2" at bounding box center [411, 422] width 159 height 33
click at [411, 423] on input "-9/2" at bounding box center [416, 428] width 11 height 11
radio input "true"
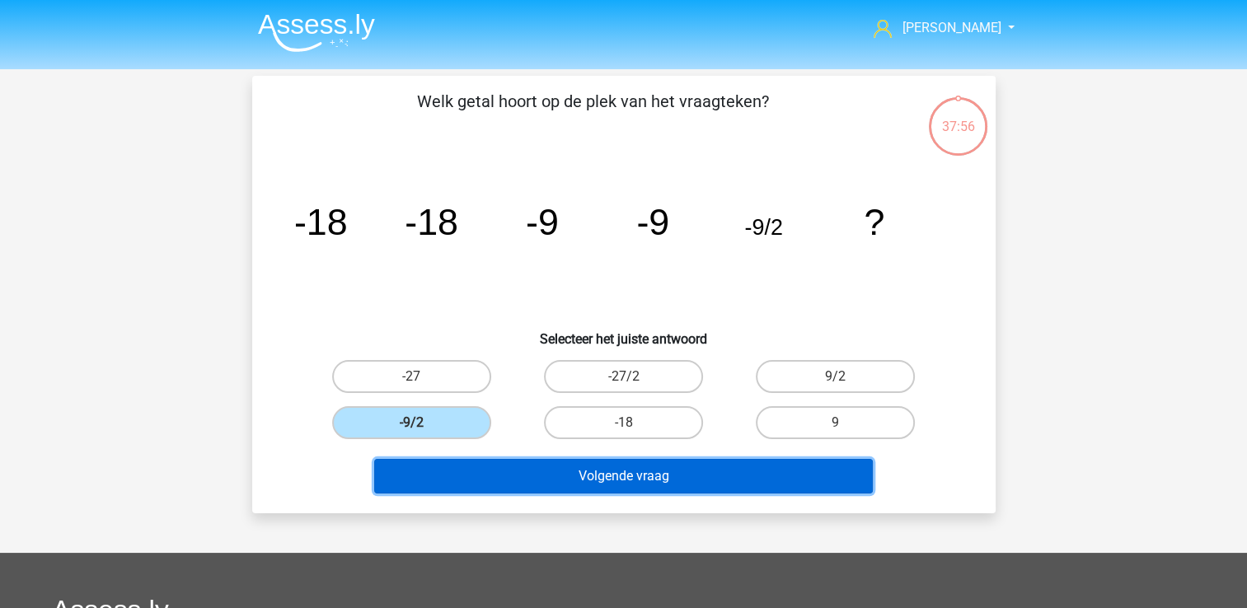
click at [496, 473] on button "Volgende vraag" at bounding box center [623, 476] width 498 height 35
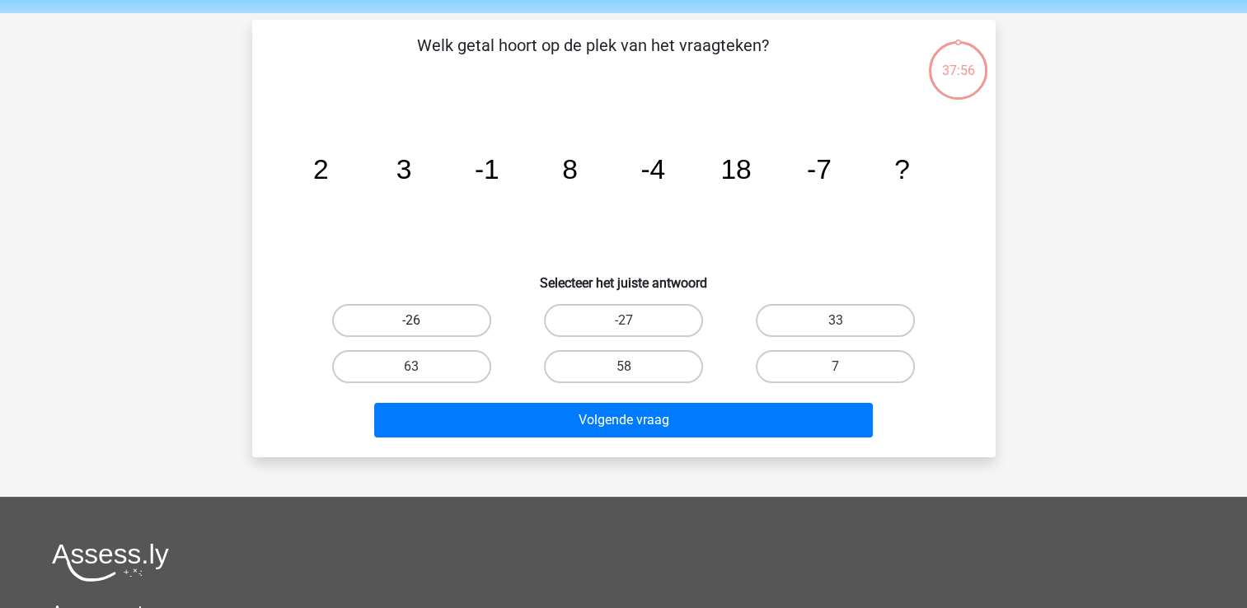
scroll to position [76, 0]
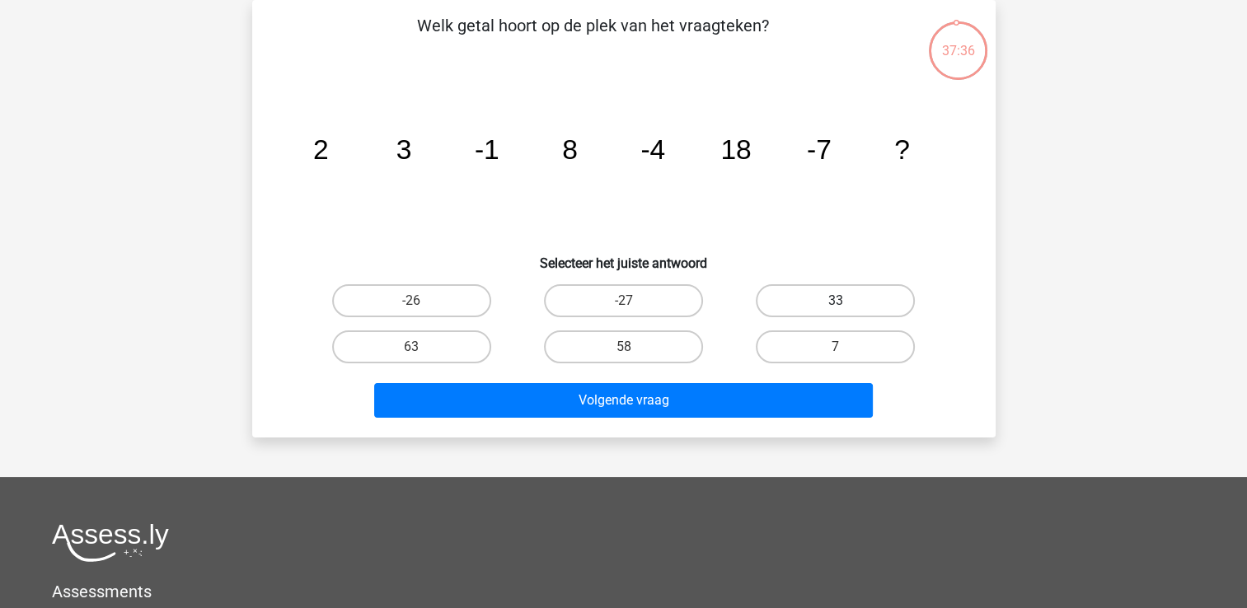
click at [772, 295] on label "33" at bounding box center [835, 300] width 159 height 33
click at [835, 301] on input "33" at bounding box center [840, 306] width 11 height 11
radio input "true"
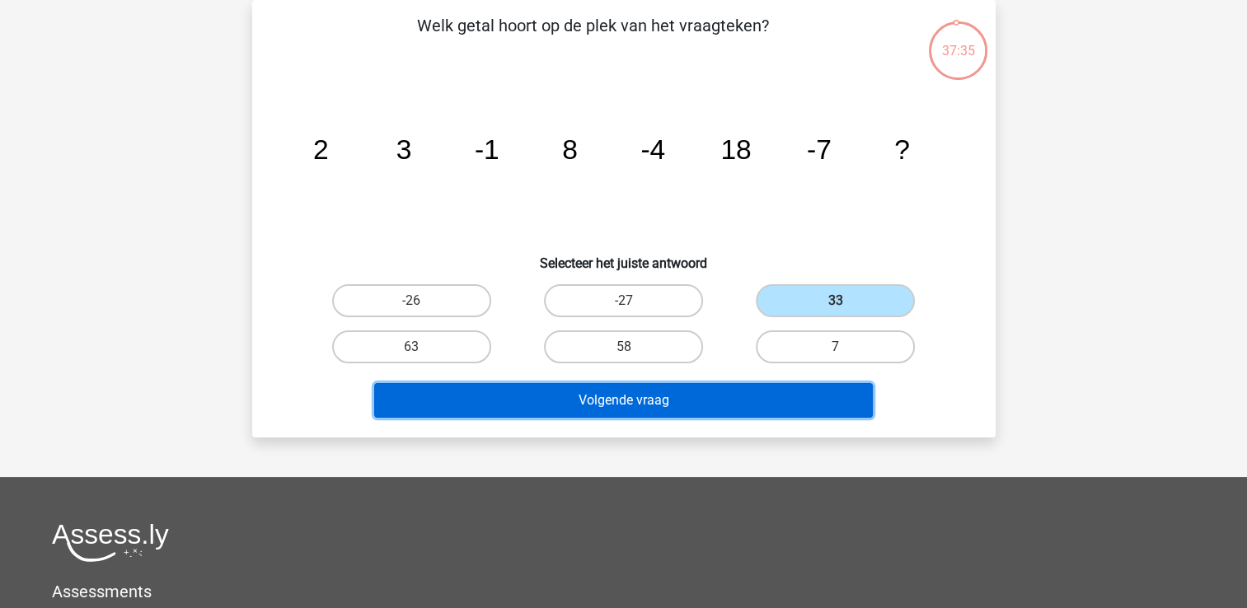
click at [565, 395] on button "Volgende vraag" at bounding box center [623, 400] width 498 height 35
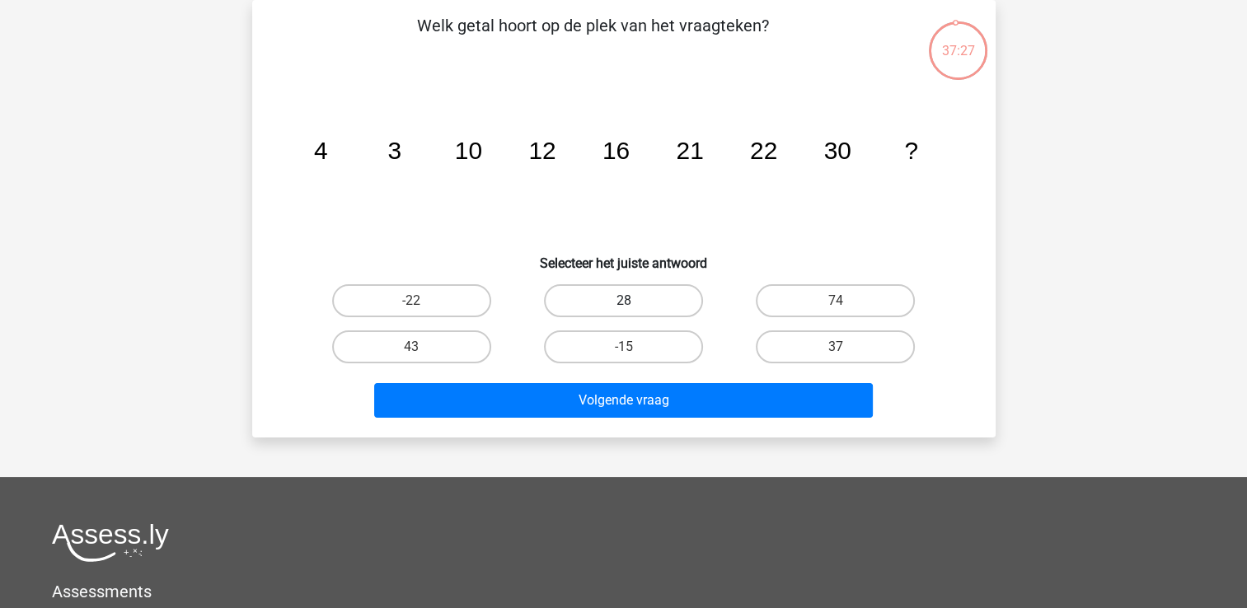
click at [565, 302] on label "28" at bounding box center [623, 300] width 159 height 33
click at [623, 302] on input "28" at bounding box center [628, 306] width 11 height 11
radio input "true"
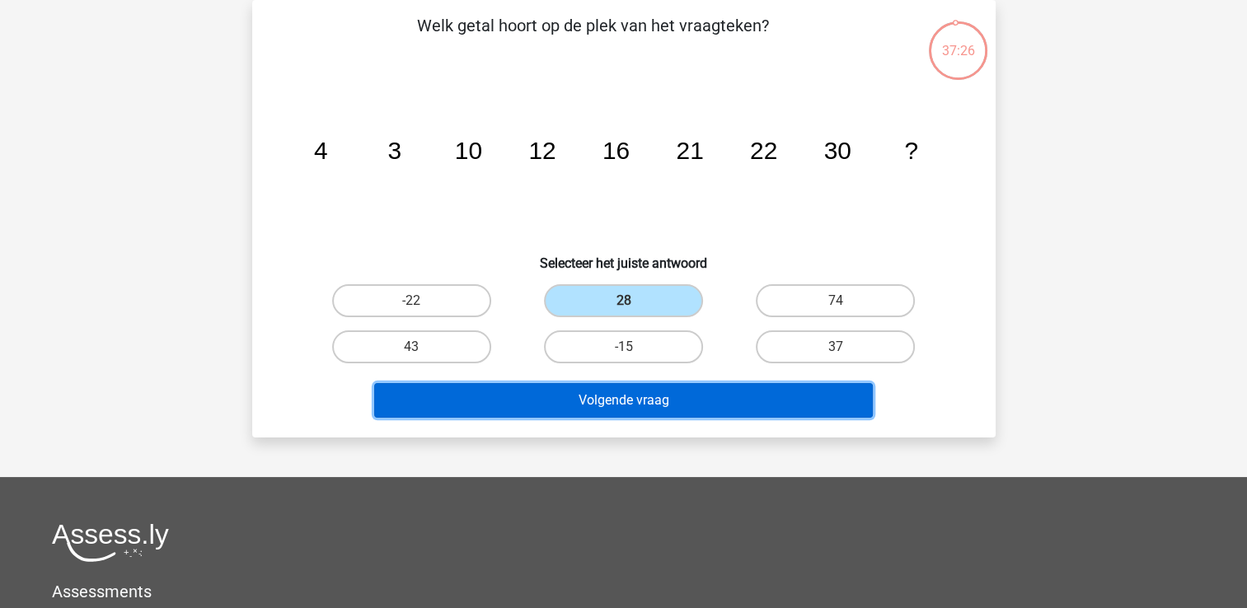
click at [534, 414] on button "Volgende vraag" at bounding box center [623, 400] width 498 height 35
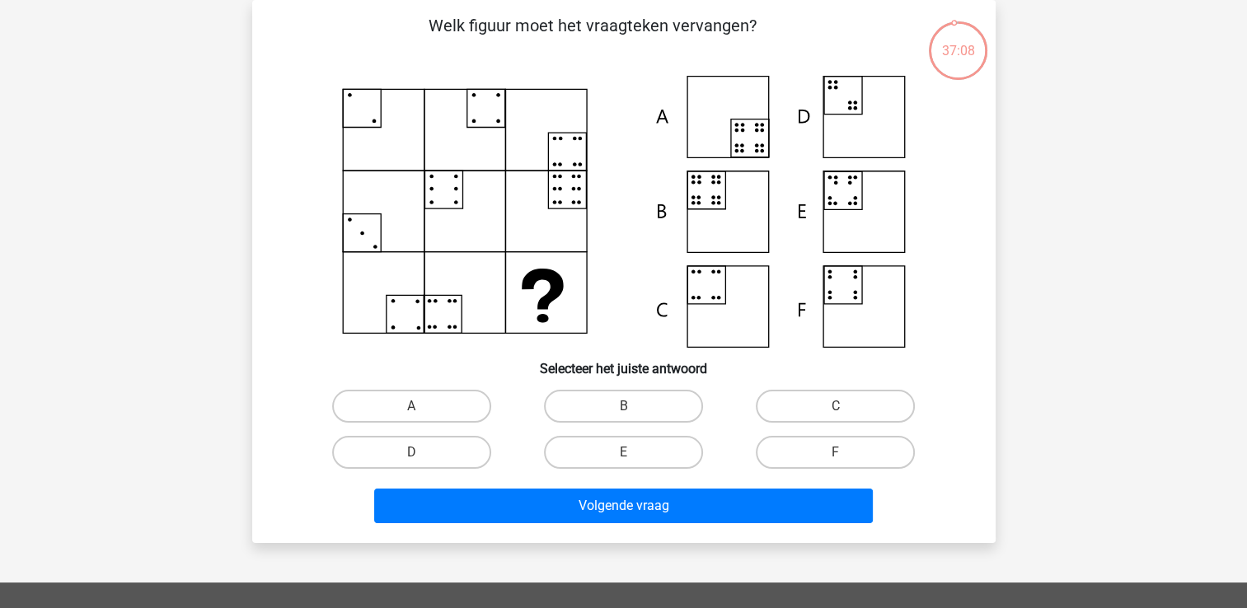
click at [707, 190] on icon at bounding box center [624, 212] width 664 height 272
click at [623, 415] on input "B" at bounding box center [628, 411] width 11 height 11
radio input "true"
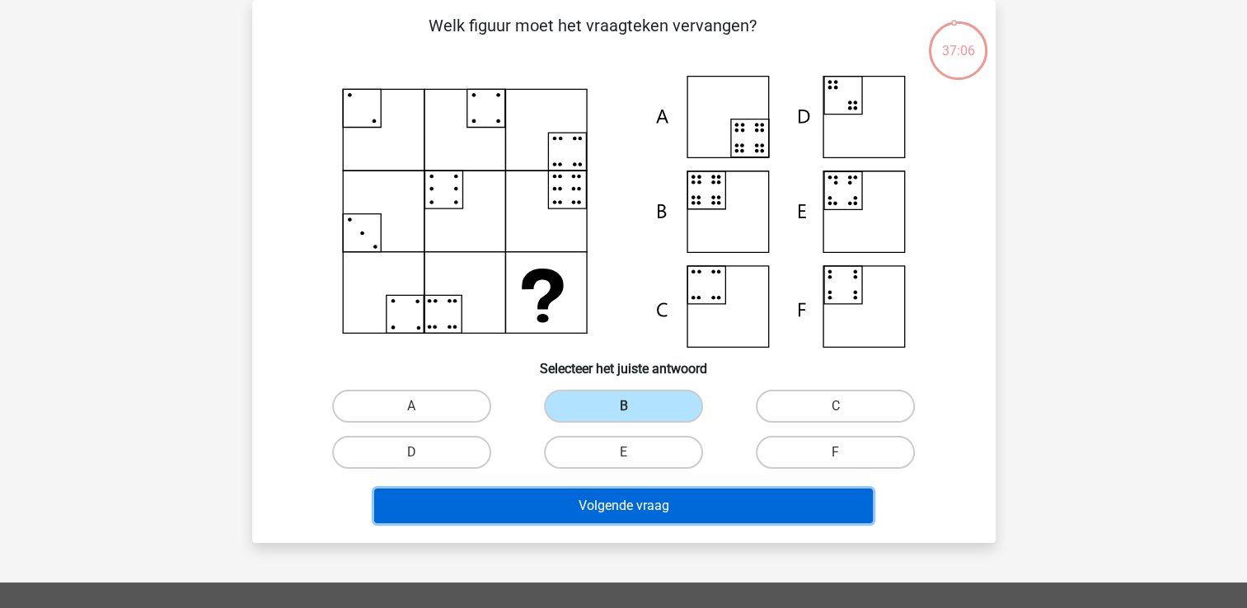
click at [579, 499] on button "Volgende vraag" at bounding box center [623, 506] width 498 height 35
